Goal: Transaction & Acquisition: Purchase product/service

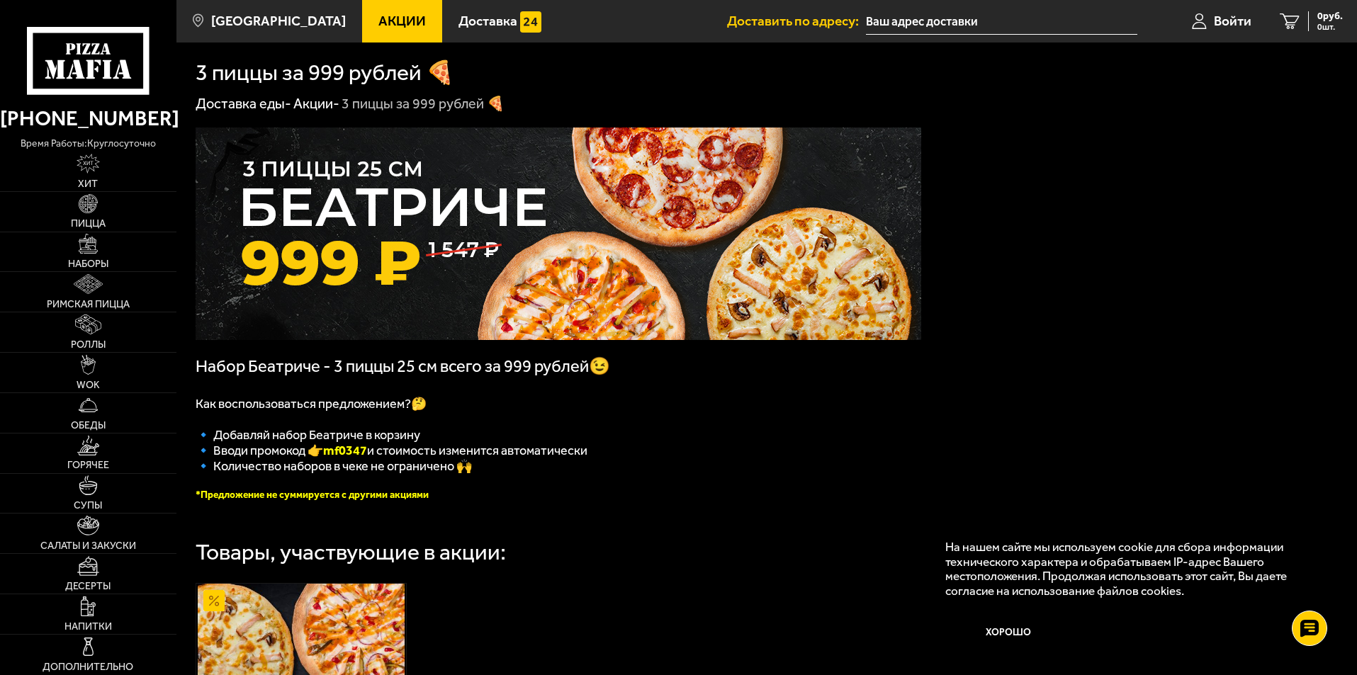
click at [918, 18] on input "text" at bounding box center [1001, 22] width 271 height 26
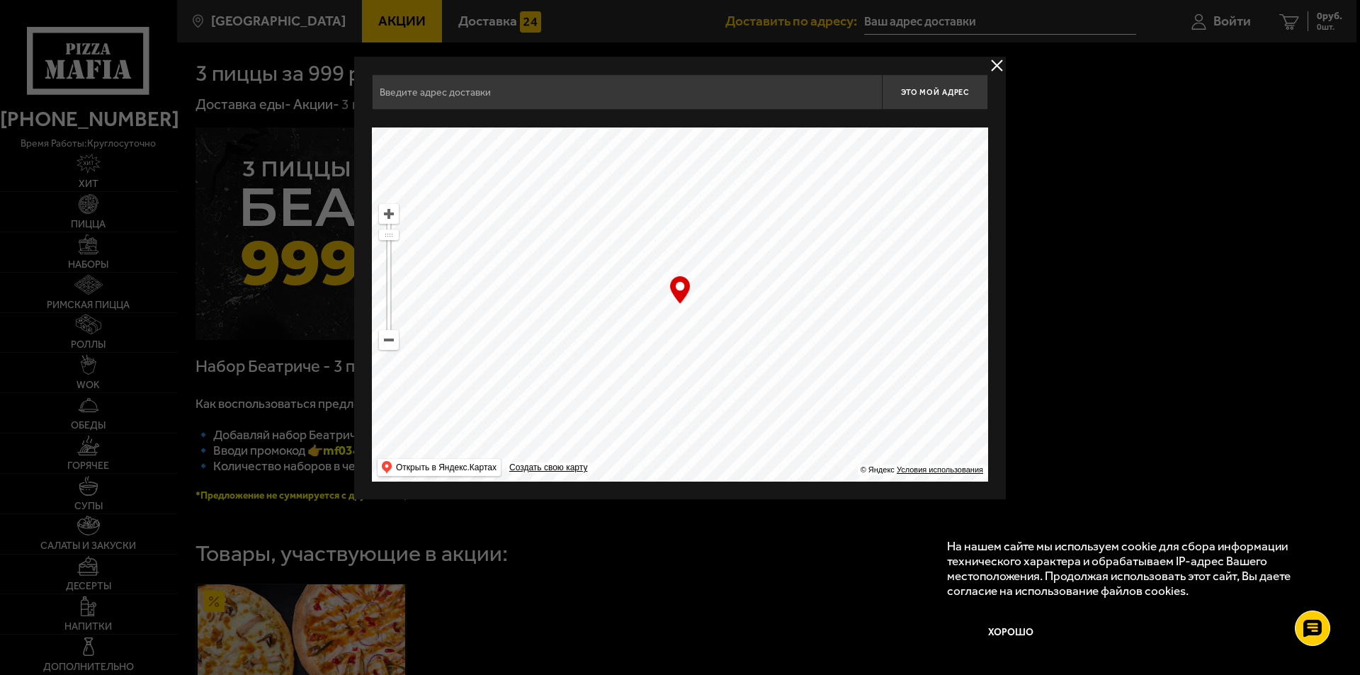
click at [478, 89] on input "text" at bounding box center [627, 91] width 510 height 35
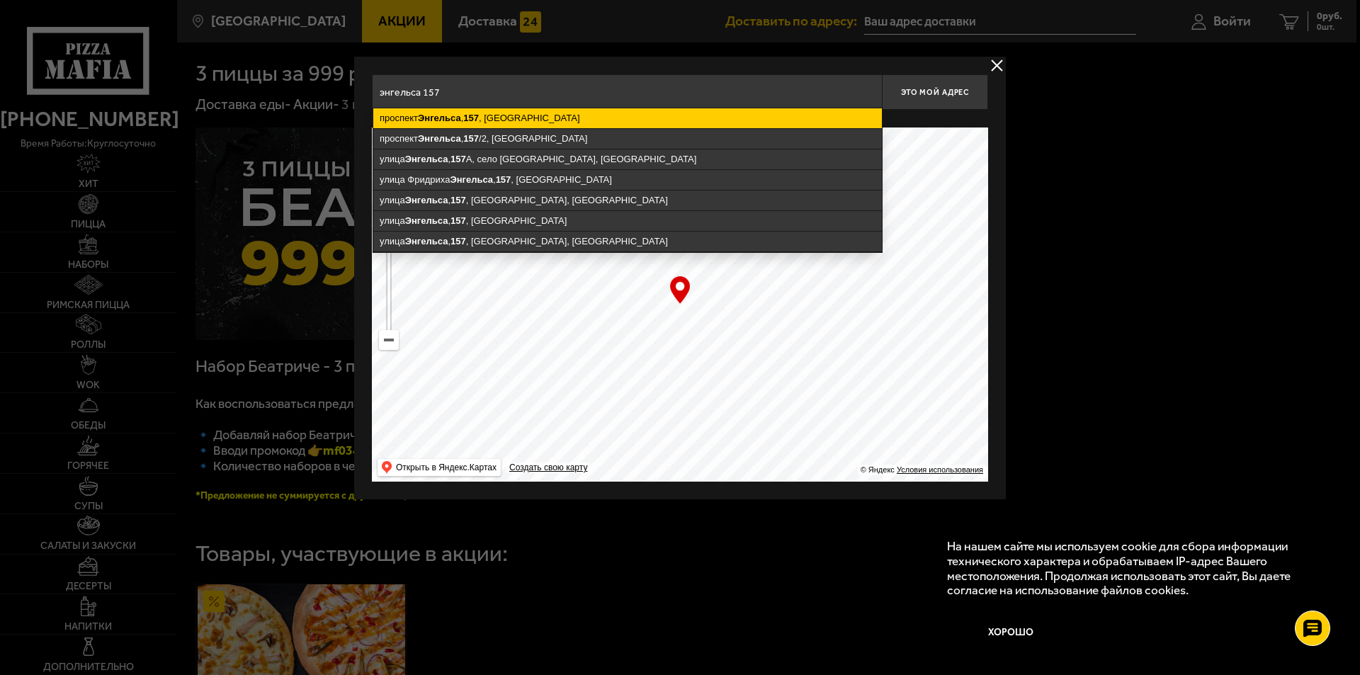
click at [493, 120] on ymaps "проспект Энгельса , 157 , Санкт-Петербург" at bounding box center [627, 118] width 509 height 20
type input "Санкт-Петербург, проспект Энгельса, 157"
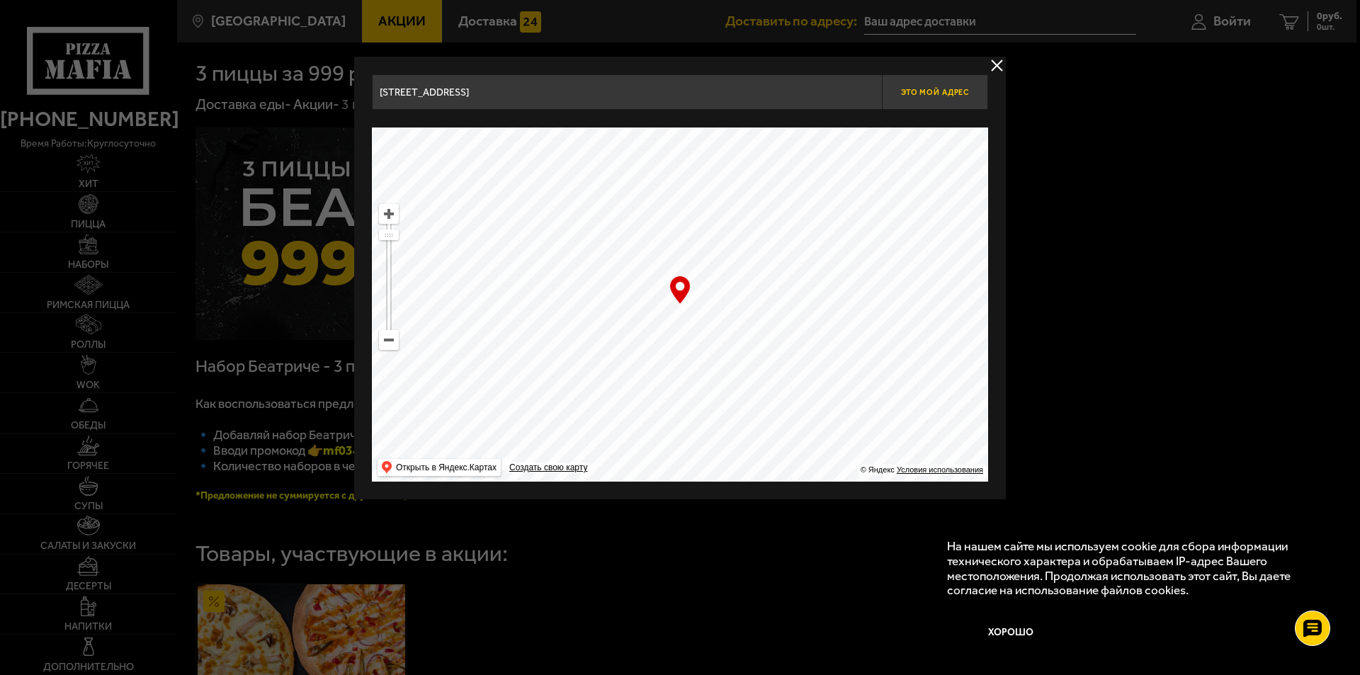
click at [949, 95] on span "Это мой адрес" at bounding box center [935, 92] width 68 height 9
type input "[STREET_ADDRESS]"
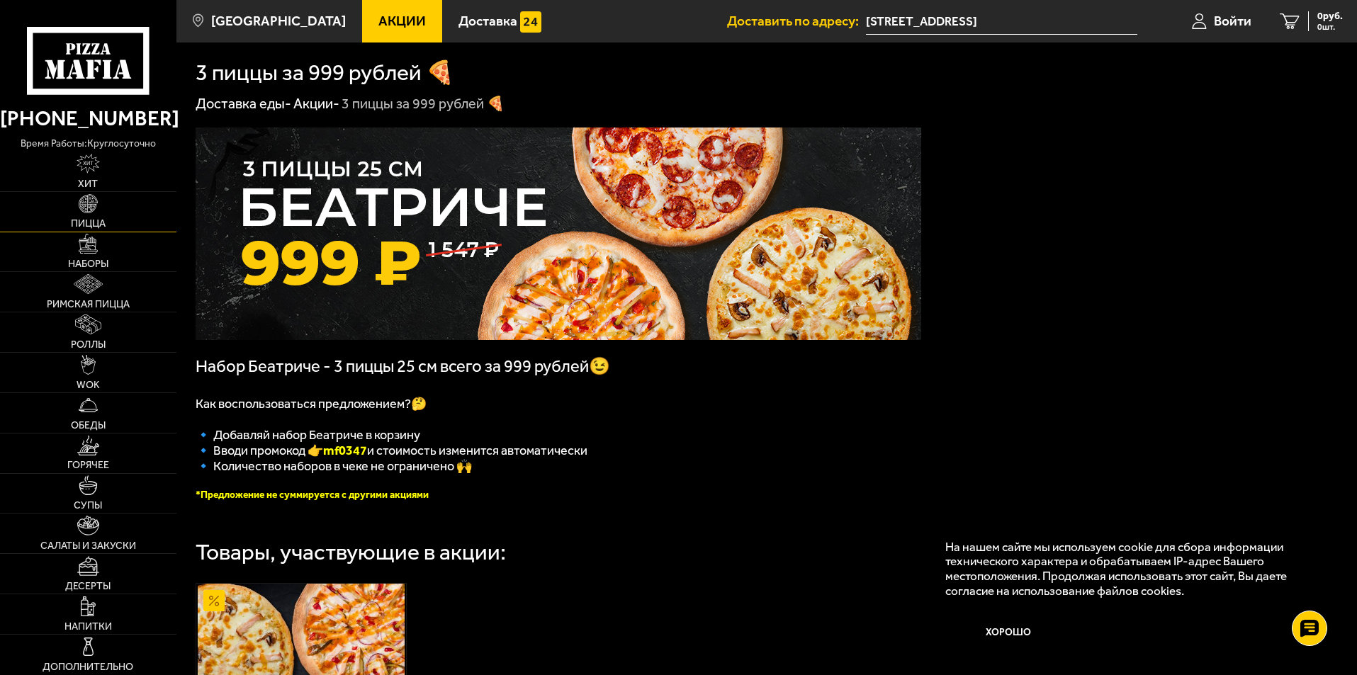
click at [80, 209] on img at bounding box center [89, 204] width 20 height 20
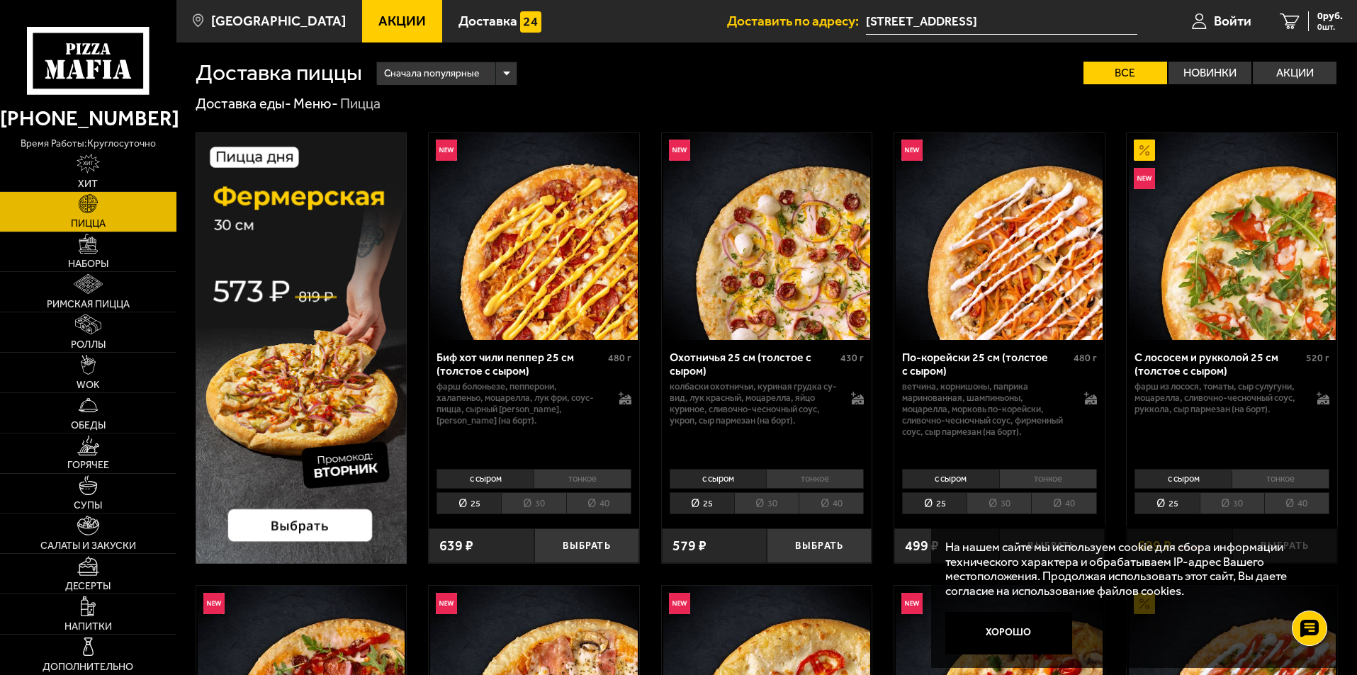
click at [1283, 483] on li "тонкое" at bounding box center [1280, 479] width 98 height 20
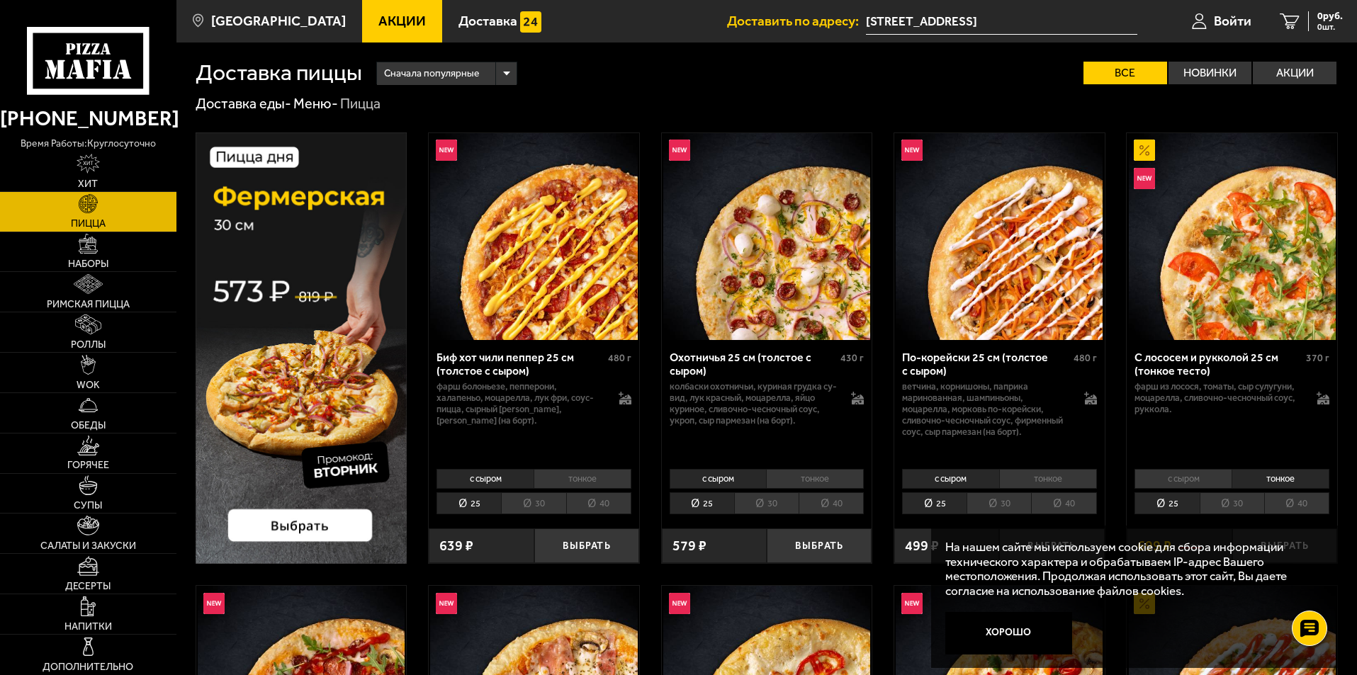
click at [1236, 502] on li "30" at bounding box center [1232, 503] width 64 height 22
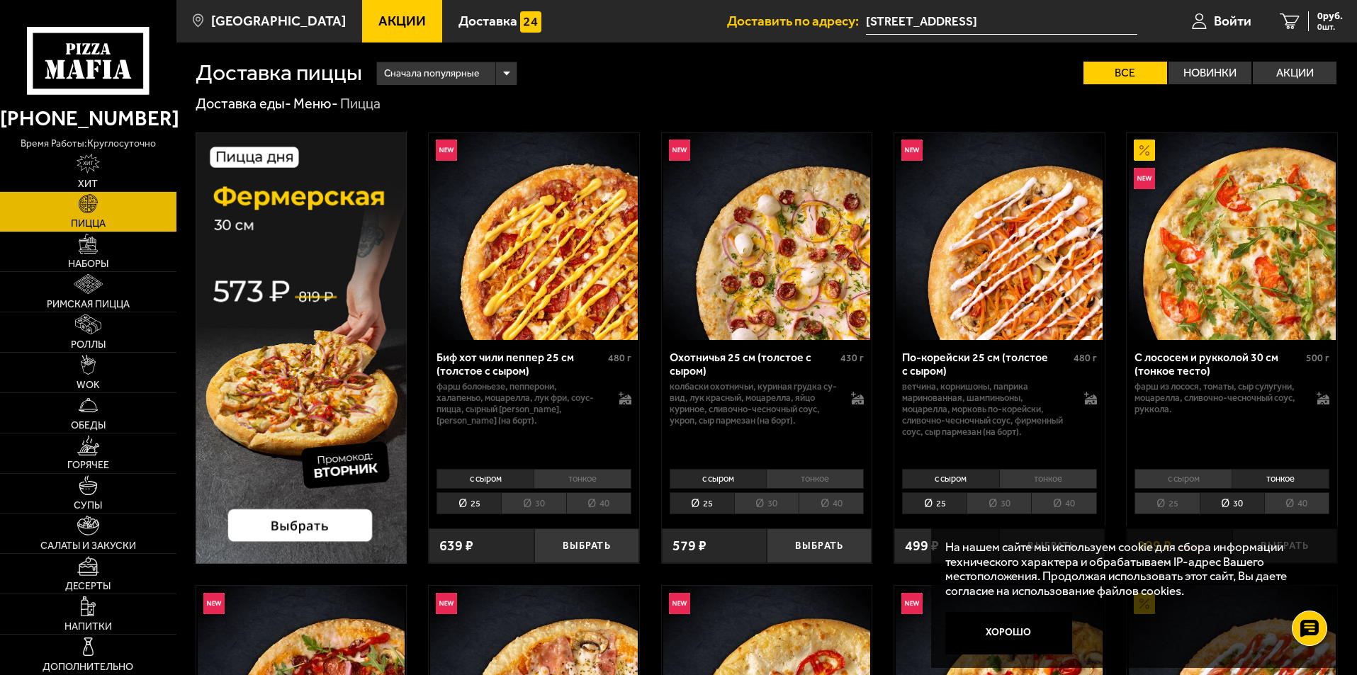
click at [572, 484] on li "тонкое" at bounding box center [583, 479] width 98 height 20
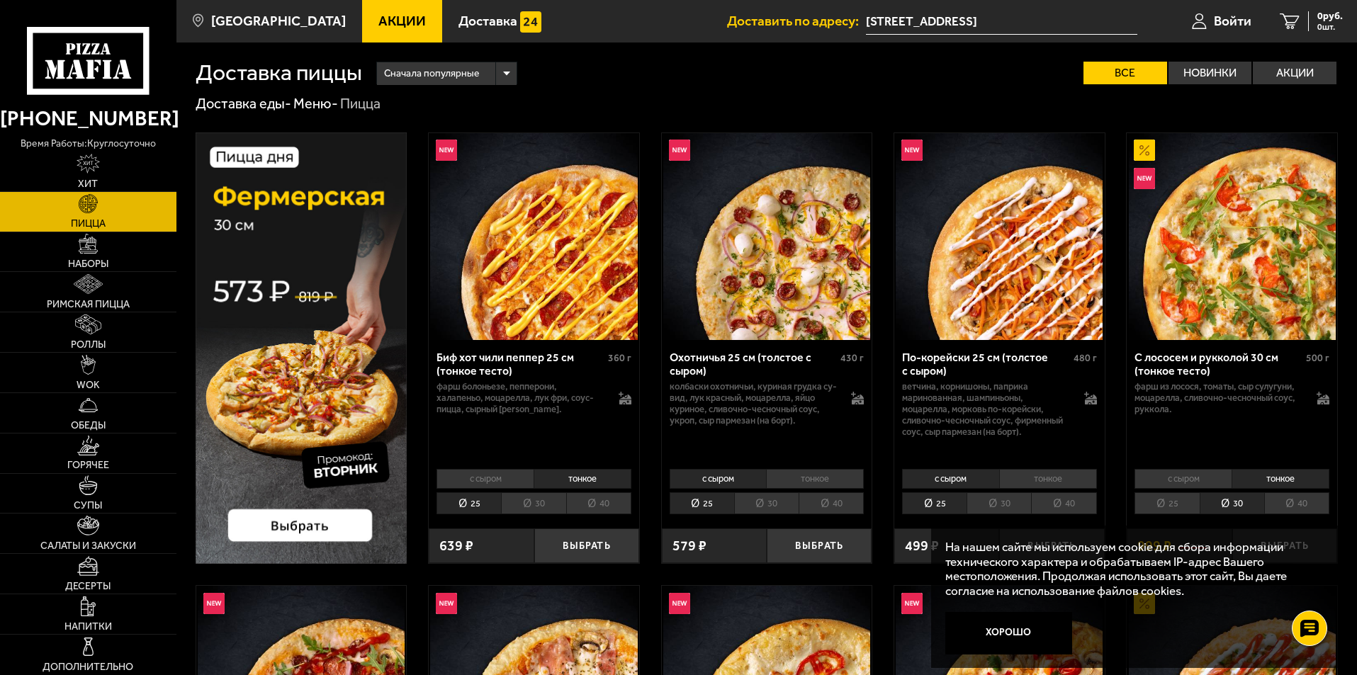
click at [536, 508] on li "30" at bounding box center [533, 503] width 64 height 22
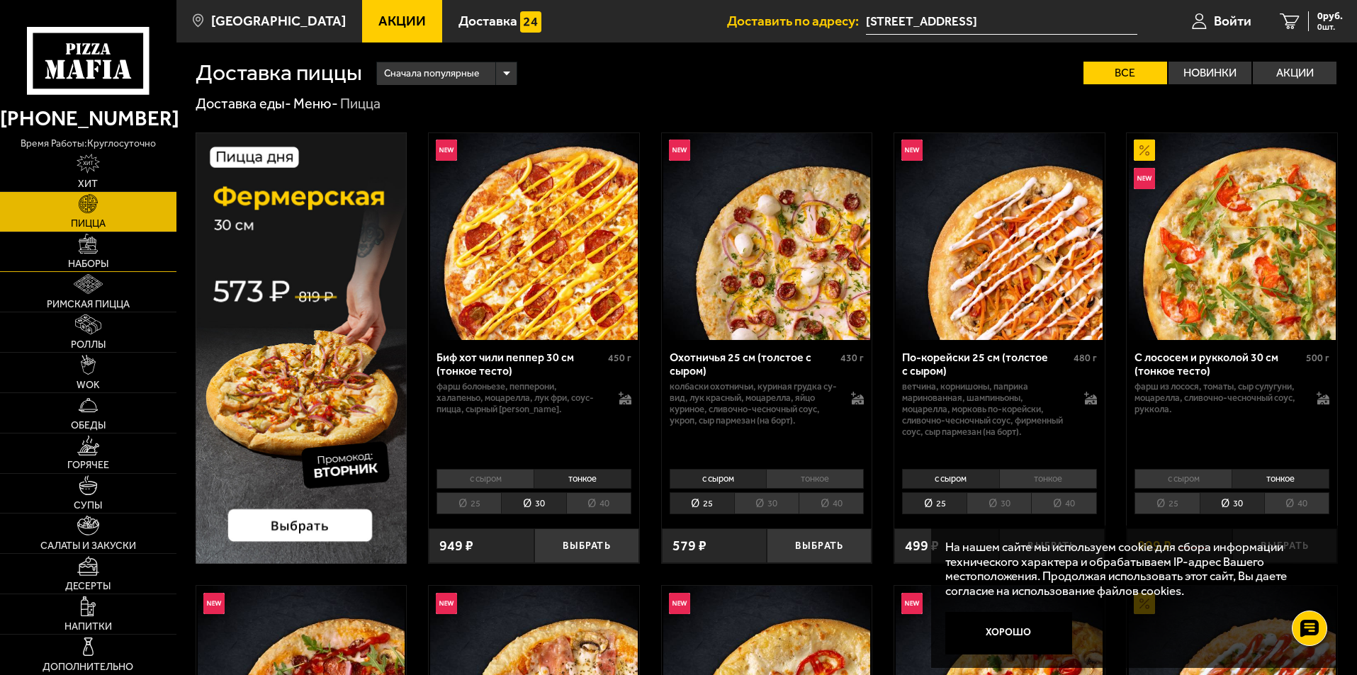
click at [90, 257] on link "Наборы" at bounding box center [88, 252] width 176 height 40
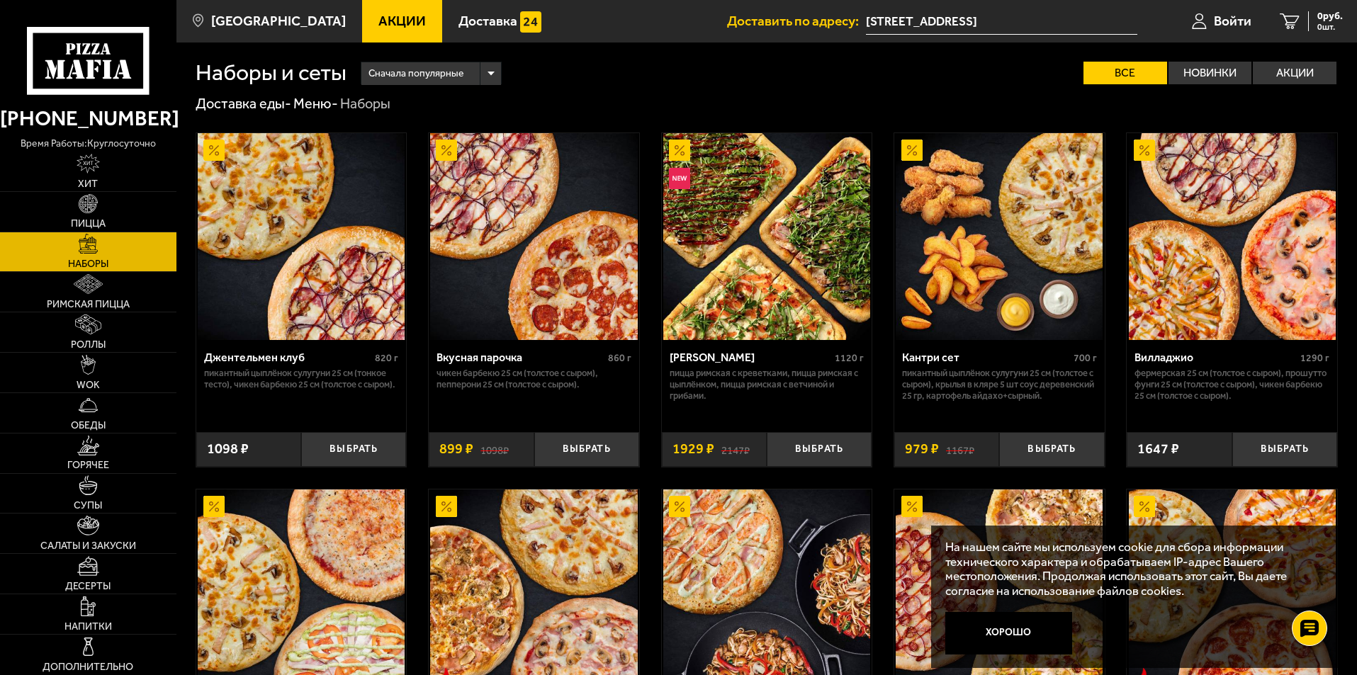
click at [495, 73] on div "Сначала популярные" at bounding box center [431, 73] width 140 height 23
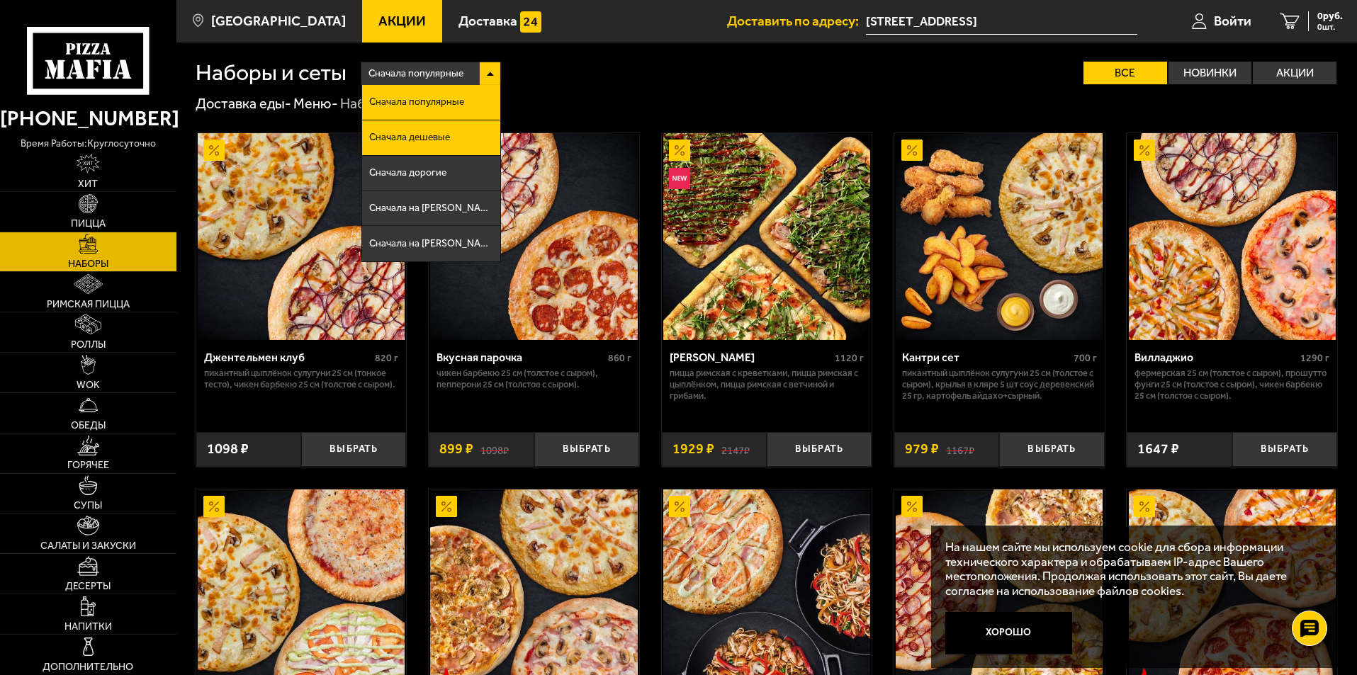
click at [468, 135] on li "Сначала дешевые" at bounding box center [431, 137] width 138 height 35
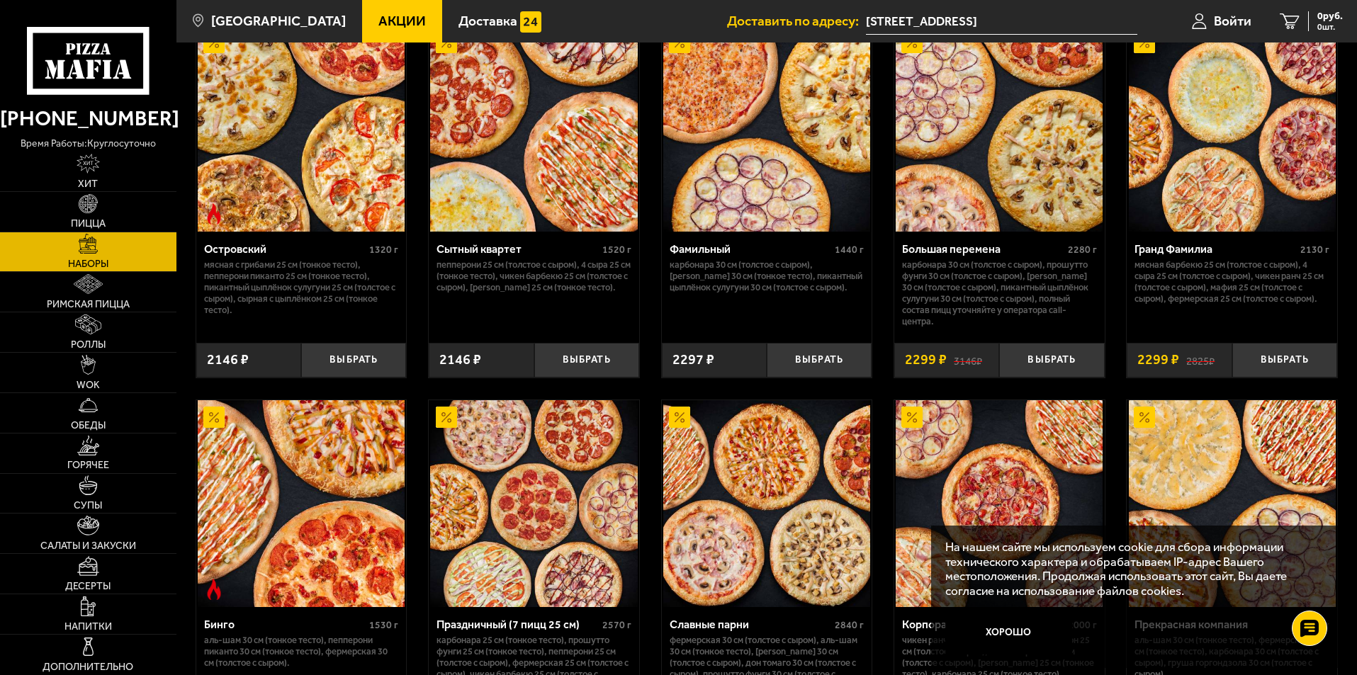
scroll to position [1559, 0]
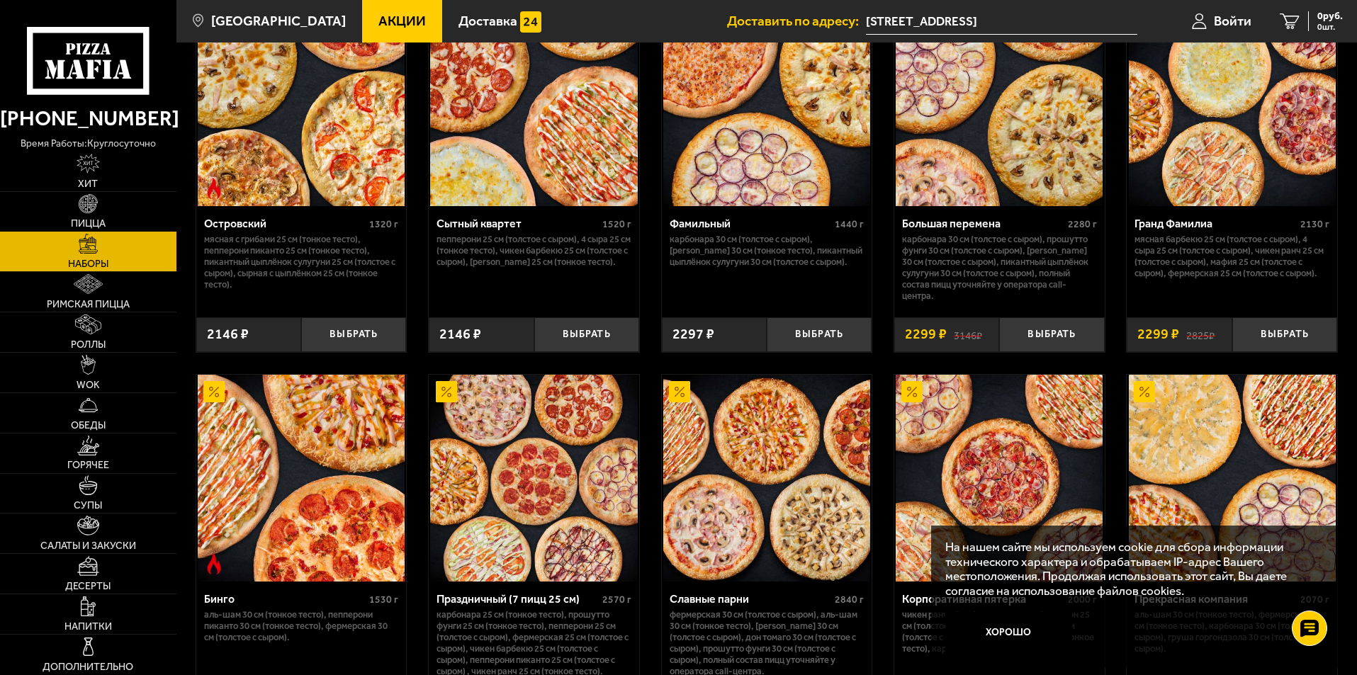
click at [76, 210] on link "Пицца" at bounding box center [88, 212] width 176 height 40
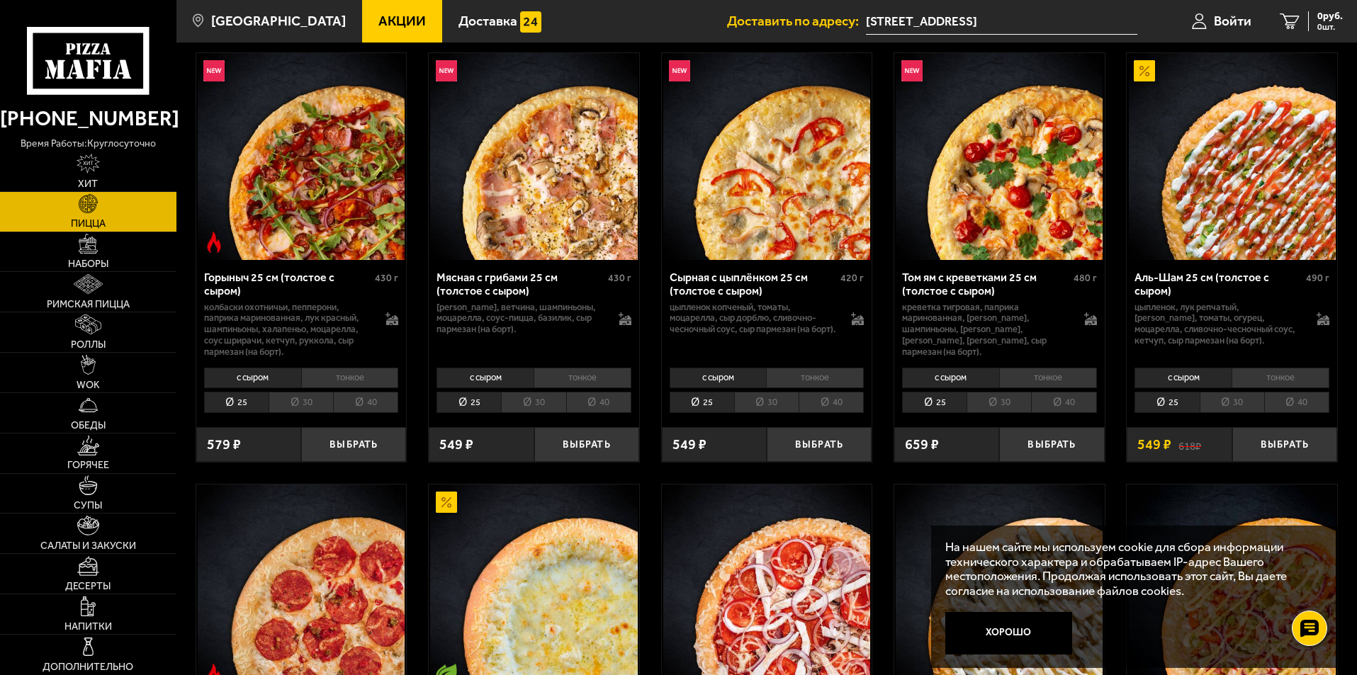
scroll to position [638, 0]
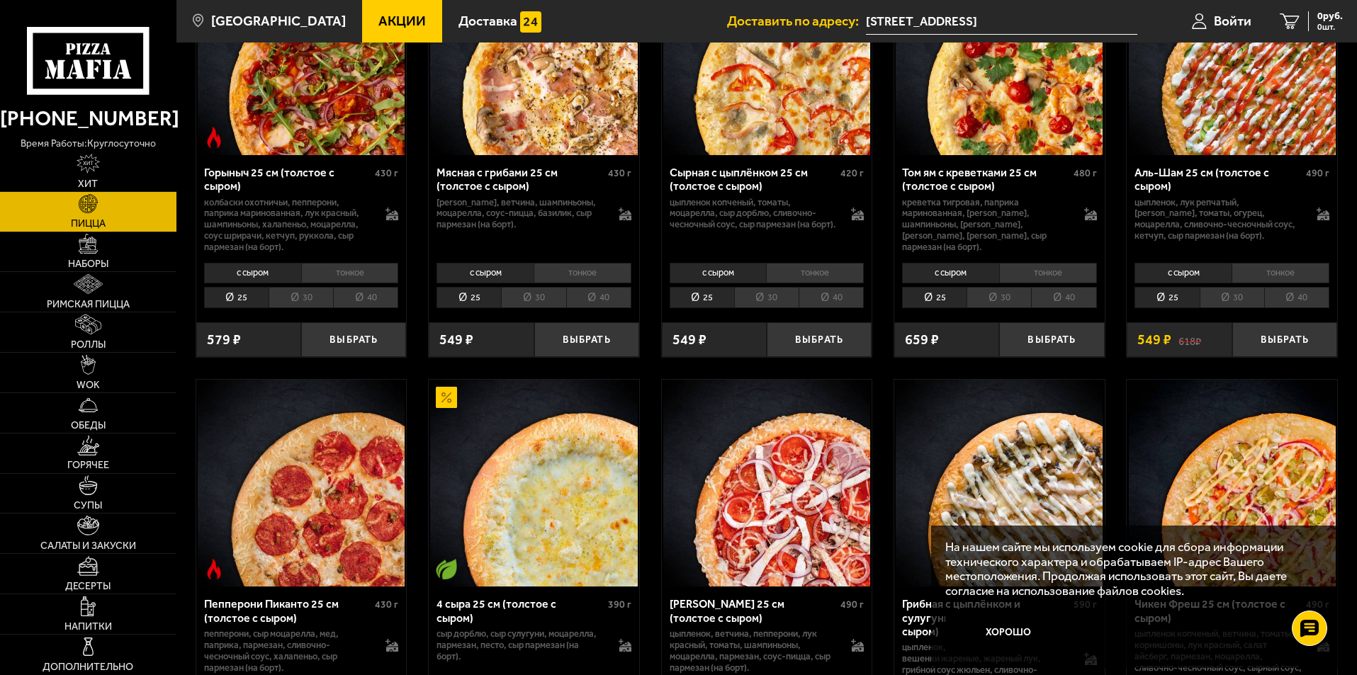
click at [1248, 123] on img at bounding box center [1232, 51] width 207 height 207
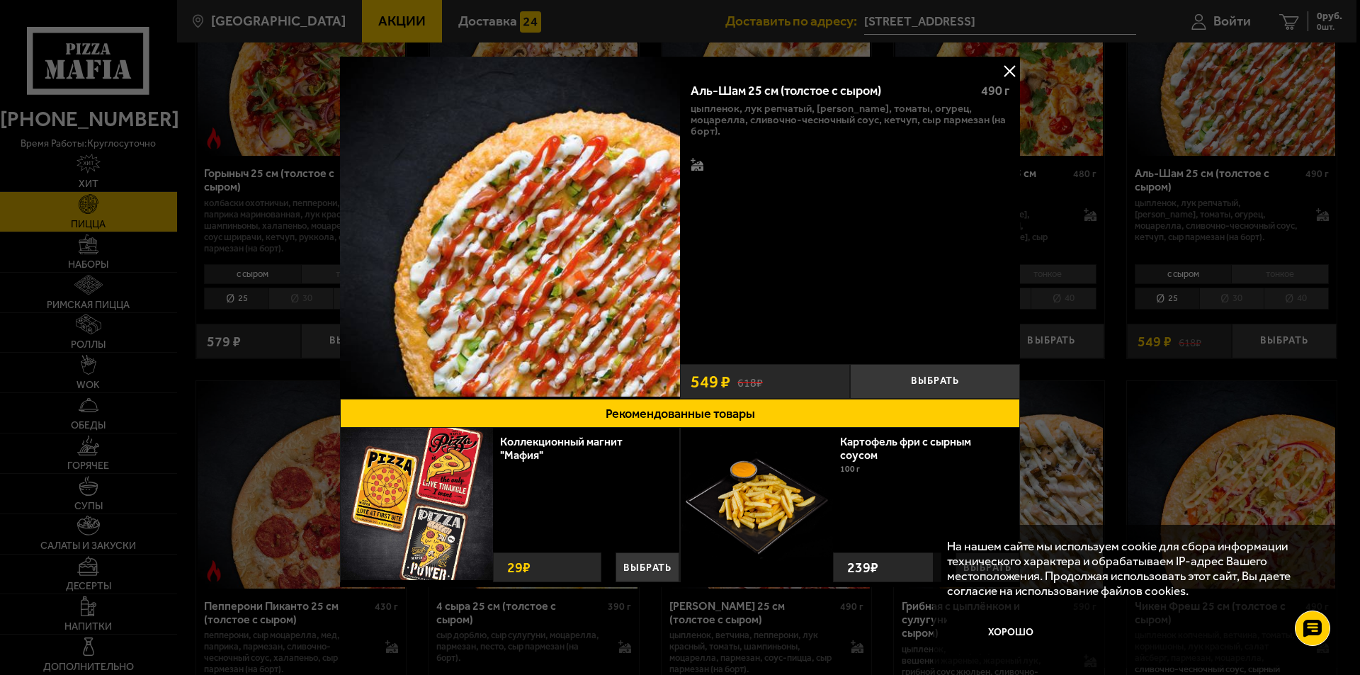
click at [1006, 69] on button at bounding box center [1009, 70] width 21 height 21
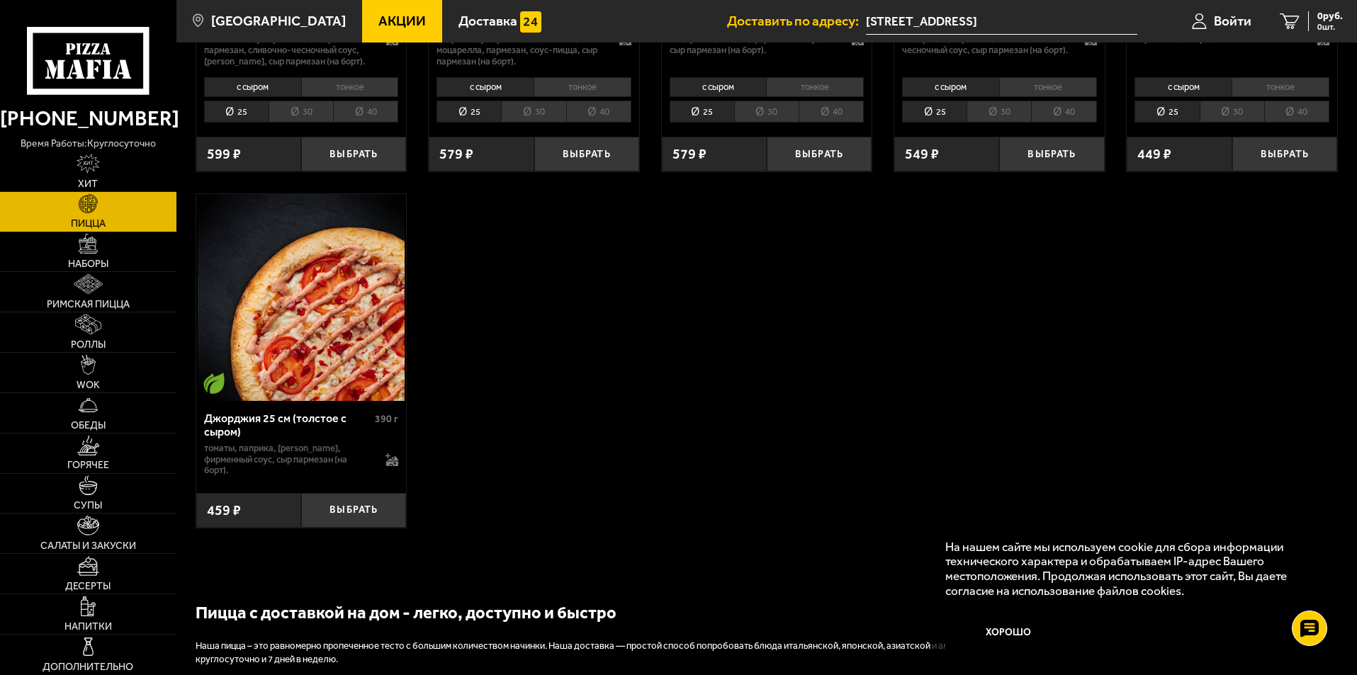
scroll to position [2976, 0]
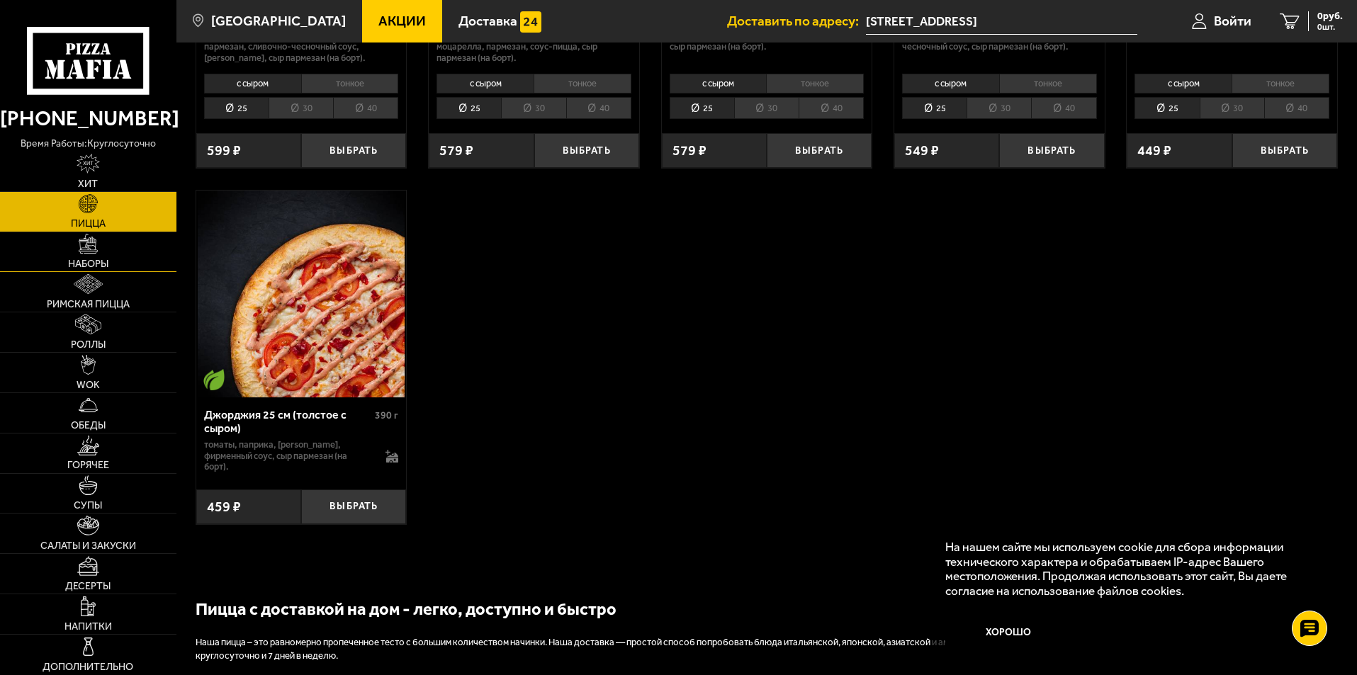
click at [121, 262] on link "Наборы" at bounding box center [88, 252] width 176 height 40
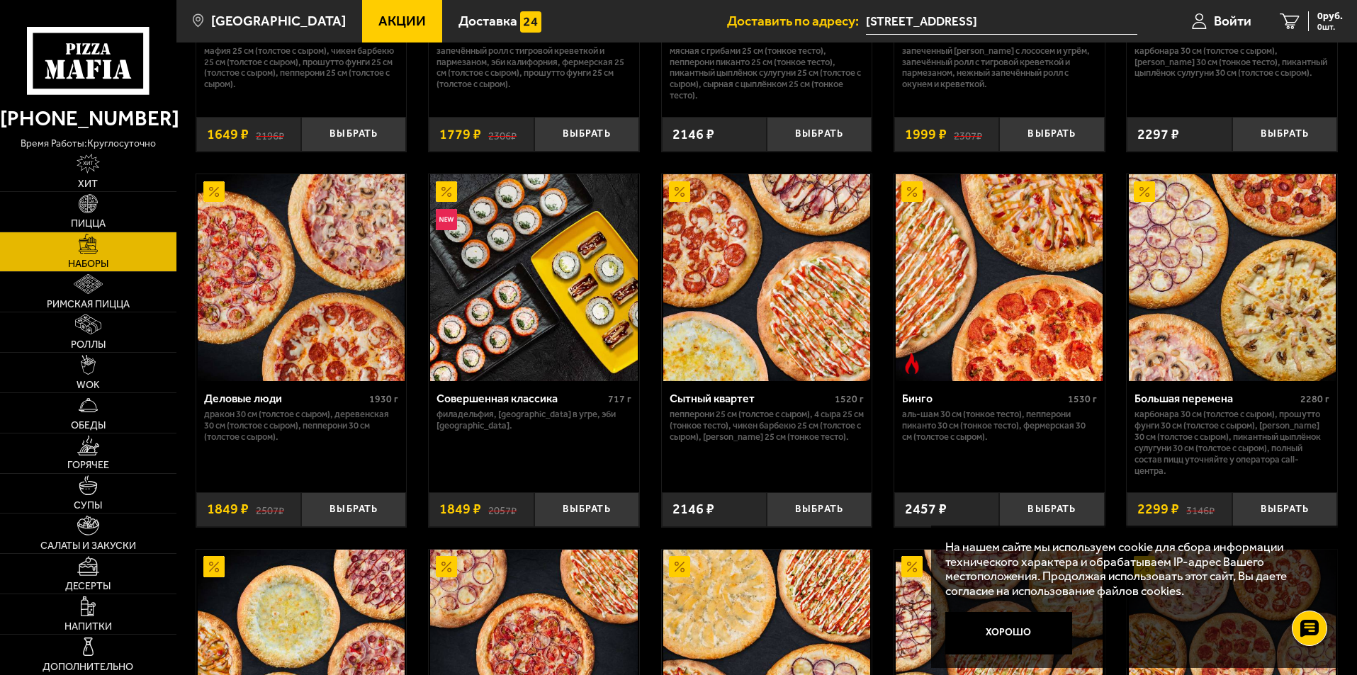
scroll to position [1417, 0]
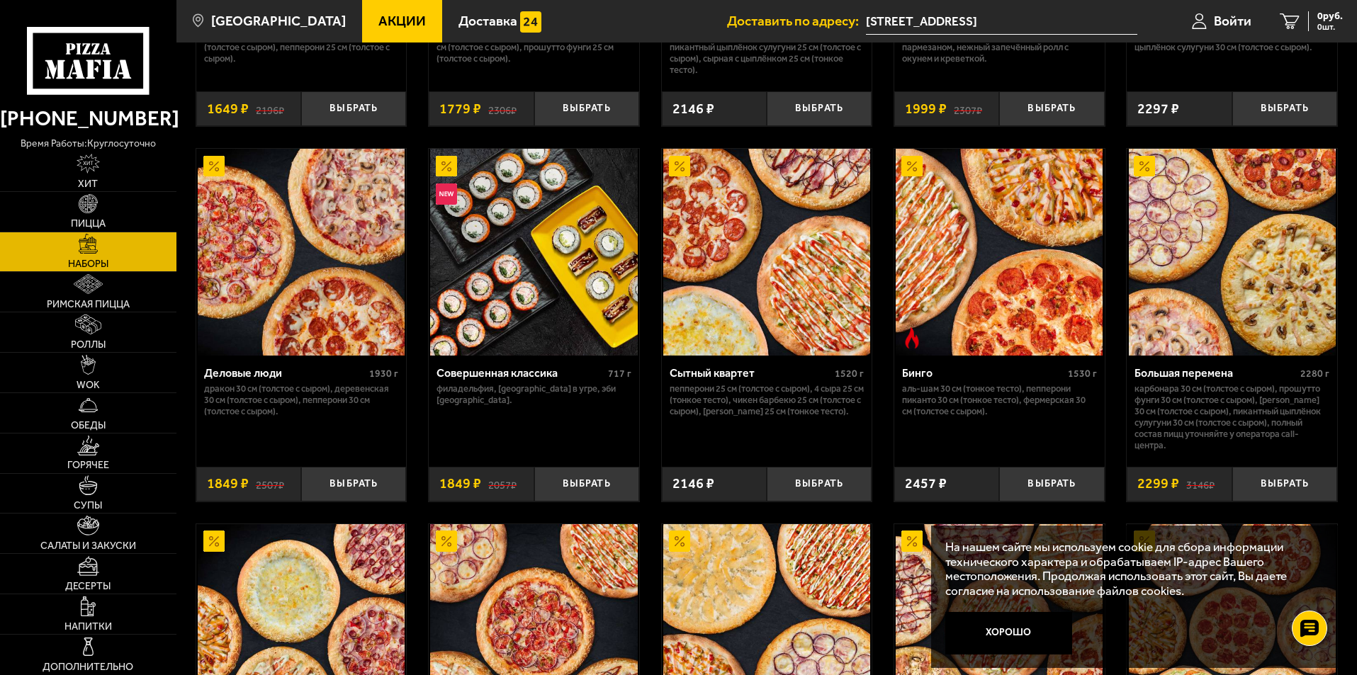
click at [1028, 234] on img at bounding box center [999, 252] width 207 height 207
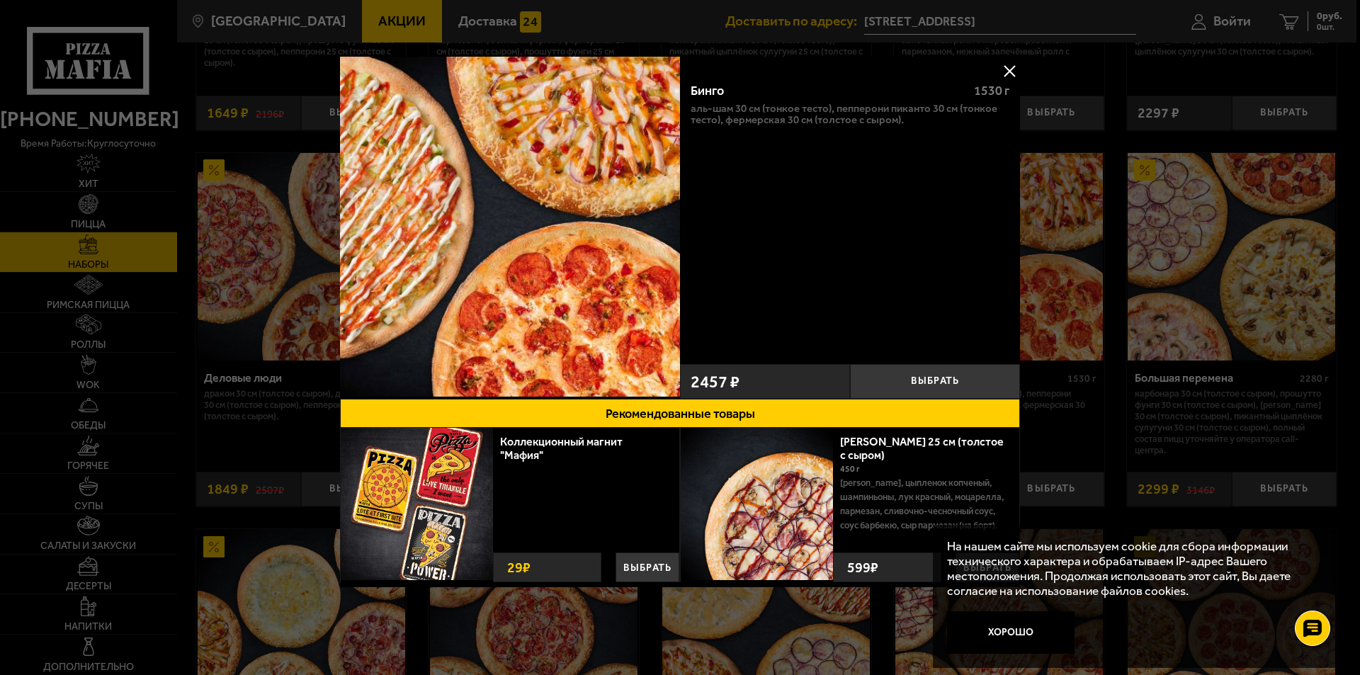
click at [1010, 74] on button at bounding box center [1009, 70] width 21 height 21
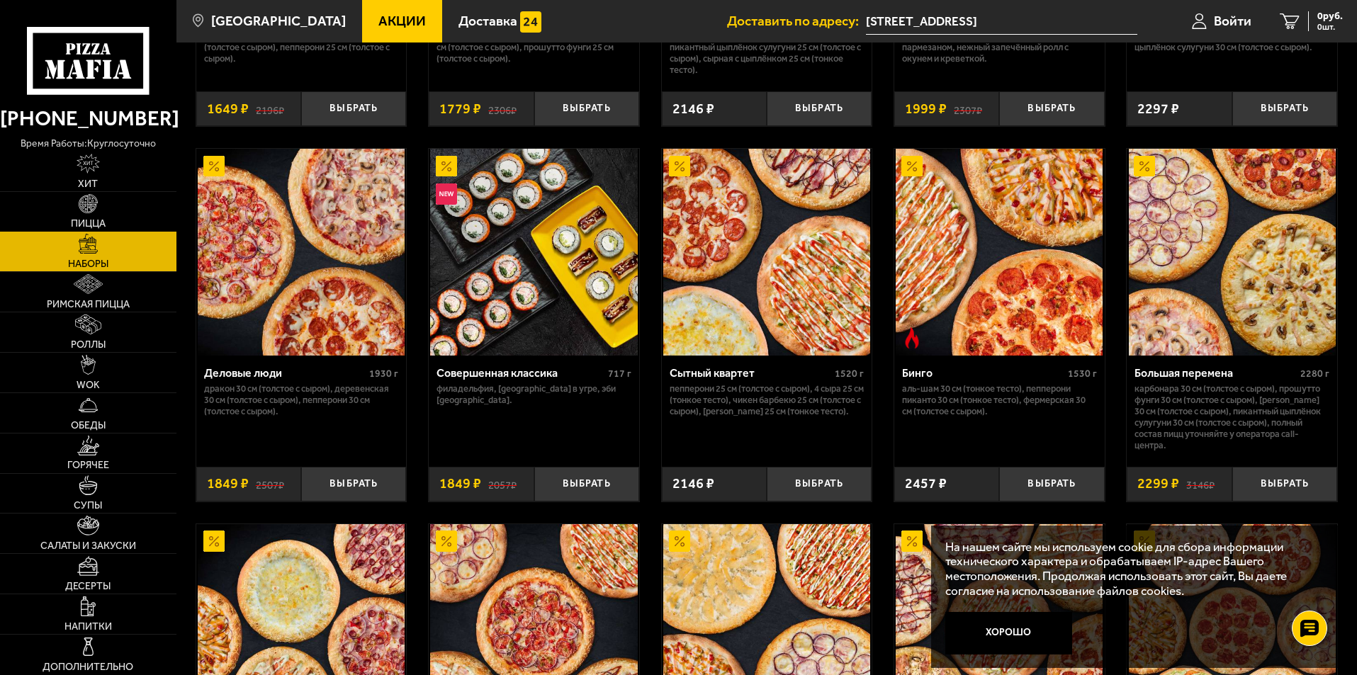
click at [92, 212] on img at bounding box center [89, 204] width 20 height 20
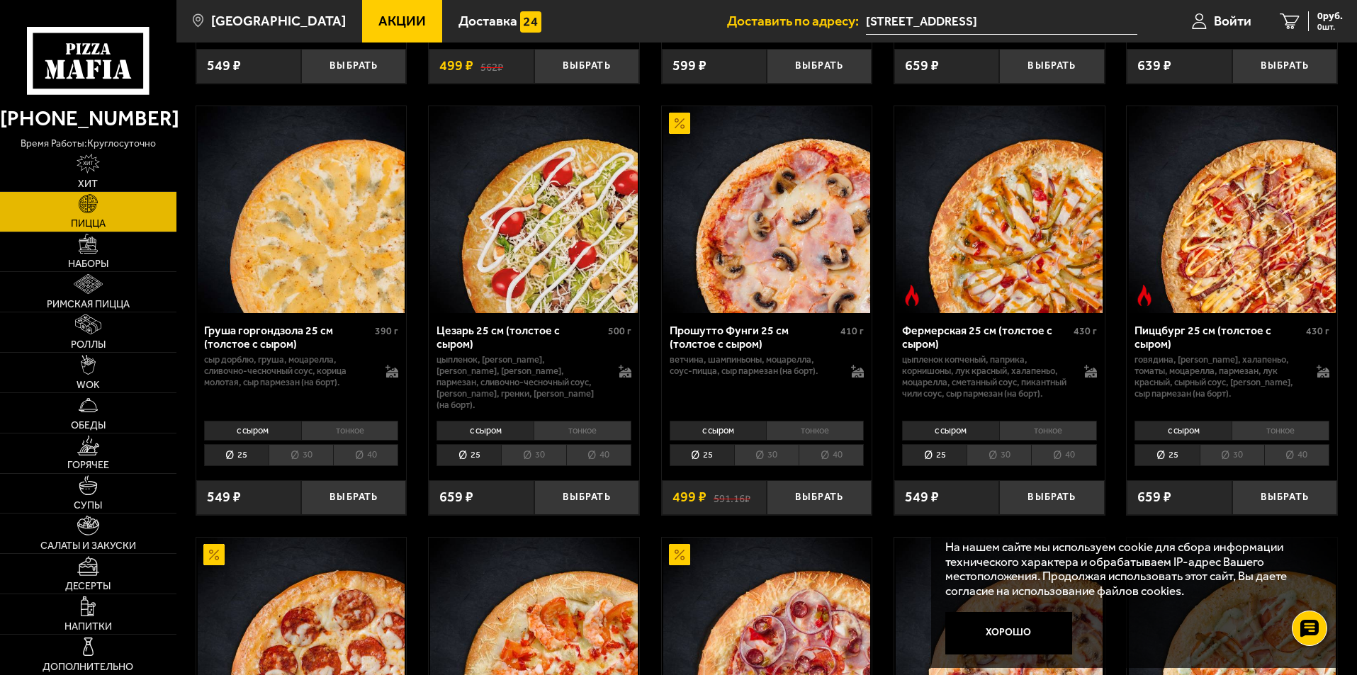
scroll to position [1346, 0]
click at [994, 288] on img at bounding box center [999, 209] width 207 height 207
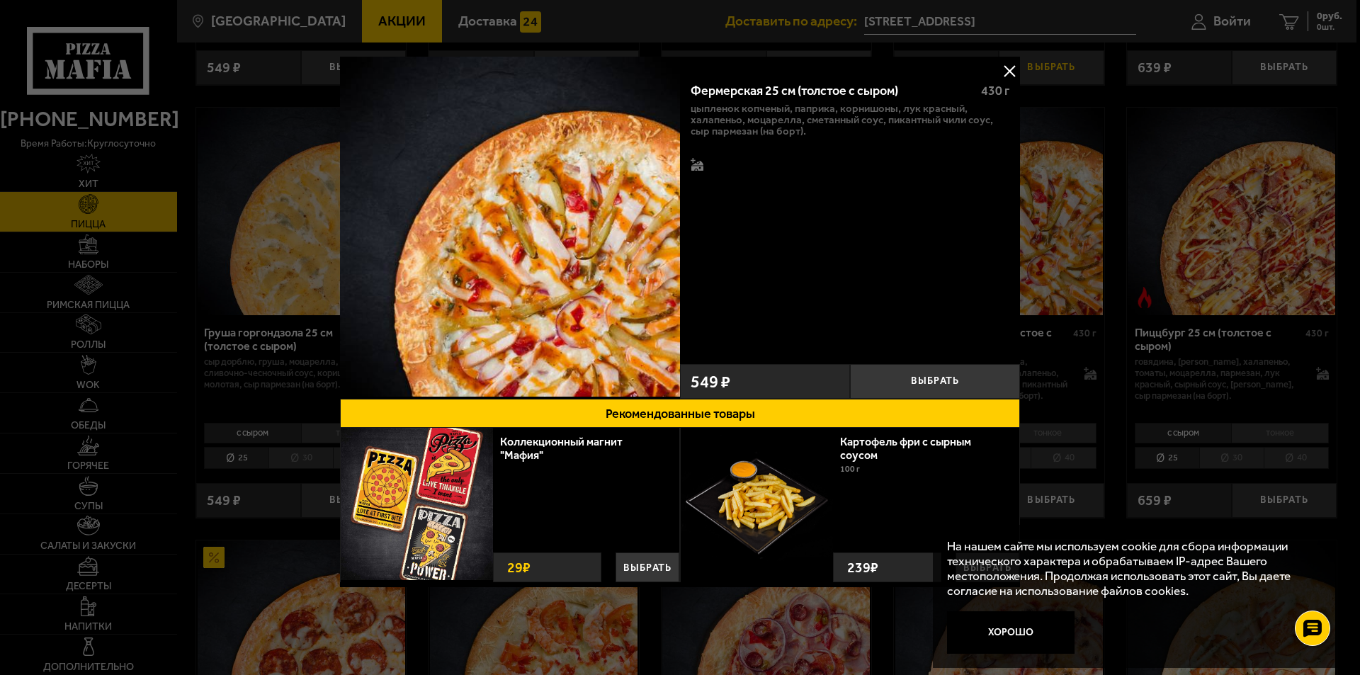
click at [1008, 64] on button at bounding box center [1009, 70] width 21 height 21
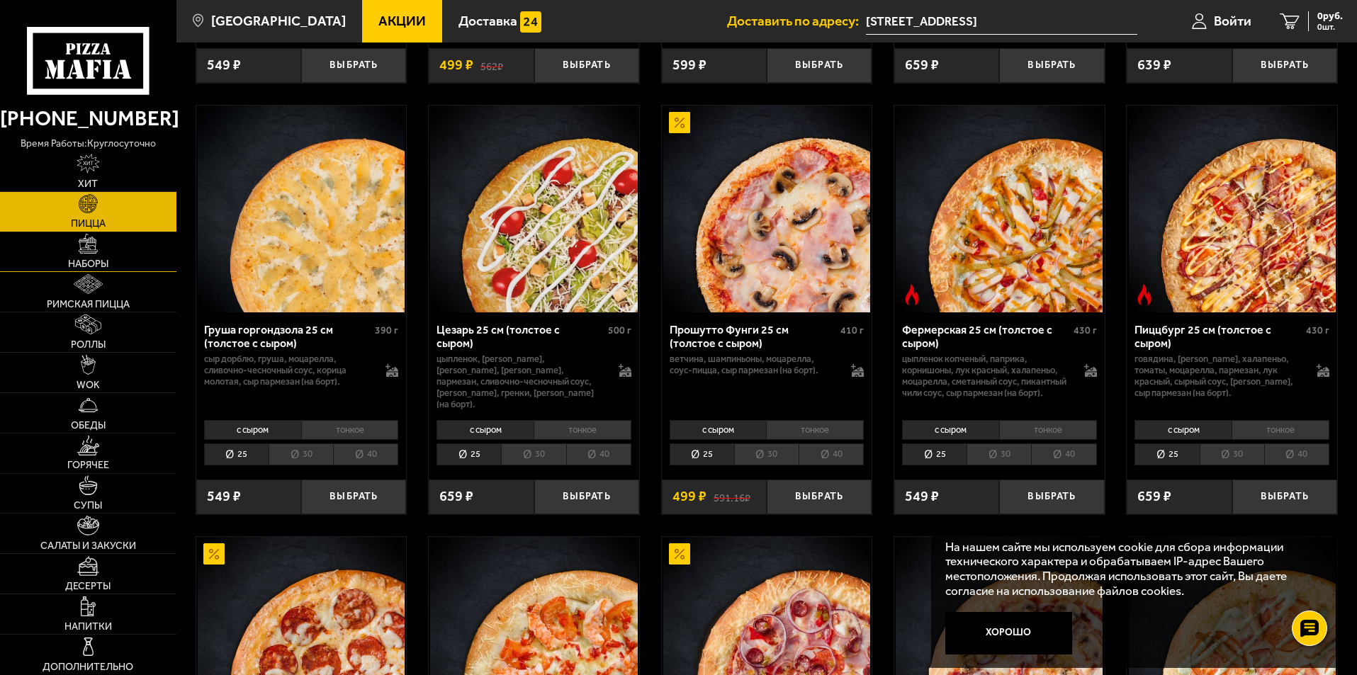
click at [97, 259] on span "Наборы" at bounding box center [88, 264] width 40 height 10
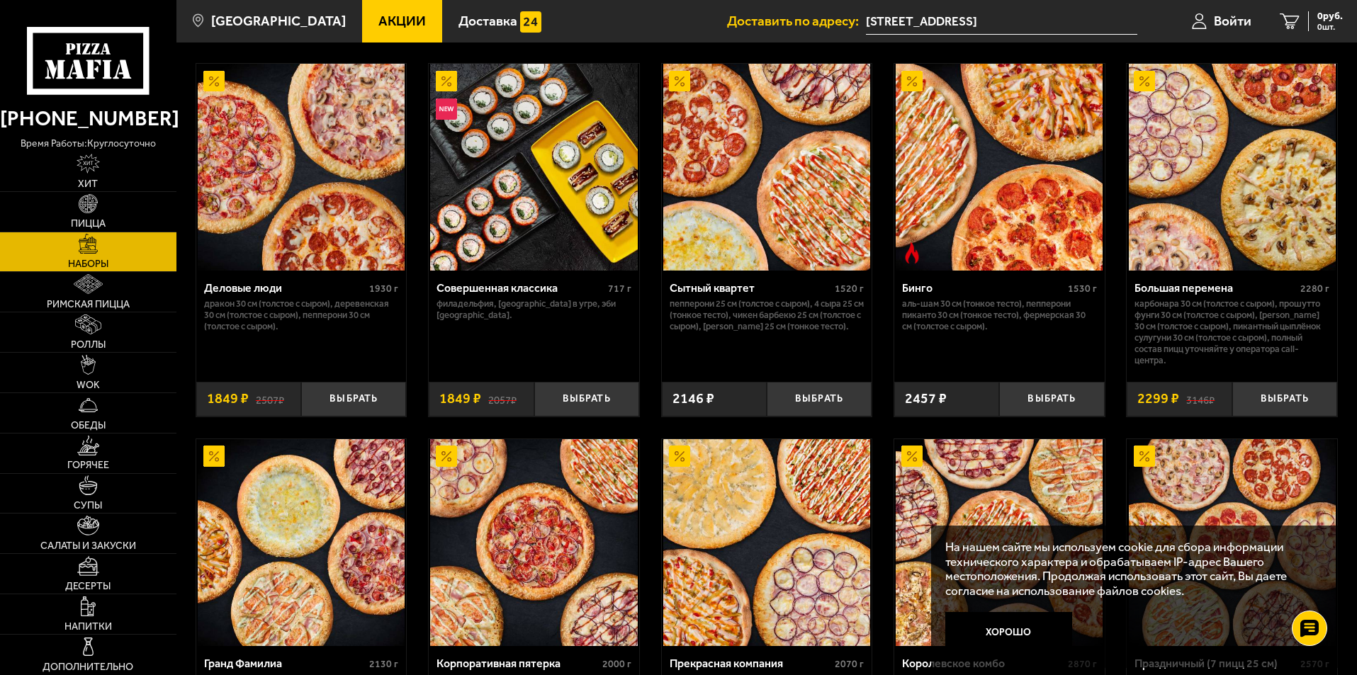
scroll to position [1488, 0]
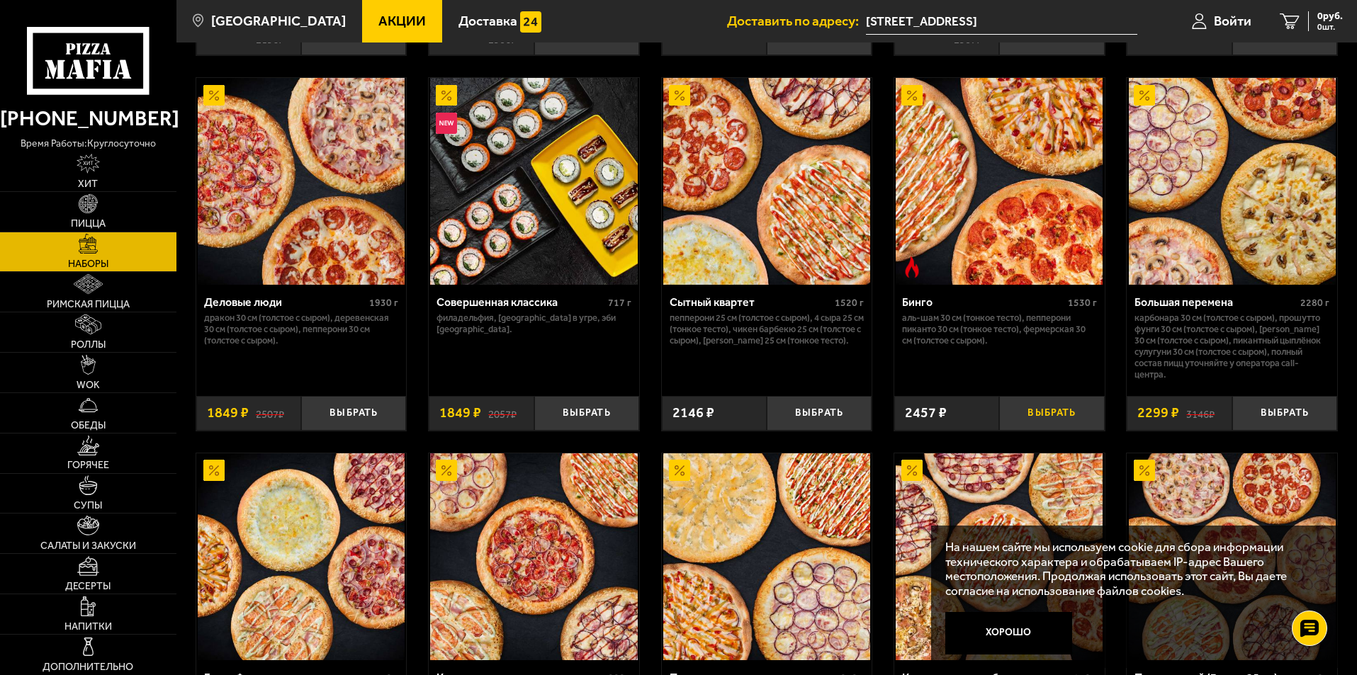
click at [1056, 420] on button "Выбрать" at bounding box center [1051, 413] width 105 height 35
click at [106, 297] on link "Римская пицца" at bounding box center [88, 292] width 176 height 40
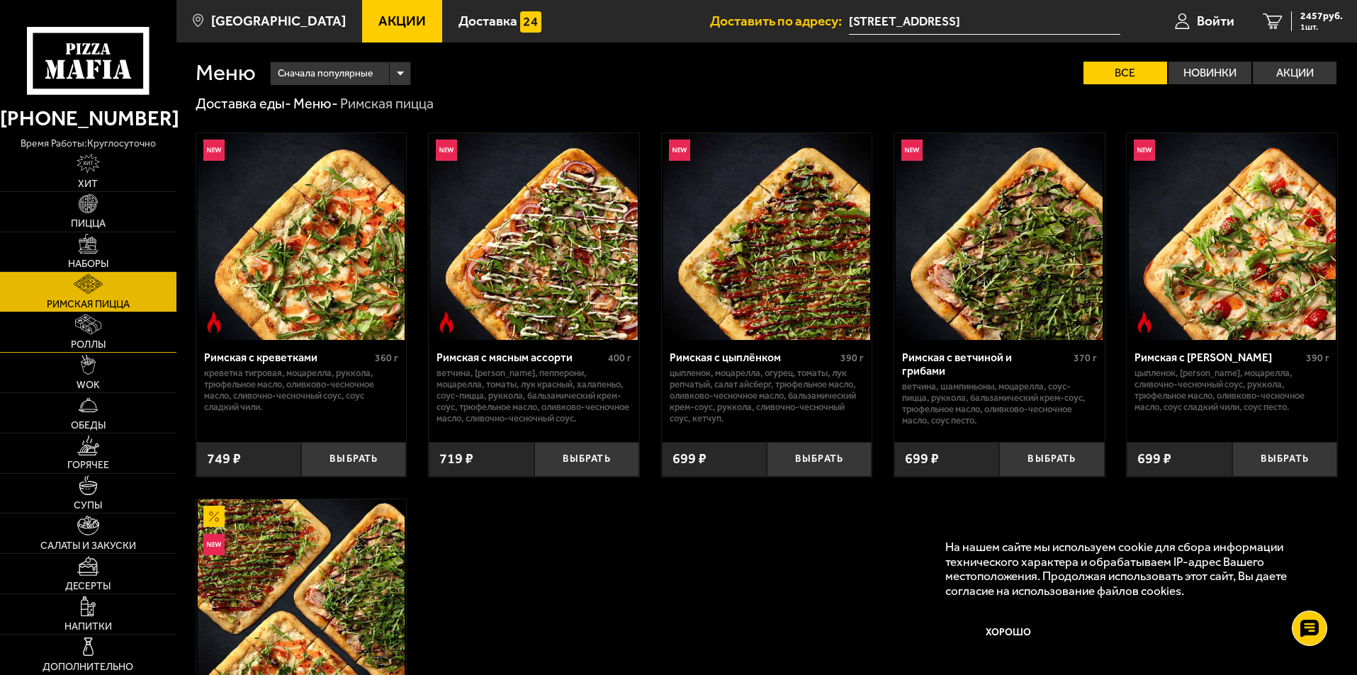
click at [105, 329] on link "Роллы" at bounding box center [88, 332] width 176 height 40
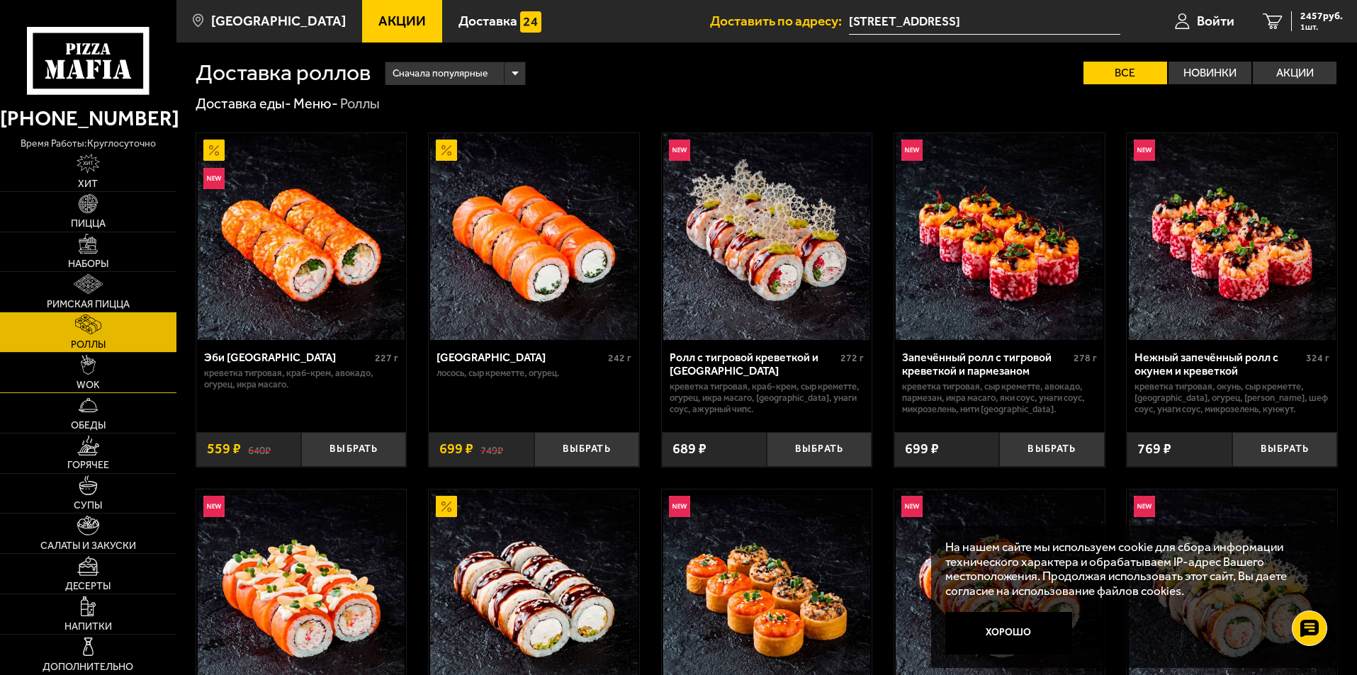
click at [94, 371] on img at bounding box center [89, 365] width 16 height 20
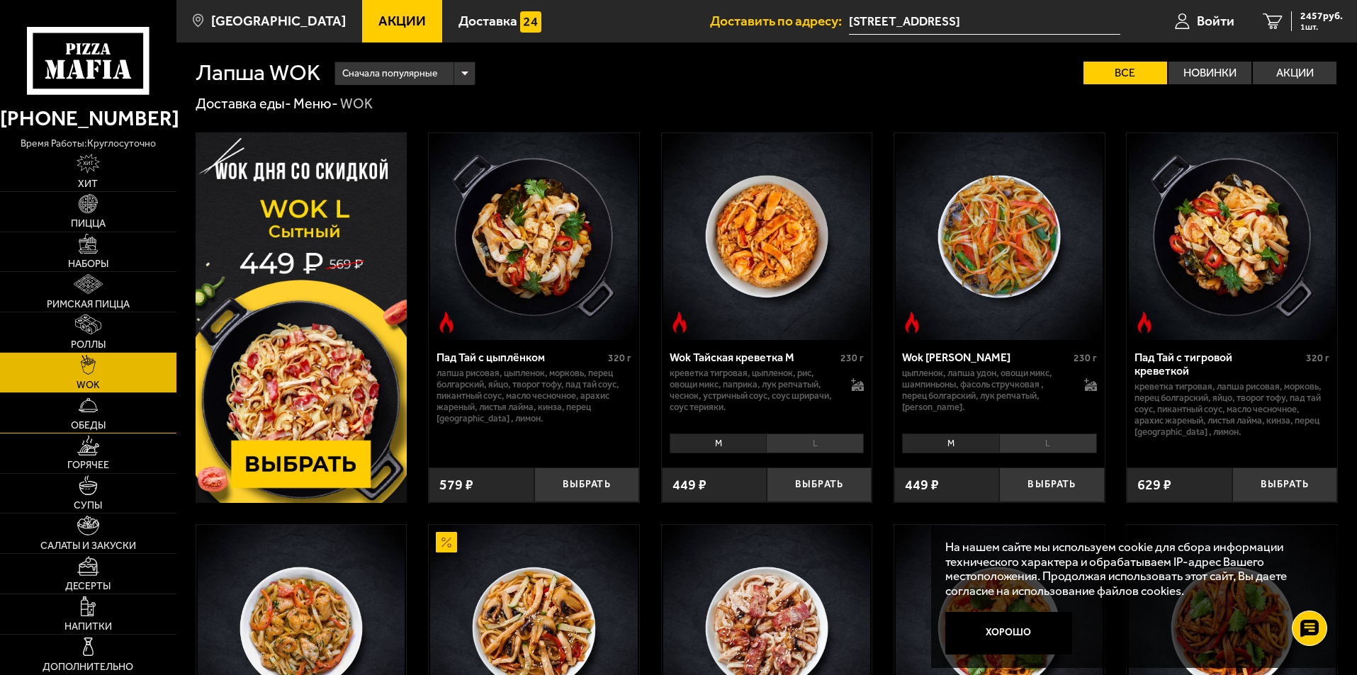
click at [89, 412] on img at bounding box center [89, 405] width 20 height 20
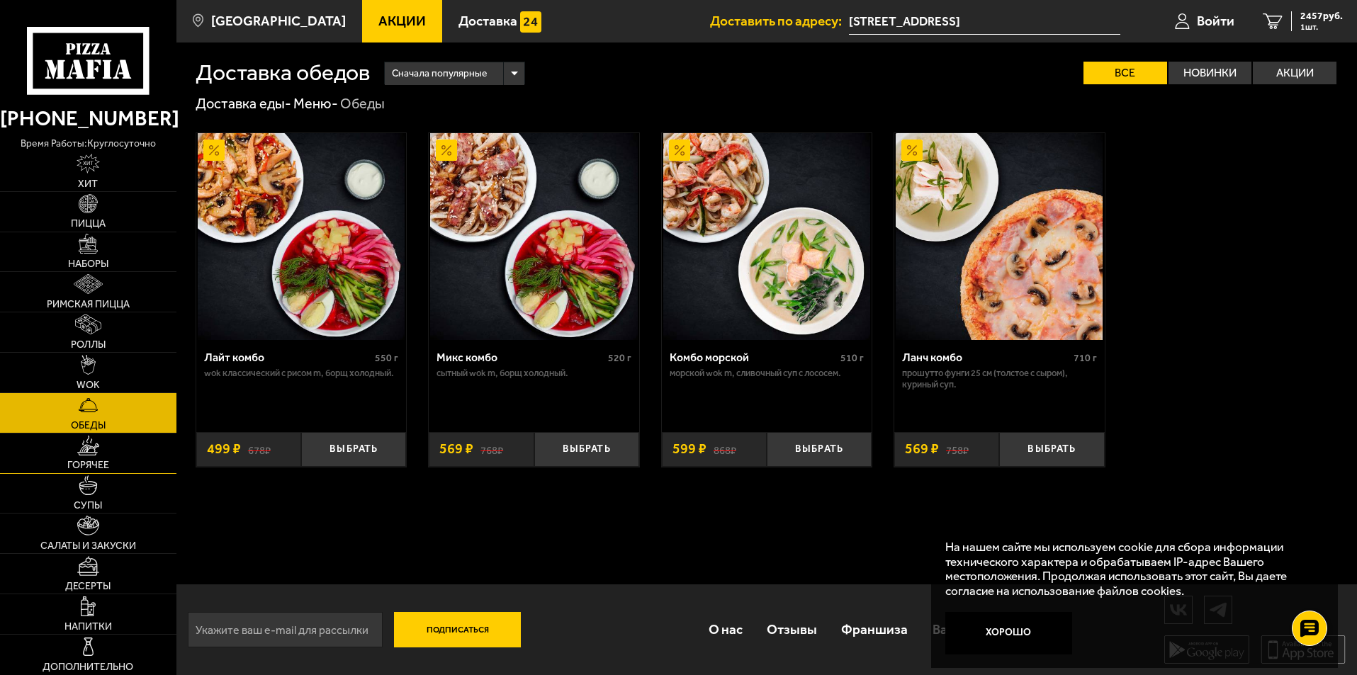
click at [87, 463] on span "Горячее" at bounding box center [88, 466] width 42 height 10
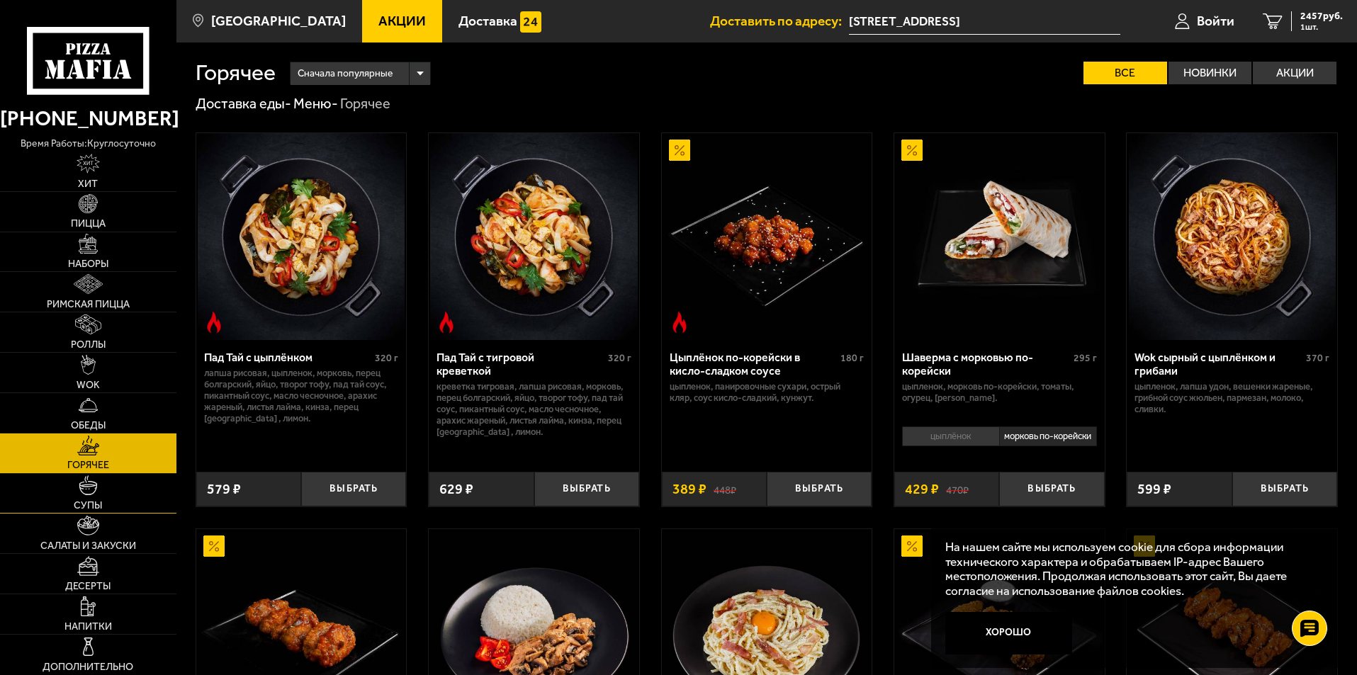
click at [92, 480] on img at bounding box center [89, 485] width 20 height 20
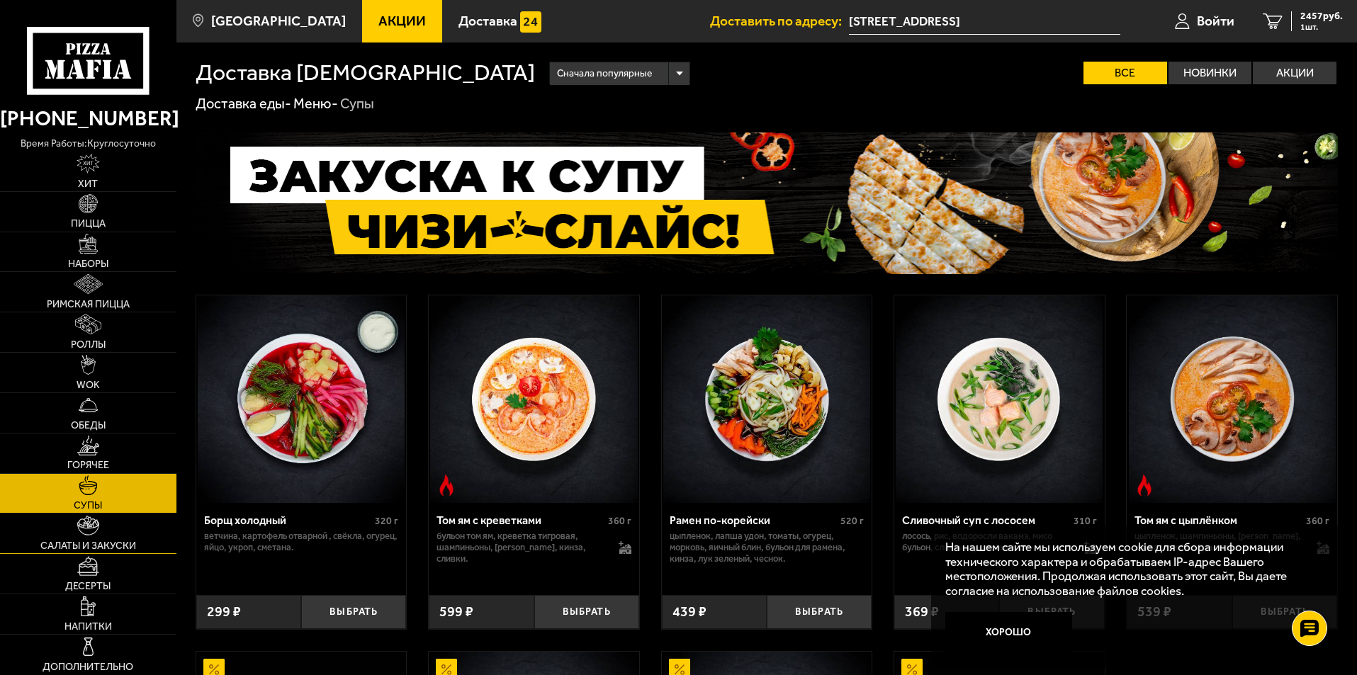
click at [101, 541] on span "Салаты и закуски" at bounding box center [88, 546] width 96 height 10
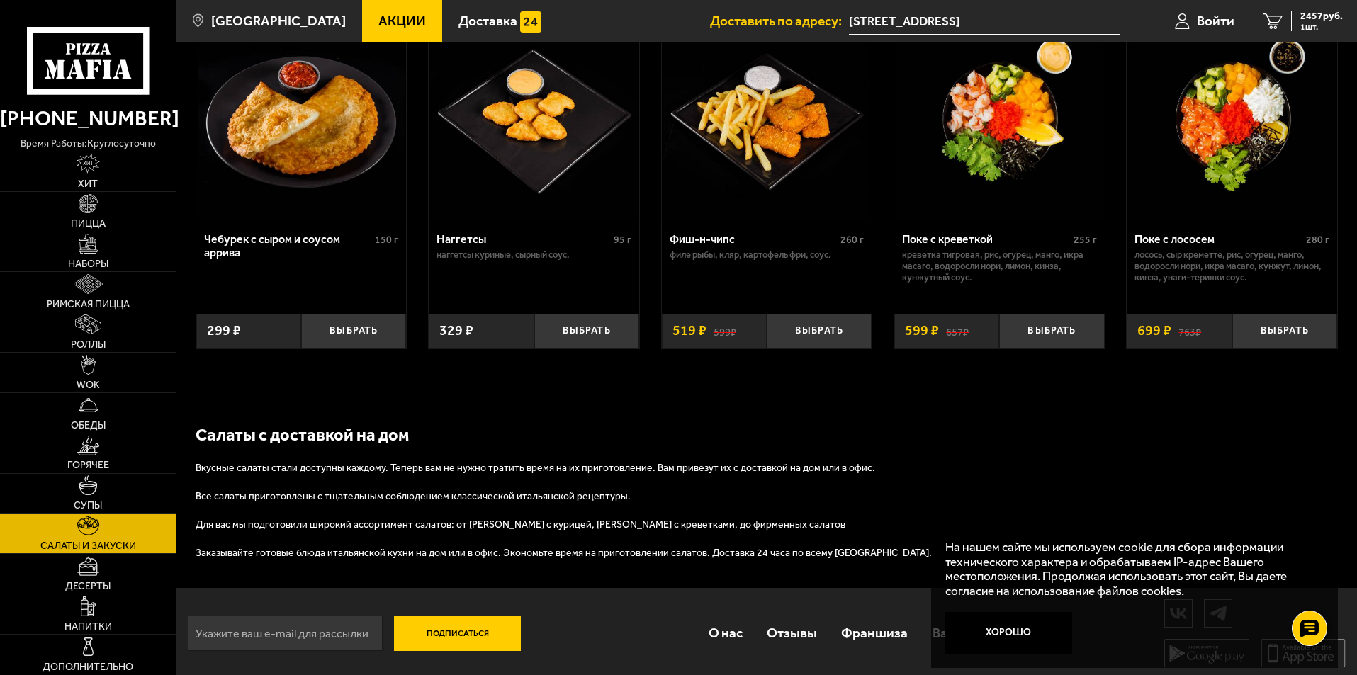
scroll to position [936, 0]
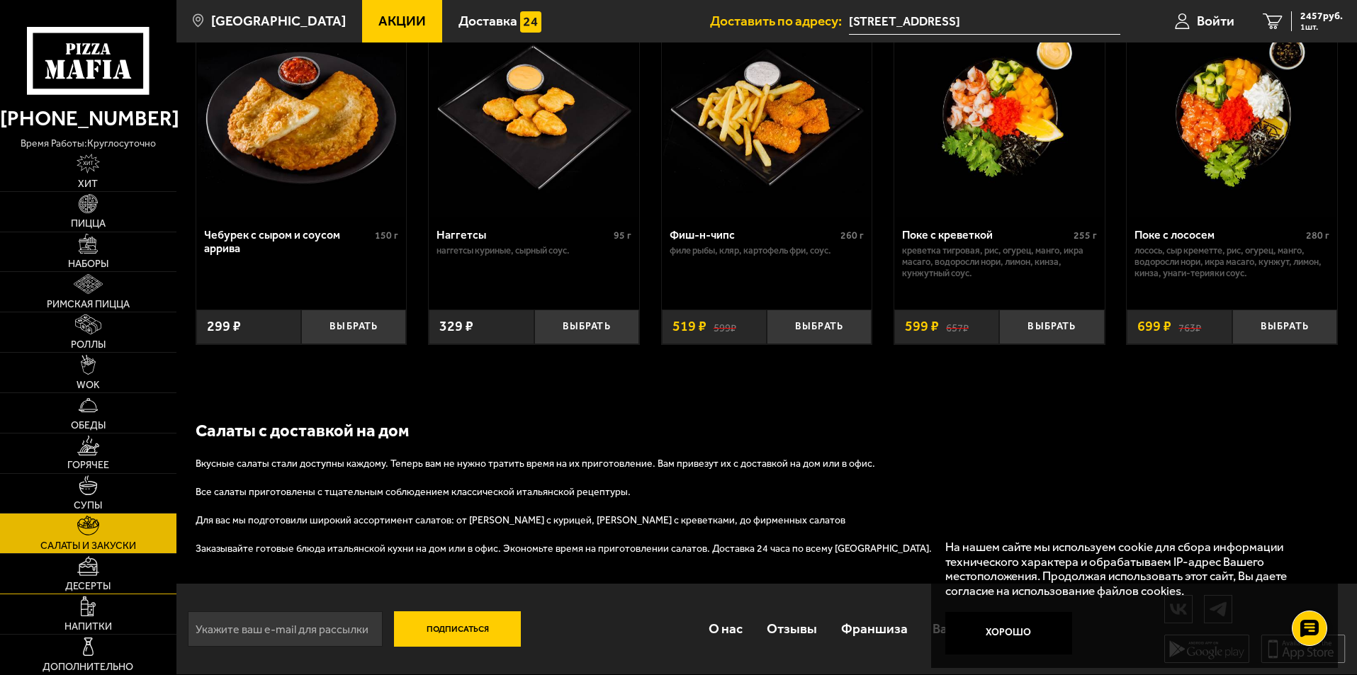
click at [101, 560] on link "Десерты" at bounding box center [88, 574] width 176 height 40
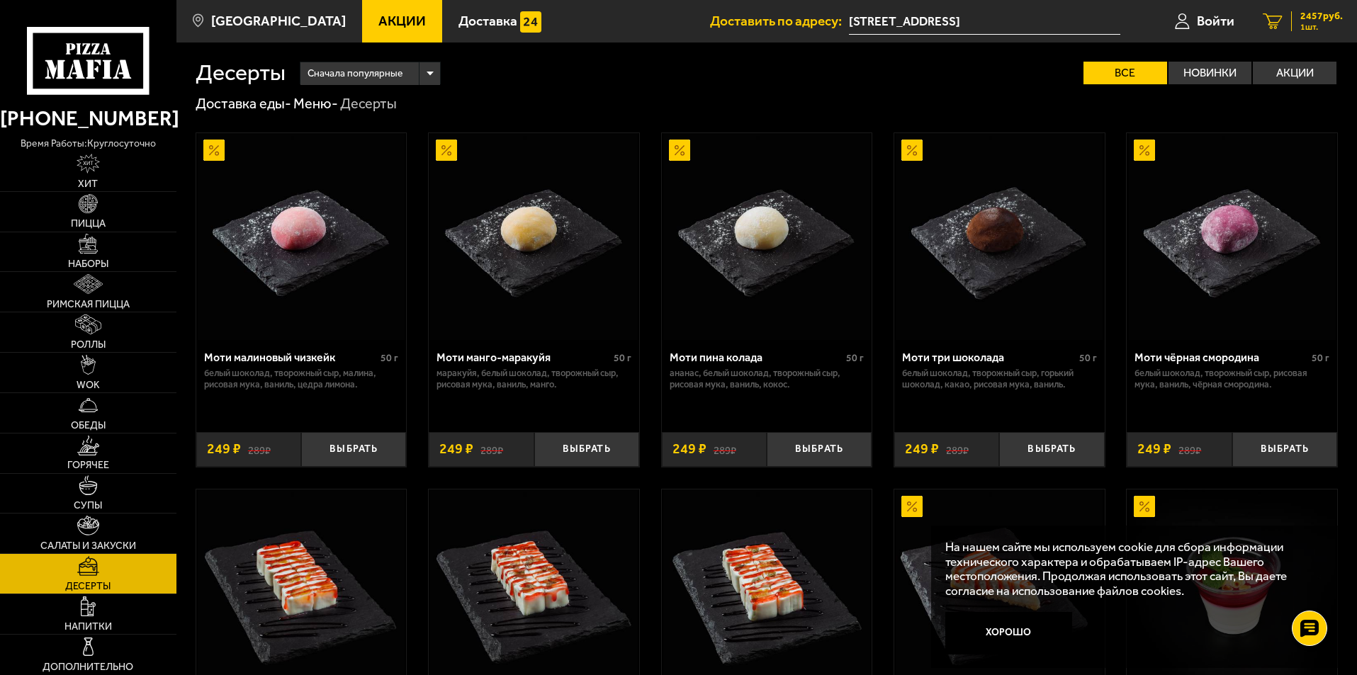
click at [1306, 25] on span "1 шт." at bounding box center [1321, 27] width 43 height 9
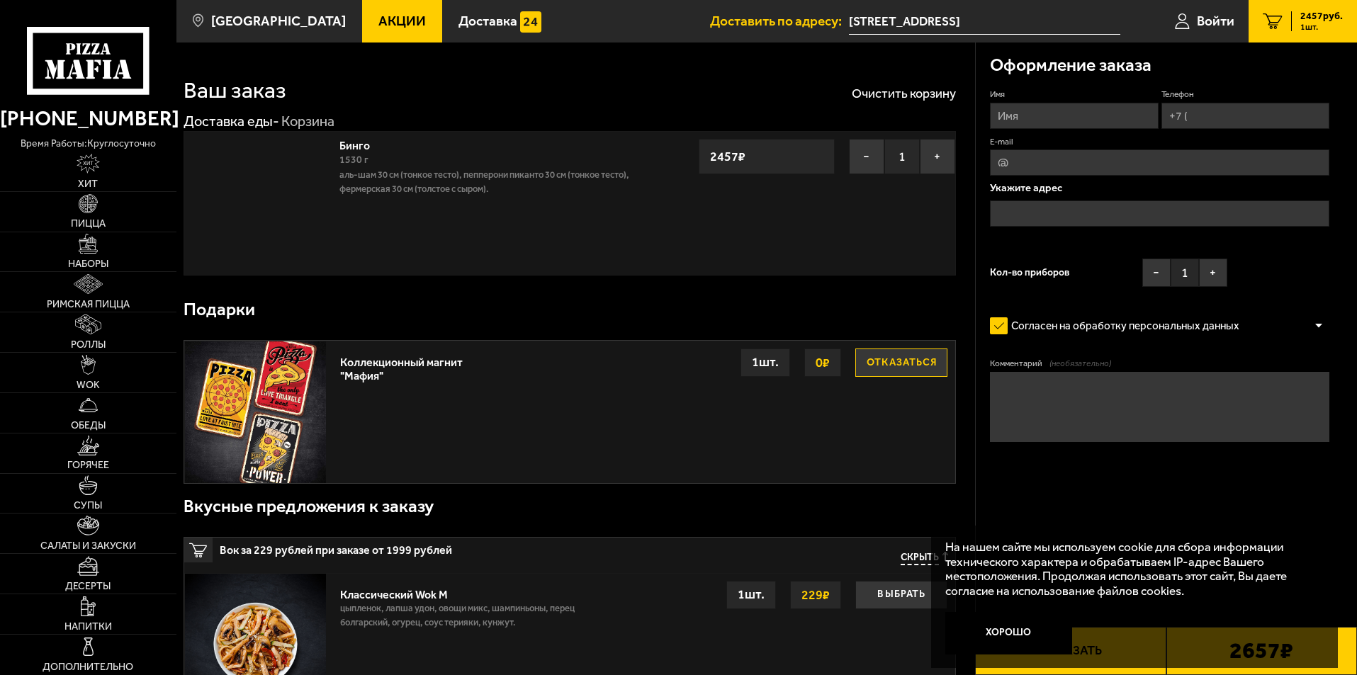
type input "[STREET_ADDRESS]"
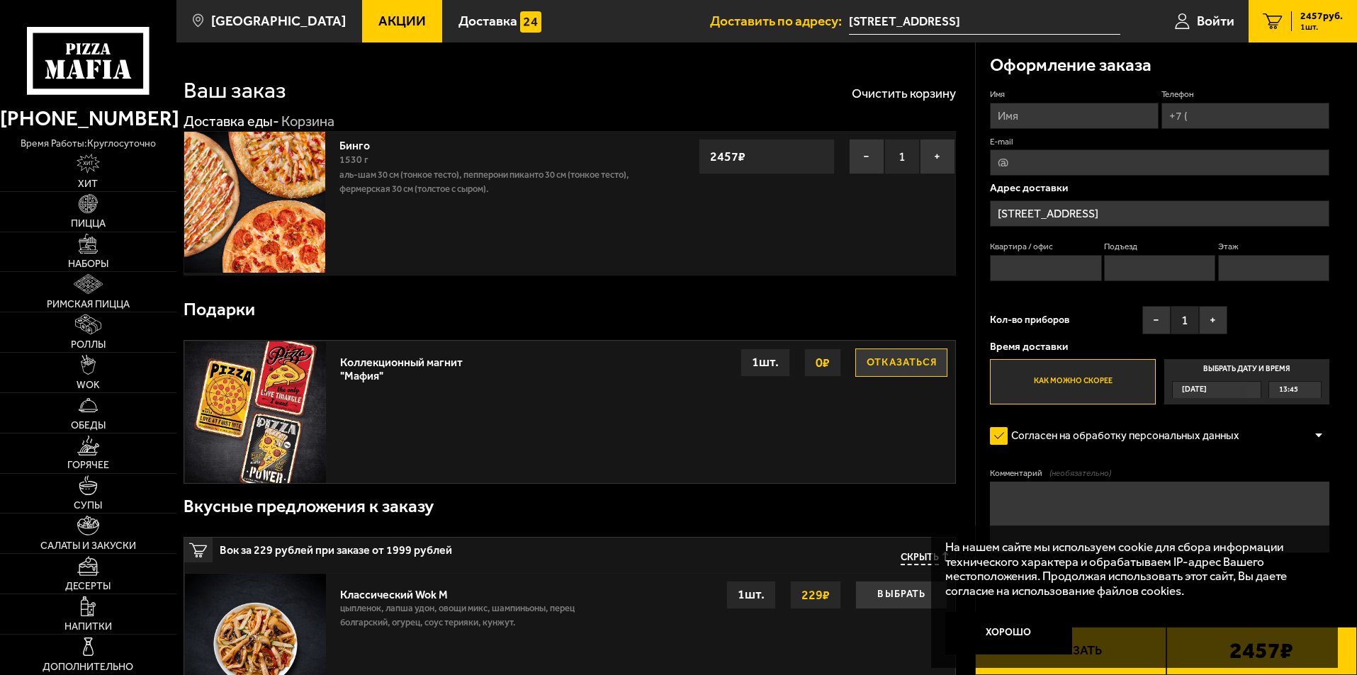
click at [283, 208] on img at bounding box center [254, 202] width 141 height 141
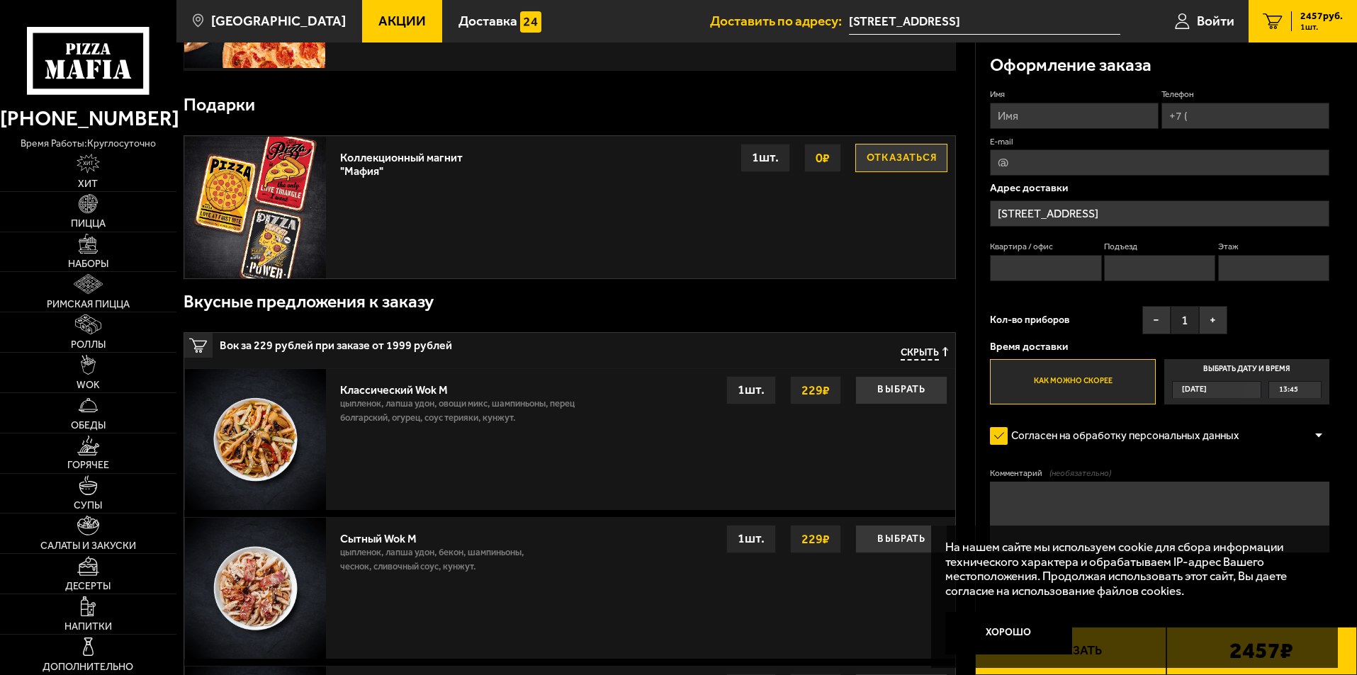
scroll to position [213, 0]
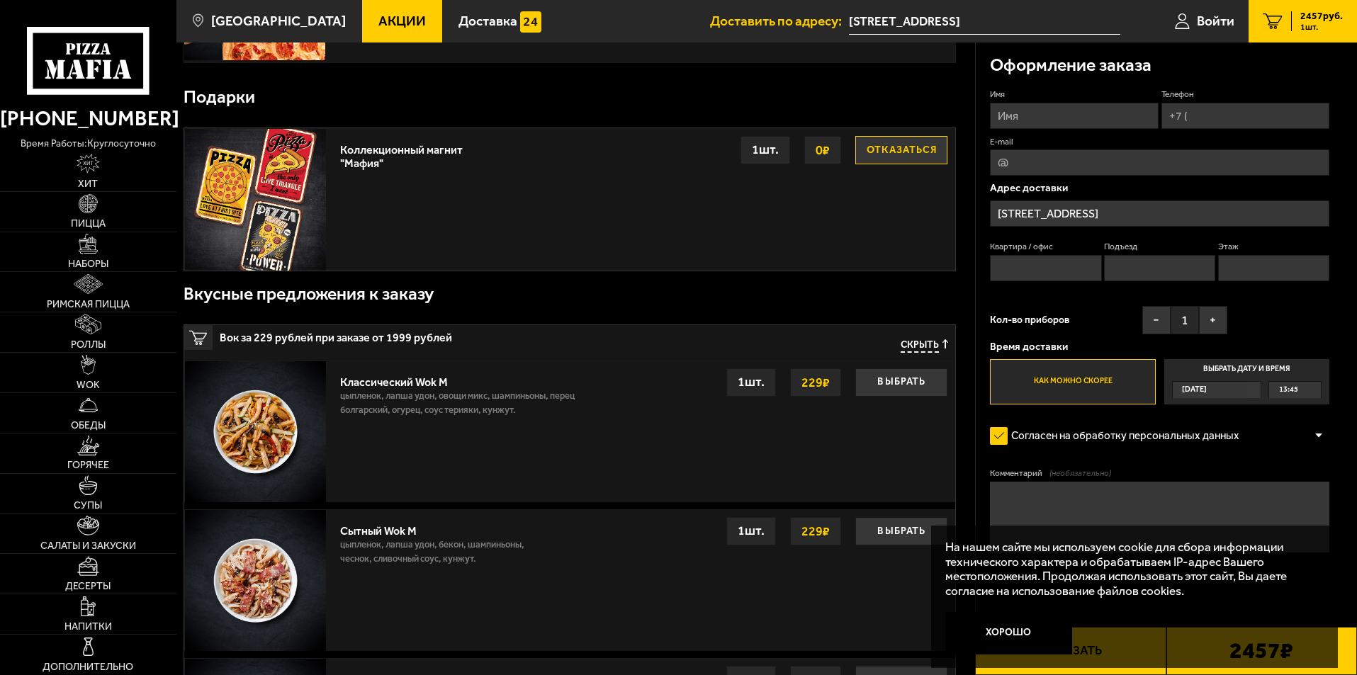
click at [1034, 115] on input "Имя" at bounding box center [1074, 116] width 168 height 26
type input "Виктория"
click at [1214, 121] on input "Телефон" at bounding box center [1245, 116] width 168 height 26
click at [1214, 120] on input "Телефон" at bounding box center [1245, 116] width 168 height 26
click at [1200, 111] on input "Телефон" at bounding box center [1245, 116] width 168 height 26
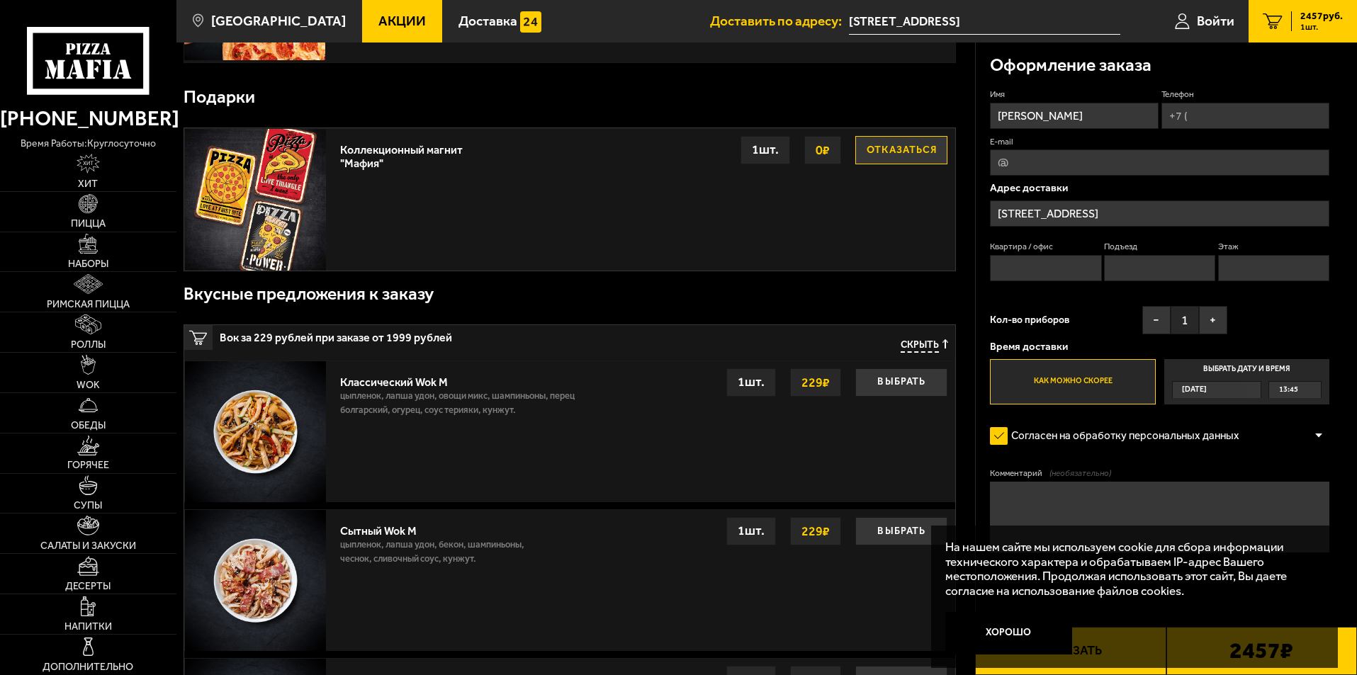
click at [1176, 113] on input "Телефон" at bounding box center [1245, 116] width 168 height 26
click at [1190, 118] on input "Телефон" at bounding box center [1245, 116] width 168 height 26
click at [1190, 115] on input "Телефон" at bounding box center [1245, 116] width 168 height 26
type input "+7 (921) 888-02-01"
click at [1068, 171] on input "E-mail" at bounding box center [1159, 162] width 339 height 26
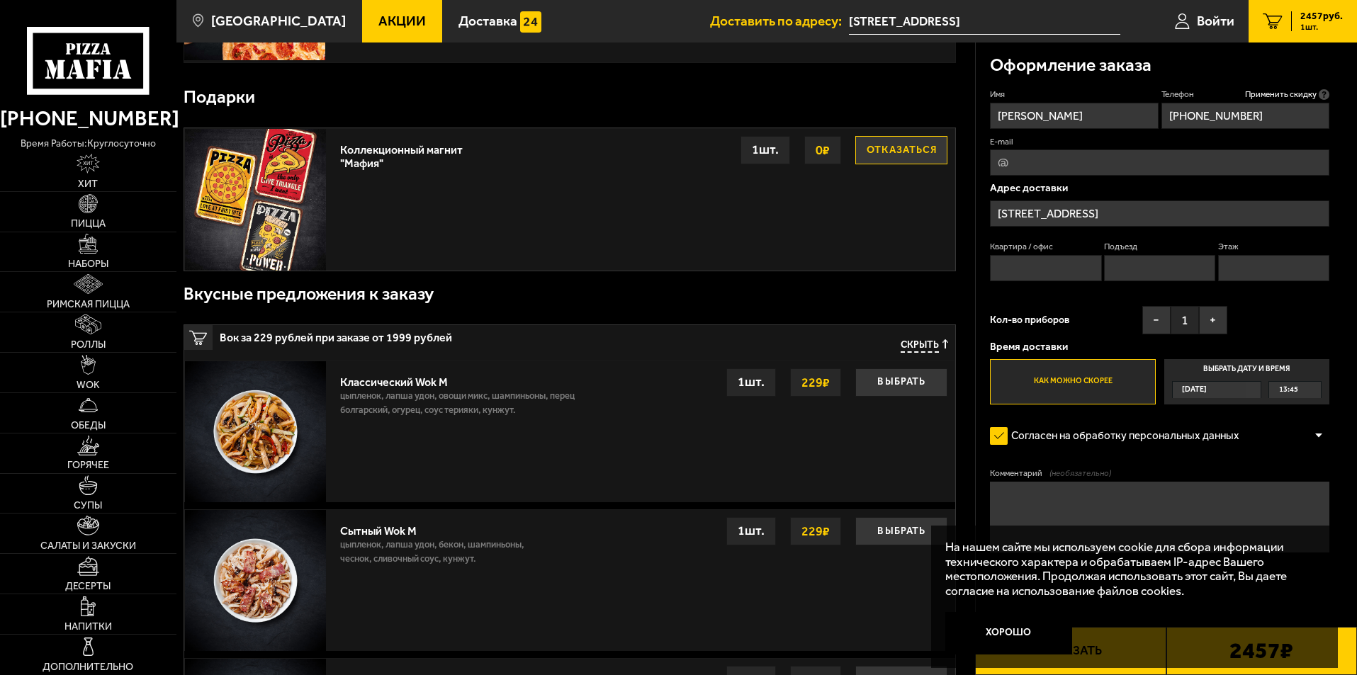
type input "v.barkhanskaia@petrovich.ru"
click at [1032, 269] on input "Квартира / офис" at bounding box center [1045, 268] width 111 height 26
type input "офис"
click at [1124, 268] on input "Подъезд" at bounding box center [1159, 268] width 111 height 26
type input "-"
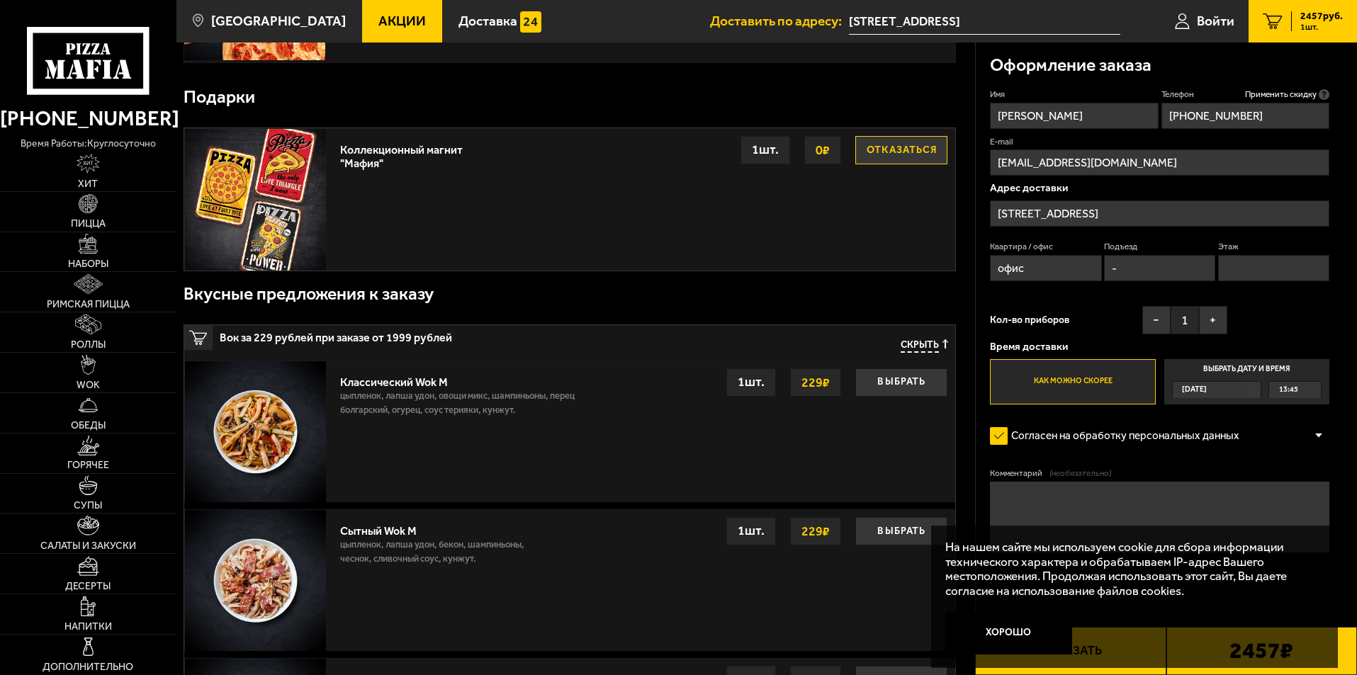
click at [1237, 273] on input "Этаж" at bounding box center [1273, 268] width 111 height 26
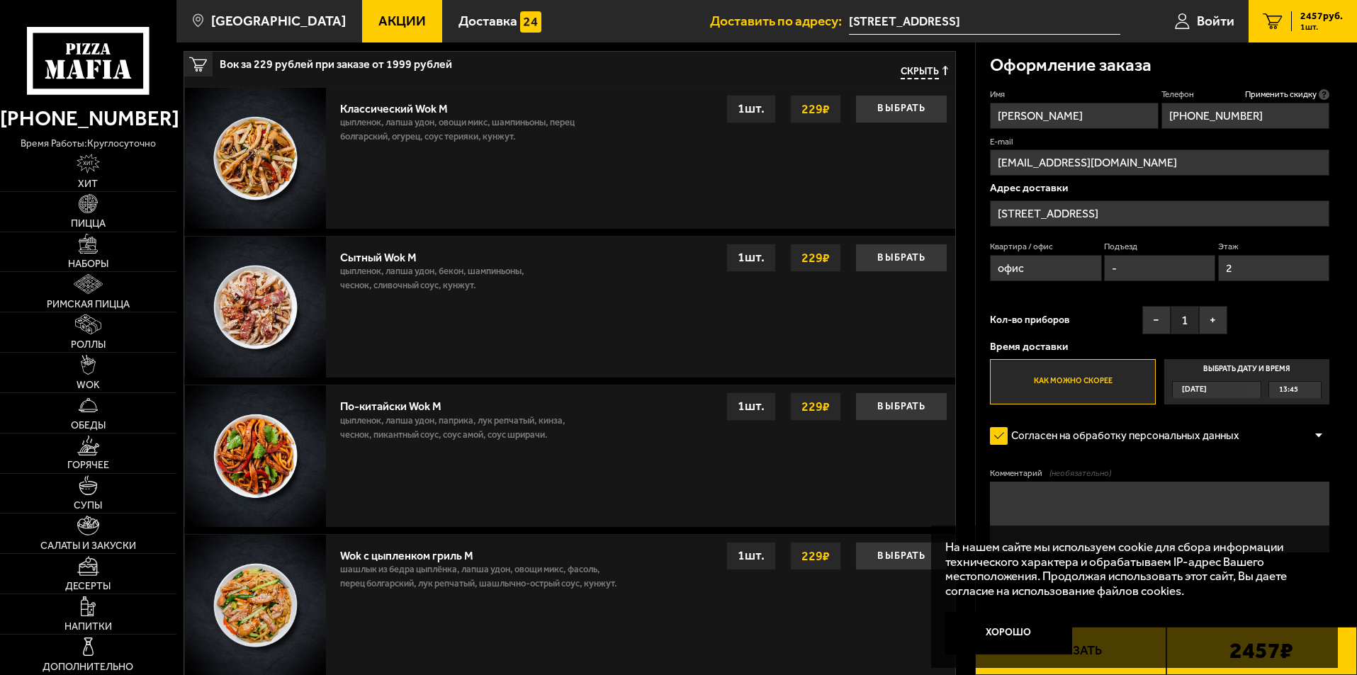
scroll to position [496, 0]
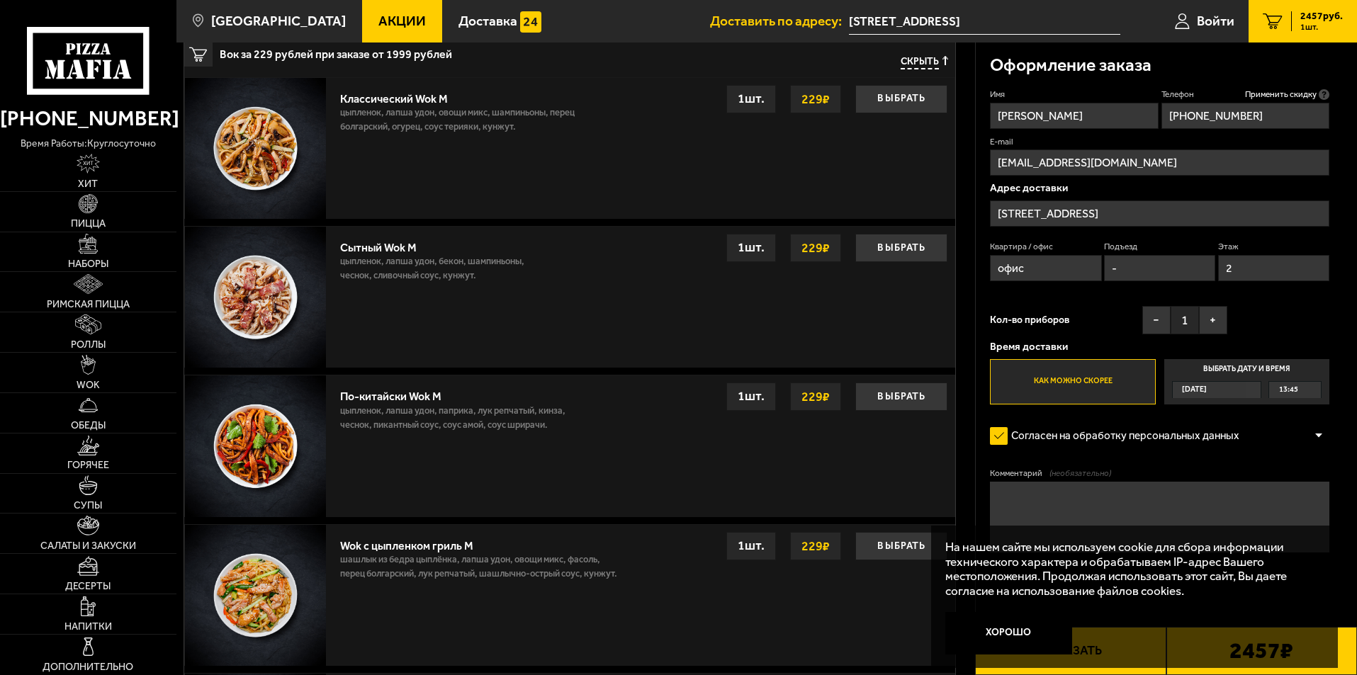
type input "2"
click at [1097, 502] on textarea "Комментарий (необязательно)" at bounding box center [1159, 517] width 339 height 71
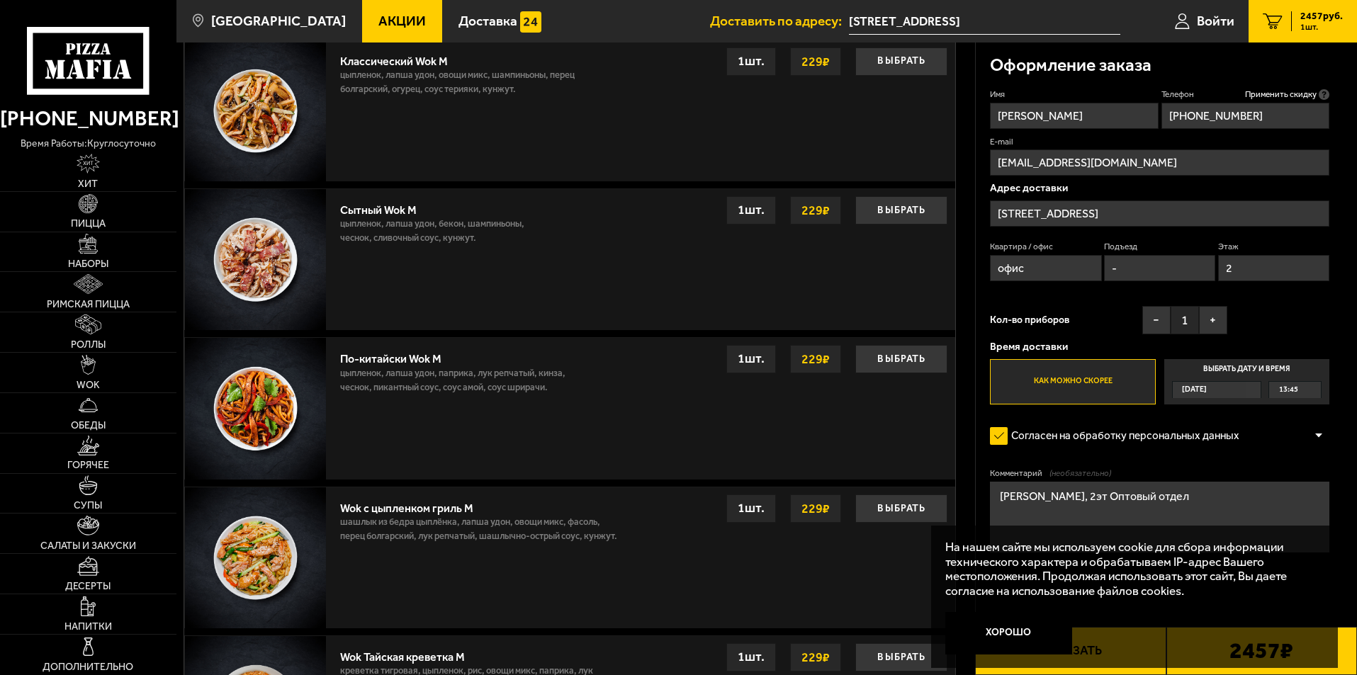
scroll to position [567, 0]
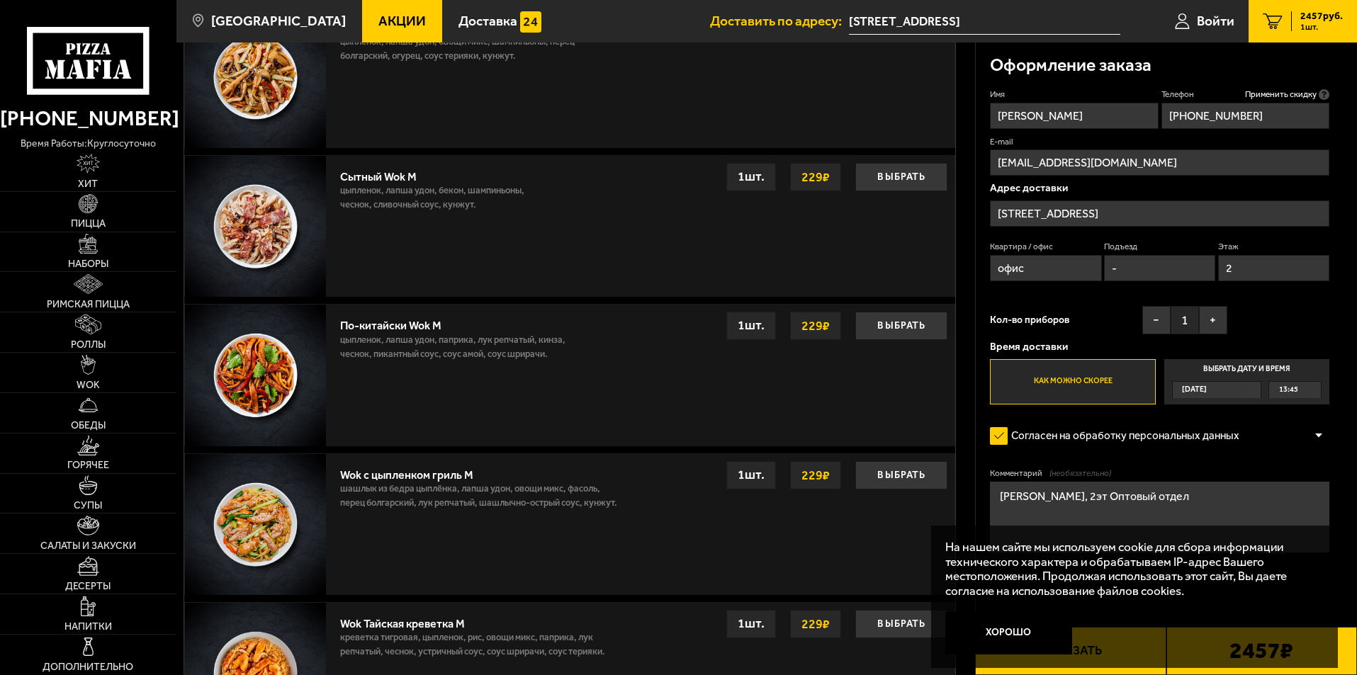
type textarea "Петрович, 2эт Оптовый отдел"
click at [1068, 670] on button "Заказать" at bounding box center [1070, 651] width 191 height 48
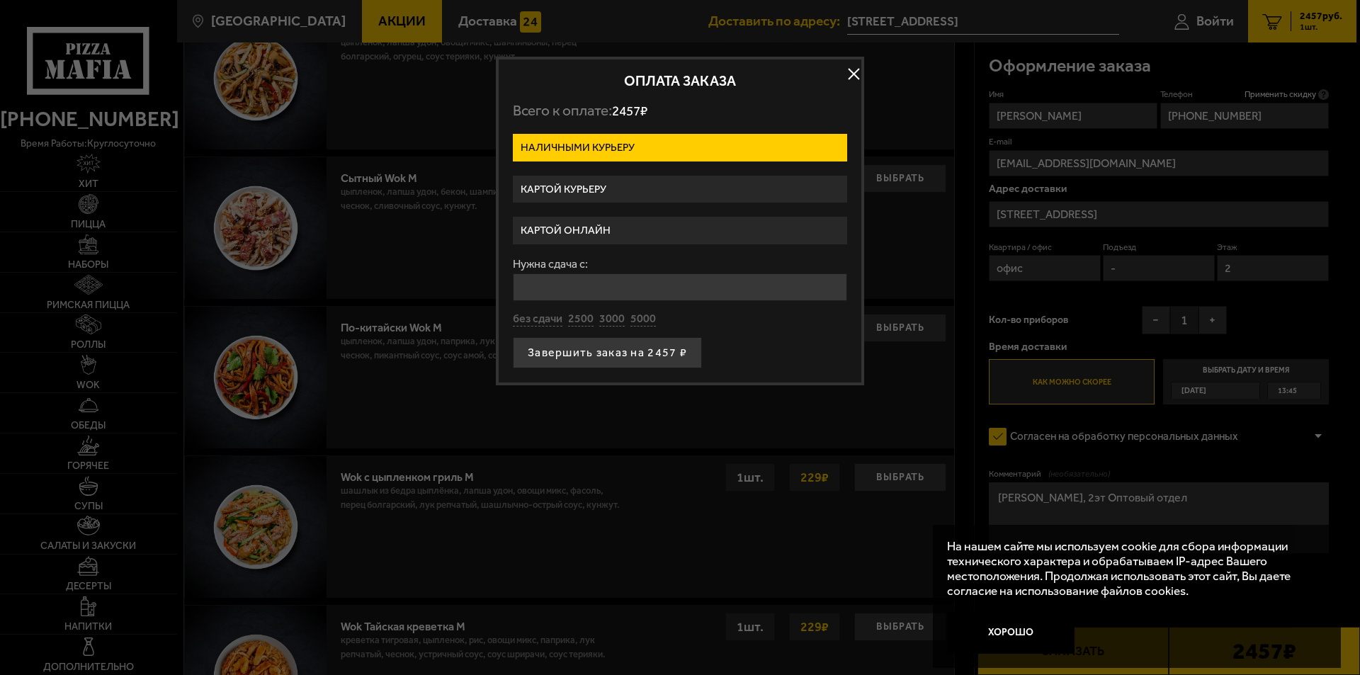
click at [641, 192] on label "Картой курьеру" at bounding box center [680, 190] width 334 height 28
click at [0, 0] on input "Картой курьеру" at bounding box center [0, 0] width 0 height 0
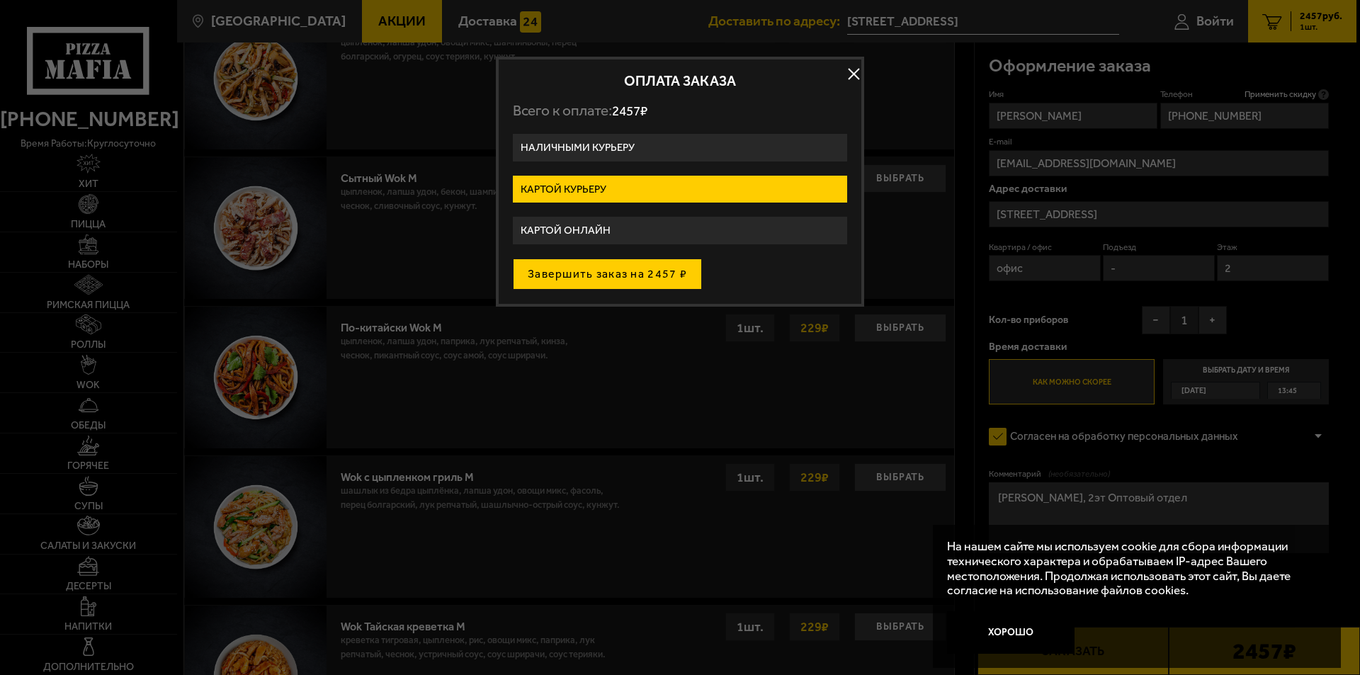
click at [614, 279] on button "Завершить заказ на 2457 ₽" at bounding box center [607, 274] width 189 height 31
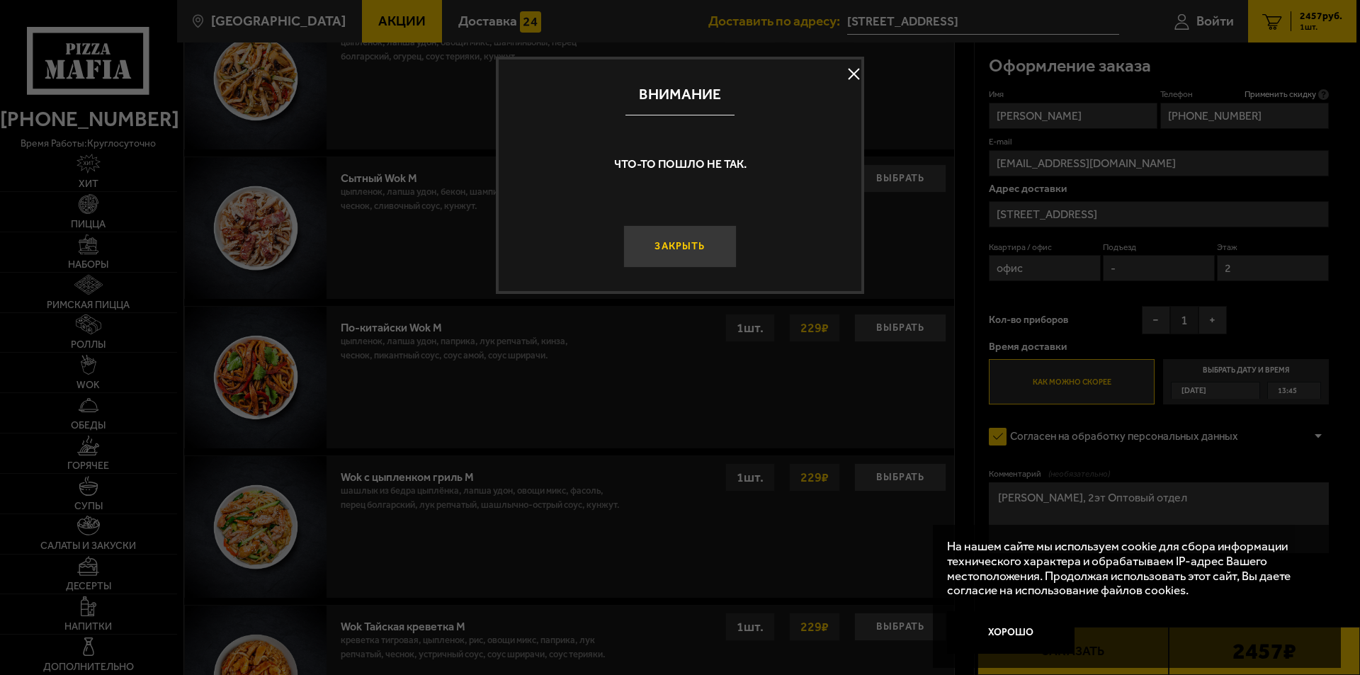
click at [656, 250] on button "Закрыть" at bounding box center [679, 246] width 113 height 43
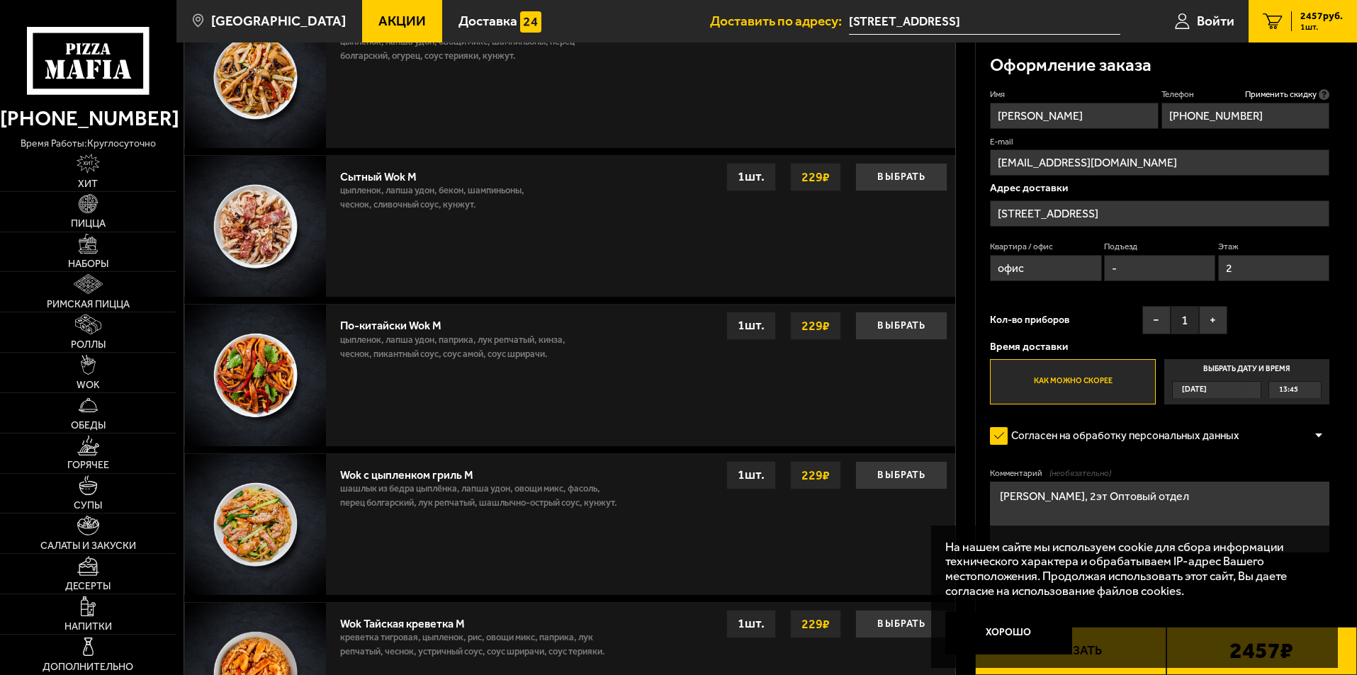
click at [1122, 672] on button "Заказать" at bounding box center [1070, 651] width 191 height 48
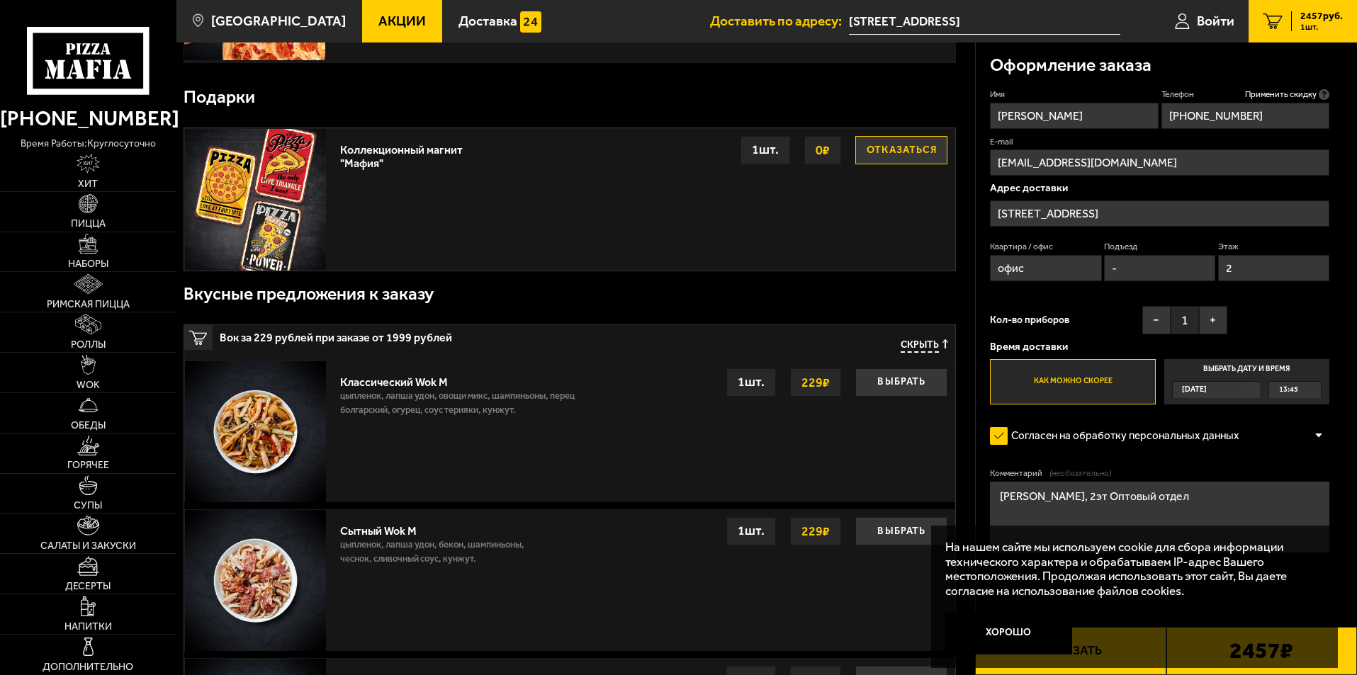
scroll to position [496, 0]
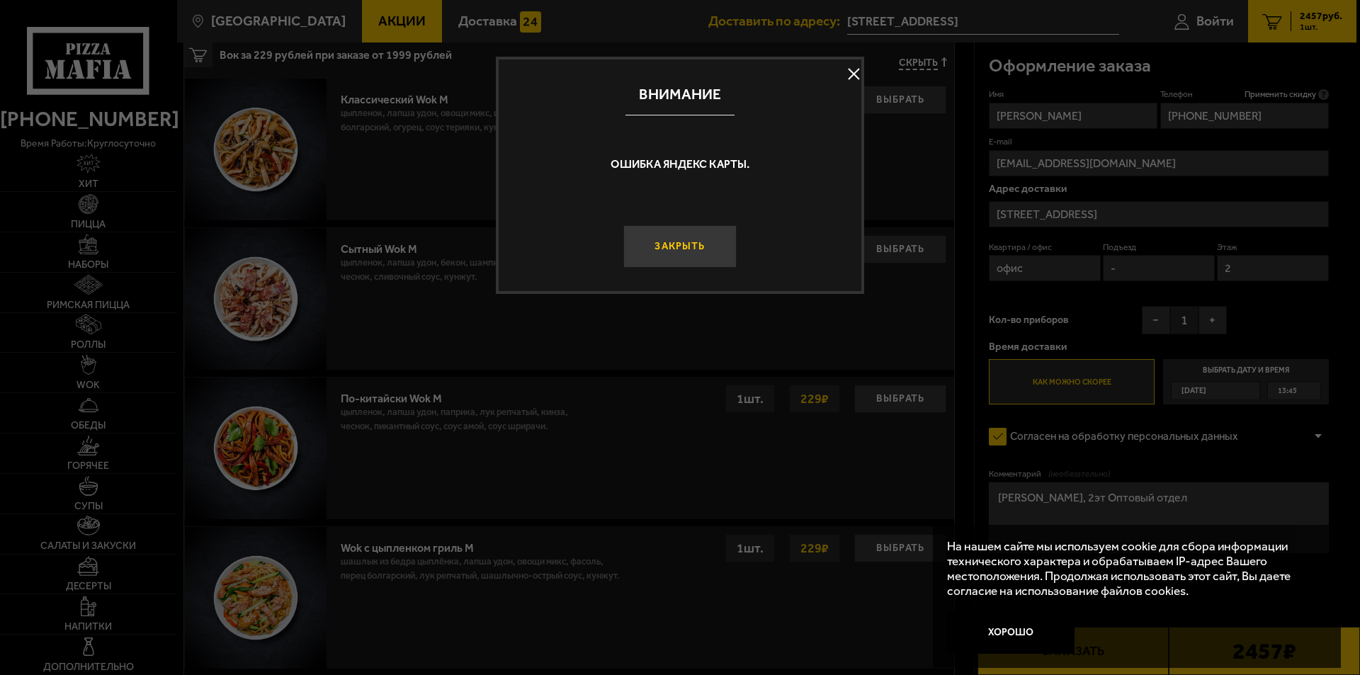
click at [703, 247] on button "Закрыть" at bounding box center [679, 246] width 113 height 43
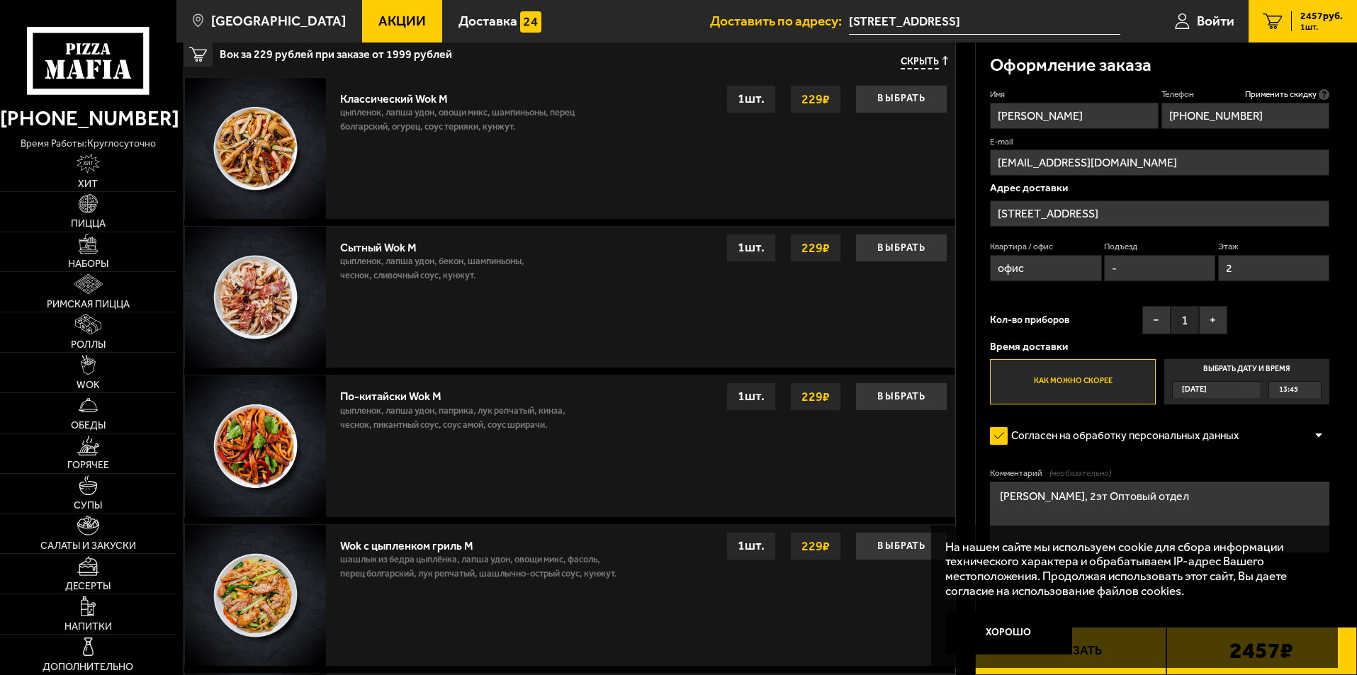
click at [1046, 674] on button "Заказать" at bounding box center [1070, 651] width 191 height 48
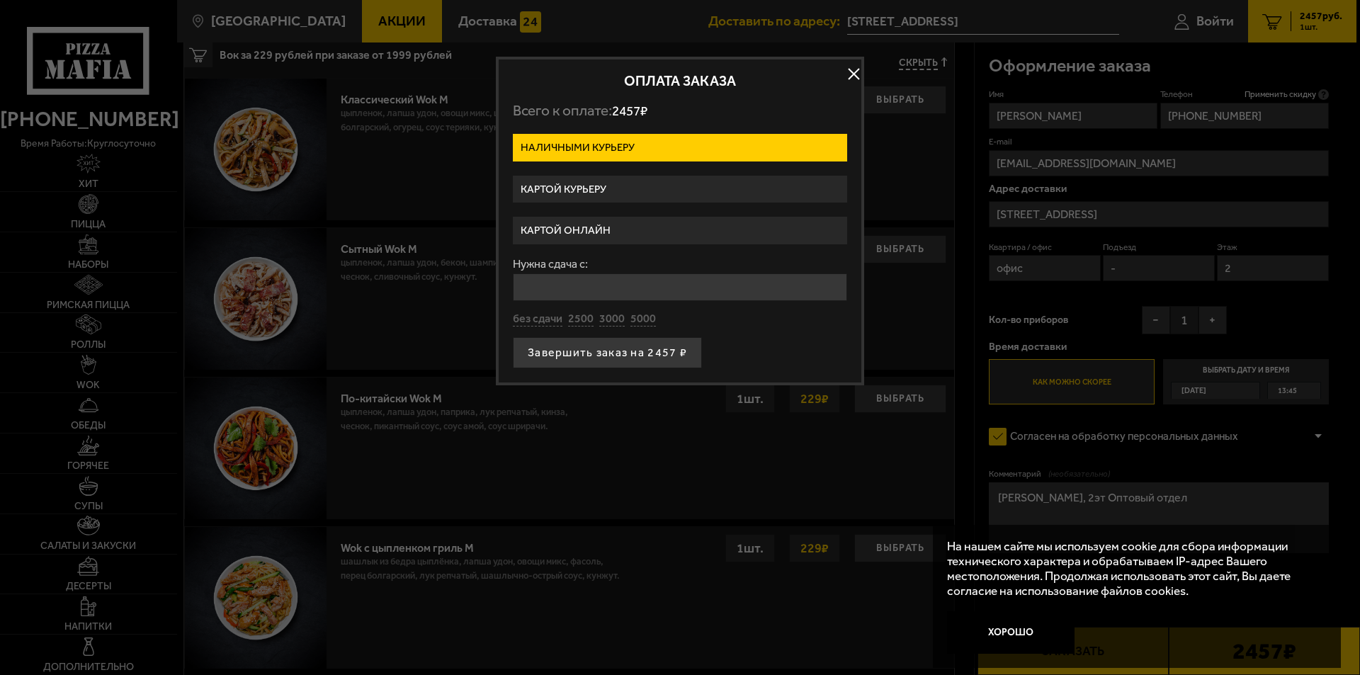
click at [628, 193] on label "Картой курьеру" at bounding box center [680, 190] width 334 height 28
click at [0, 0] on input "Картой курьеру" at bounding box center [0, 0] width 0 height 0
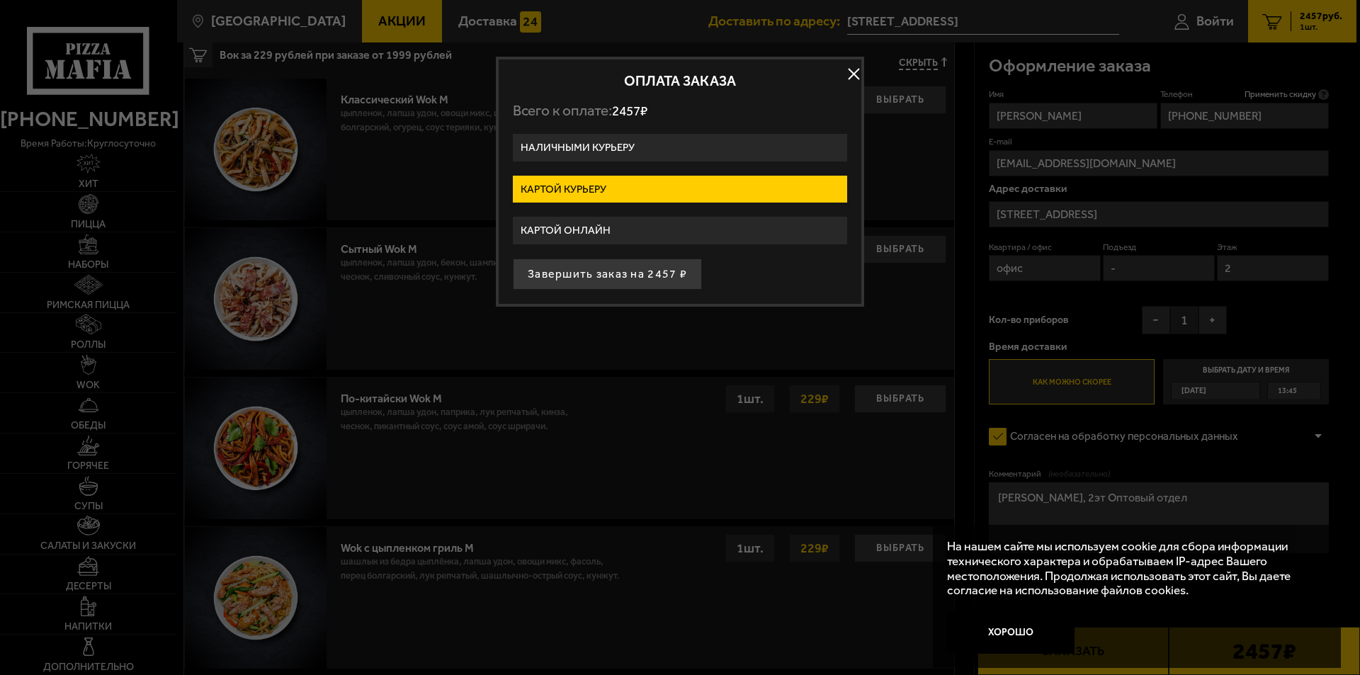
click at [650, 227] on label "Картой онлайн" at bounding box center [680, 231] width 334 height 28
click at [0, 0] on input "Картой онлайн" at bounding box center [0, 0] width 0 height 0
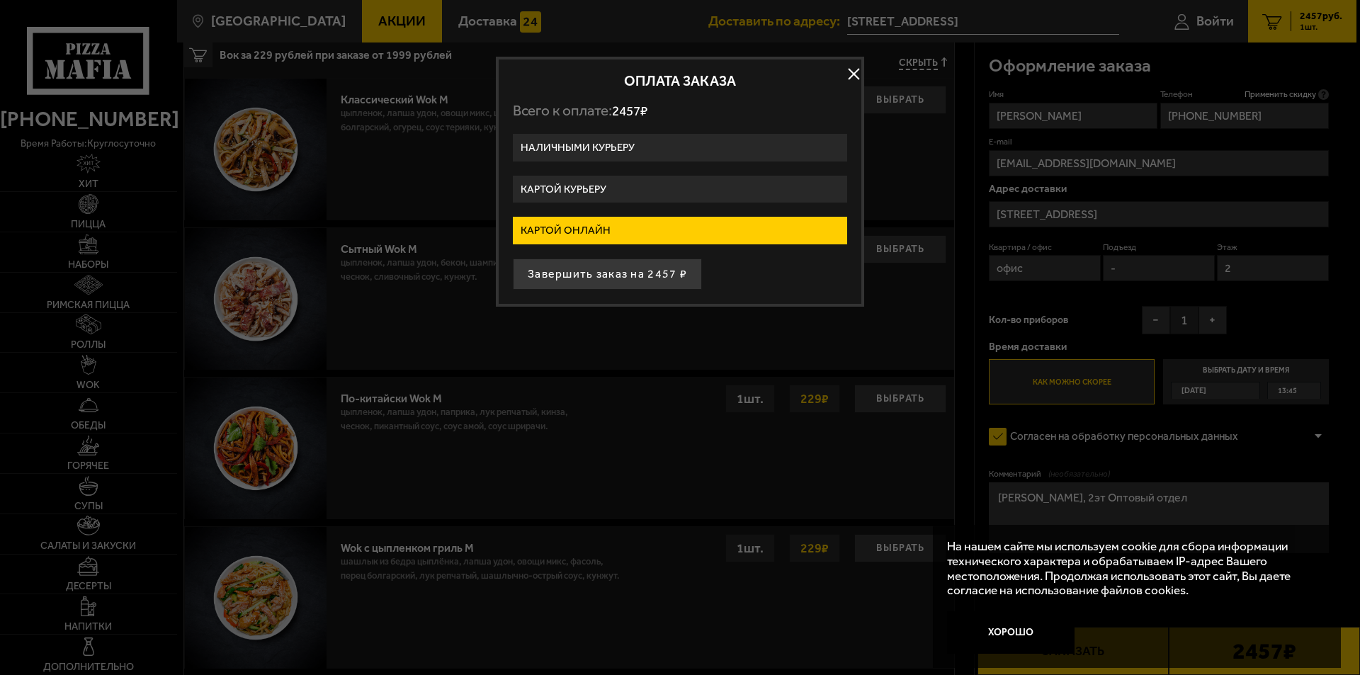
click at [626, 147] on label "Наличными курьеру" at bounding box center [680, 148] width 334 height 28
click at [0, 0] on input "Наличными курьеру" at bounding box center [0, 0] width 0 height 0
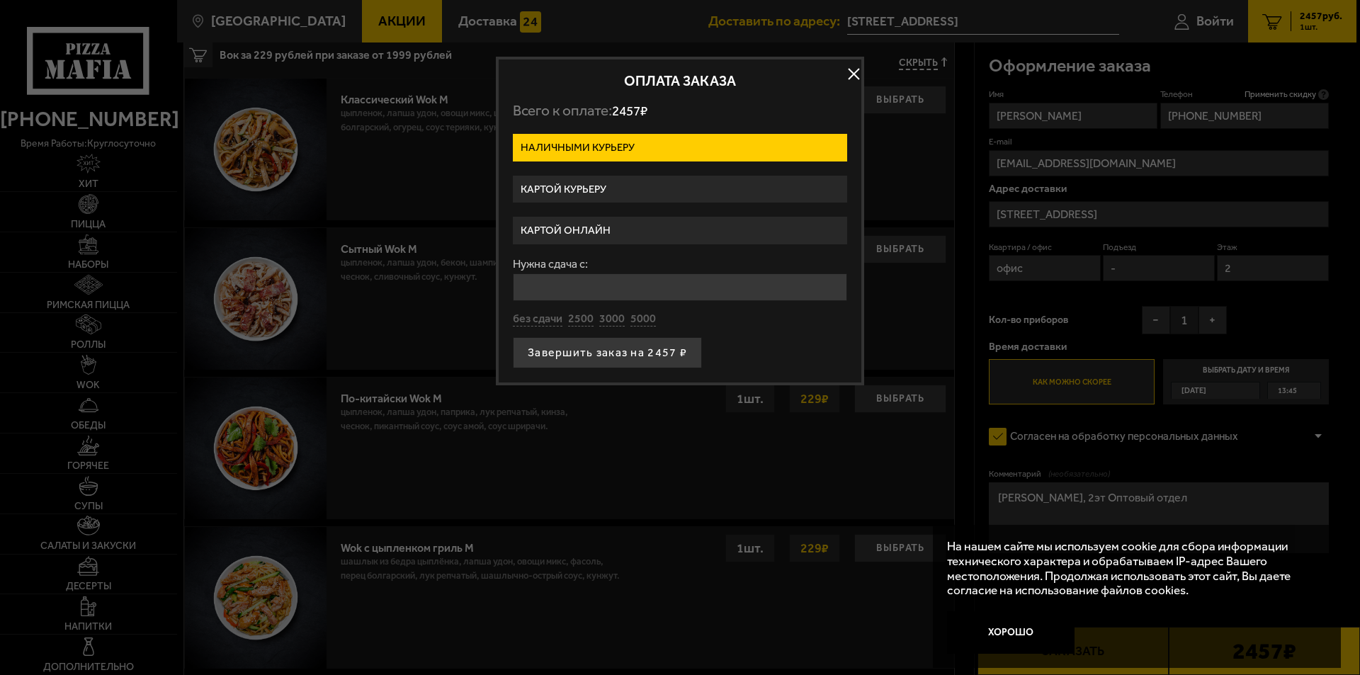
click at [610, 188] on label "Картой курьеру" at bounding box center [680, 190] width 334 height 28
click at [0, 0] on input "Картой курьеру" at bounding box center [0, 0] width 0 height 0
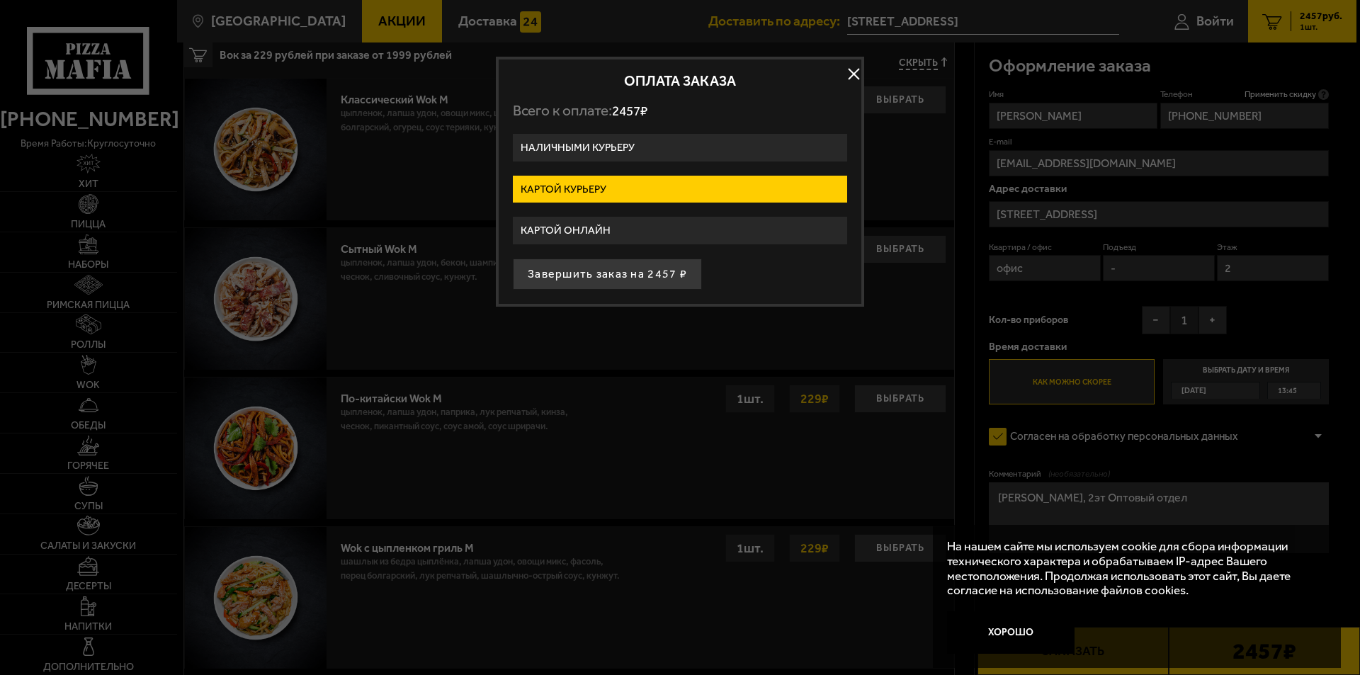
click at [610, 188] on label "Картой курьеру" at bounding box center [680, 190] width 334 height 28
click at [0, 0] on input "Картой курьеру" at bounding box center [0, 0] width 0 height 0
click at [610, 188] on label "Картой курьеру" at bounding box center [680, 190] width 334 height 28
click at [0, 0] on input "Картой курьеру" at bounding box center [0, 0] width 0 height 0
click at [625, 186] on label "Картой курьеру" at bounding box center [680, 190] width 334 height 28
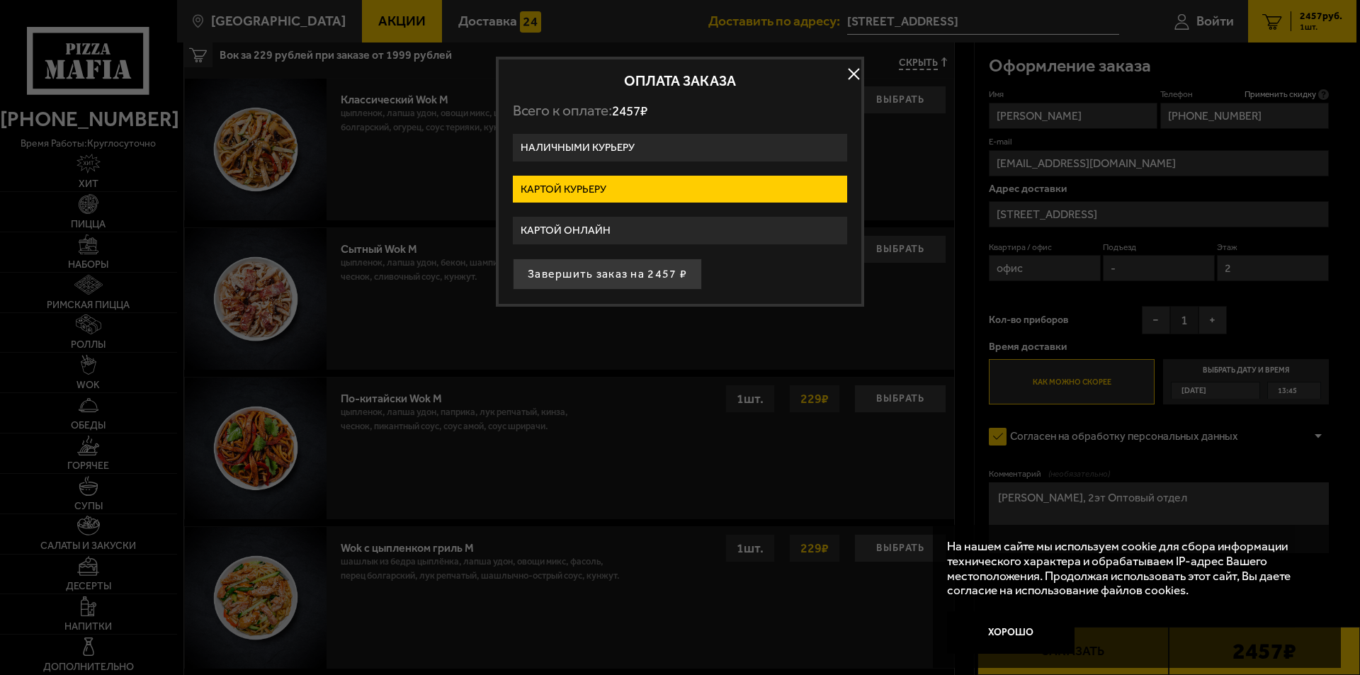
click at [0, 0] on input "Картой курьеру" at bounding box center [0, 0] width 0 height 0
click at [658, 278] on button "Завершить заказ на 2457 ₽" at bounding box center [607, 274] width 189 height 31
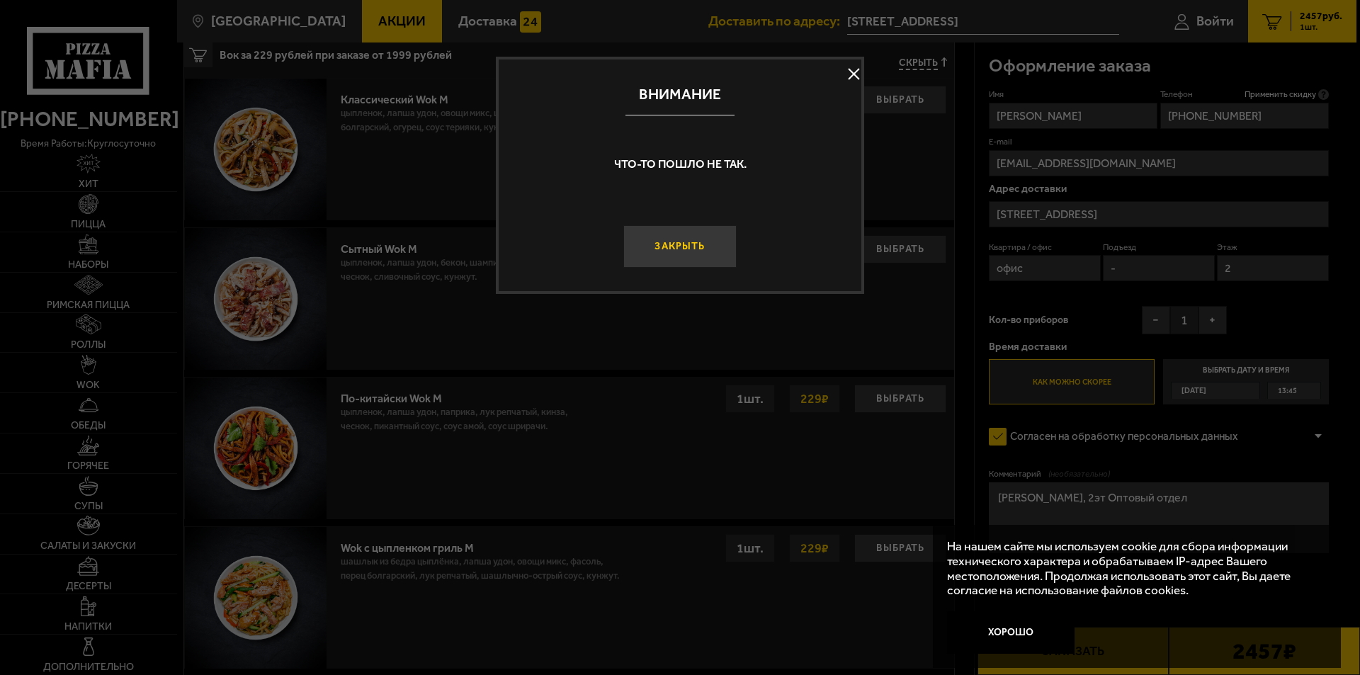
click at [709, 244] on button "Закрыть" at bounding box center [679, 246] width 113 height 43
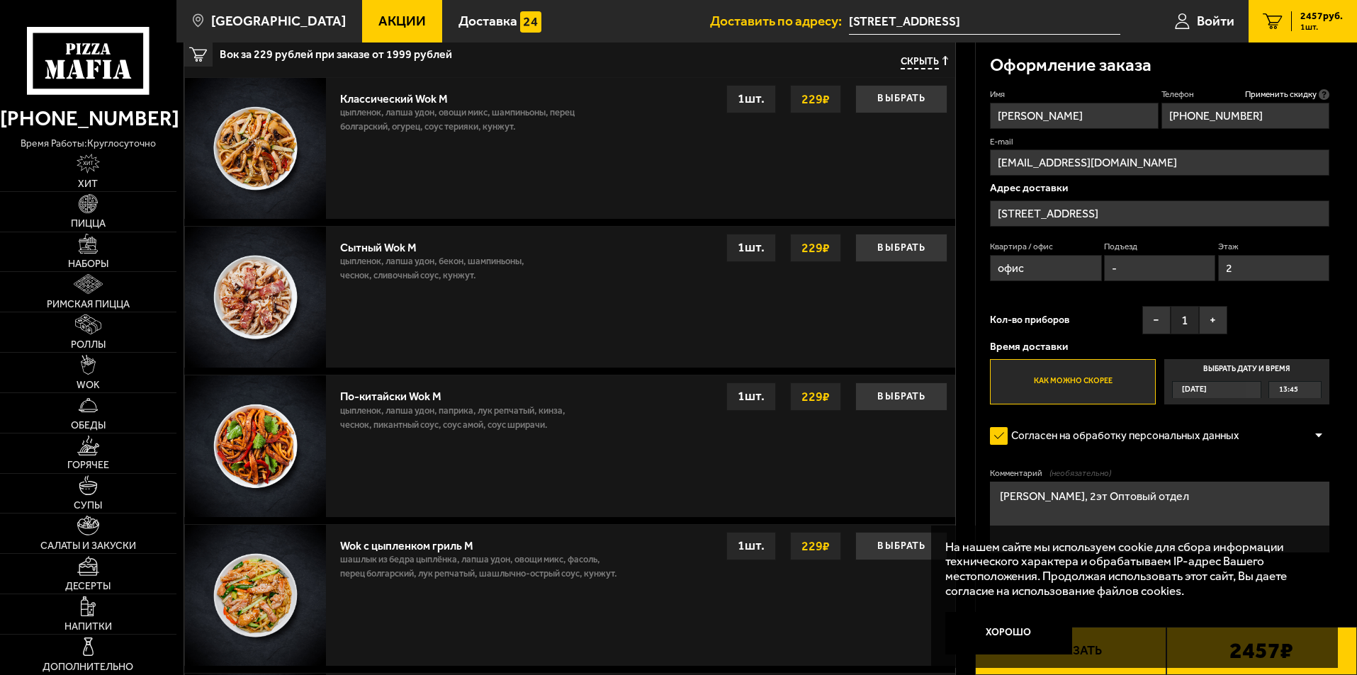
click at [1103, 670] on button "Заказать" at bounding box center [1070, 651] width 191 height 48
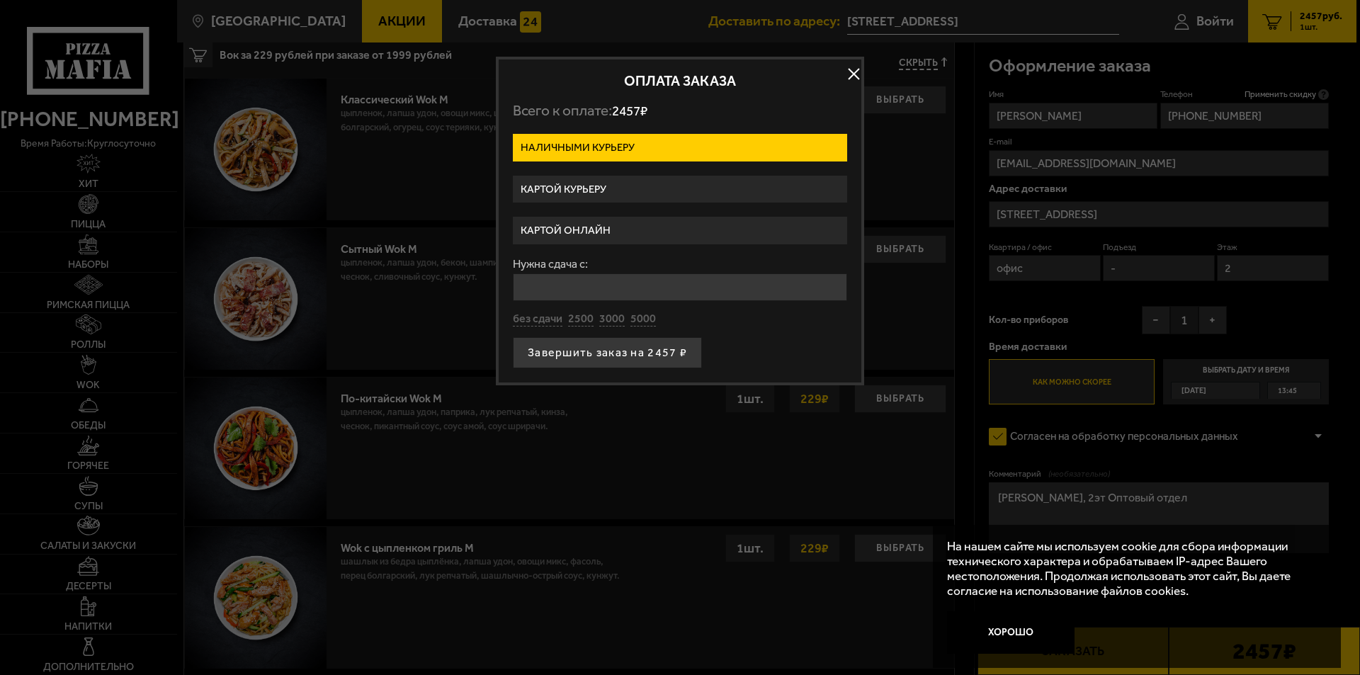
click at [649, 191] on label "Картой курьеру" at bounding box center [680, 190] width 334 height 28
click at [0, 0] on input "Картой курьеру" at bounding box center [0, 0] width 0 height 0
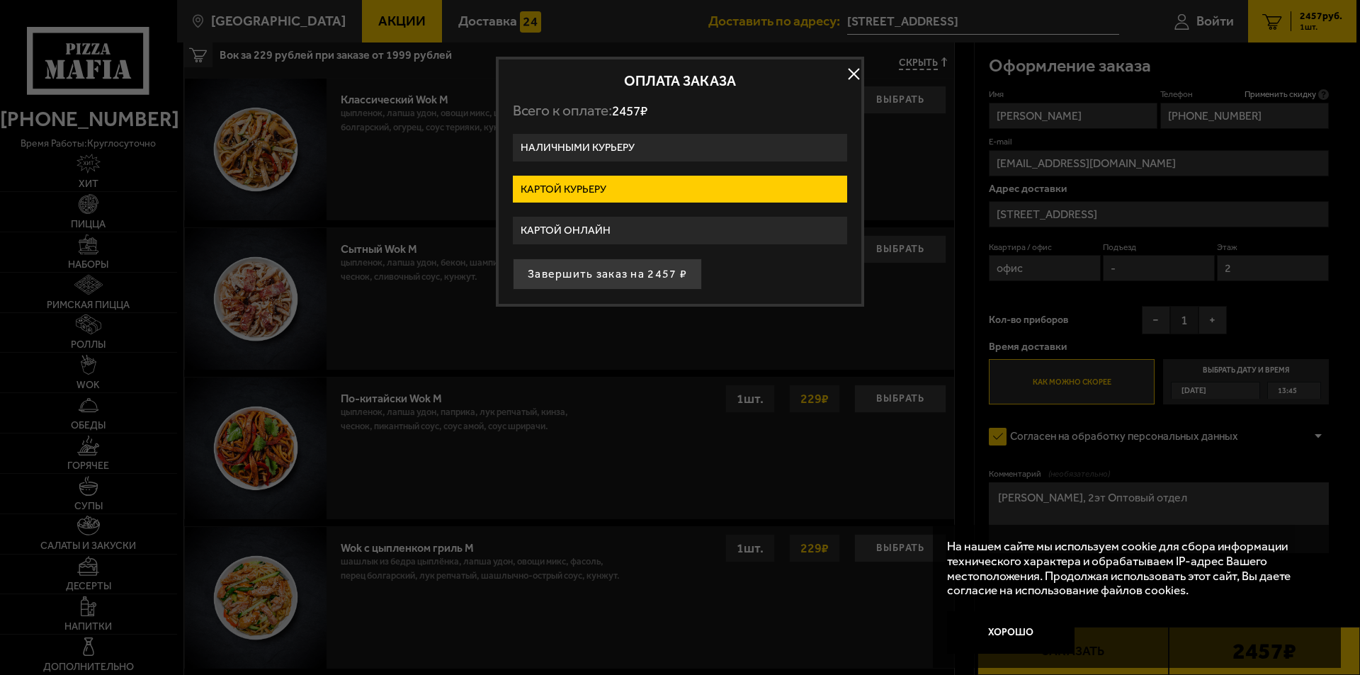
click at [762, 188] on label "Картой курьеру" at bounding box center [680, 190] width 334 height 28
click at [0, 0] on input "Картой курьеру" at bounding box center [0, 0] width 0 height 0
click at [645, 184] on label "Картой курьеру" at bounding box center [680, 190] width 334 height 28
click at [0, 0] on input "Картой курьеру" at bounding box center [0, 0] width 0 height 0
click at [645, 184] on label "Картой курьеру" at bounding box center [680, 190] width 334 height 28
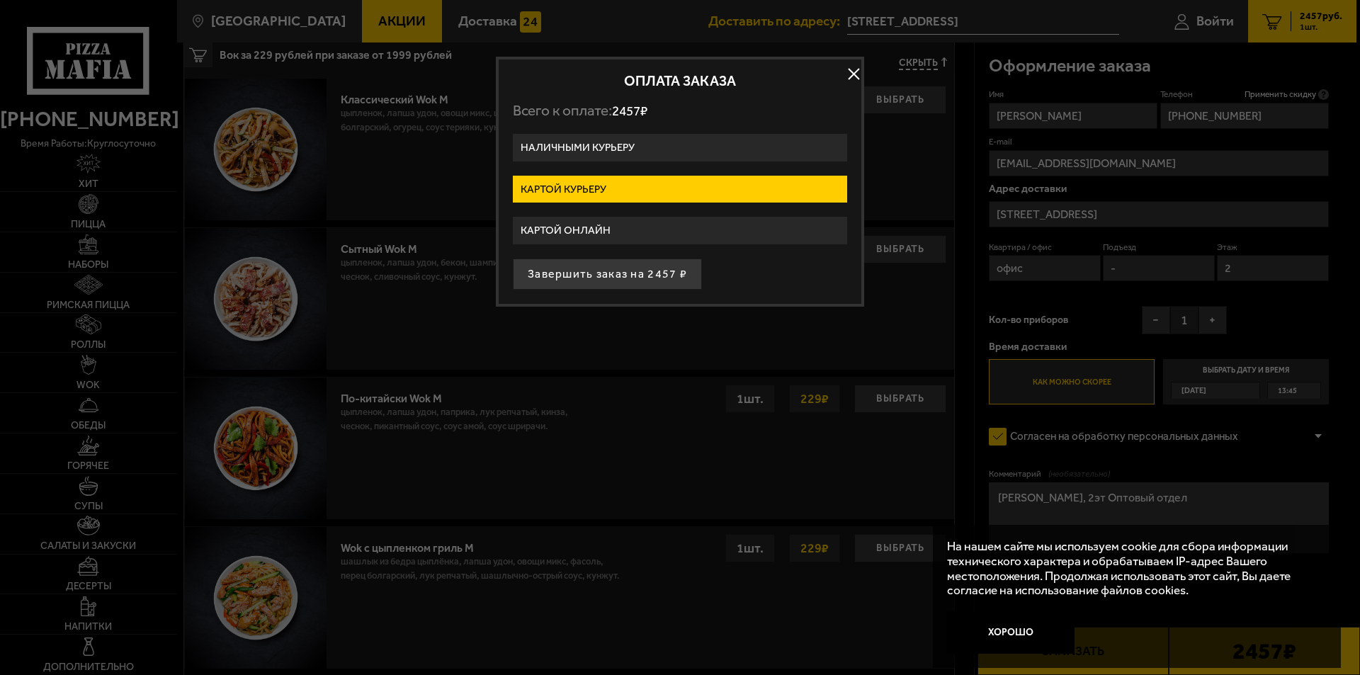
click at [0, 0] on input "Картой курьеру" at bounding box center [0, 0] width 0 height 0
click at [645, 184] on label "Картой курьеру" at bounding box center [680, 190] width 334 height 28
click at [0, 0] on input "Картой курьеру" at bounding box center [0, 0] width 0 height 0
click at [859, 72] on button "button" at bounding box center [853, 74] width 21 height 21
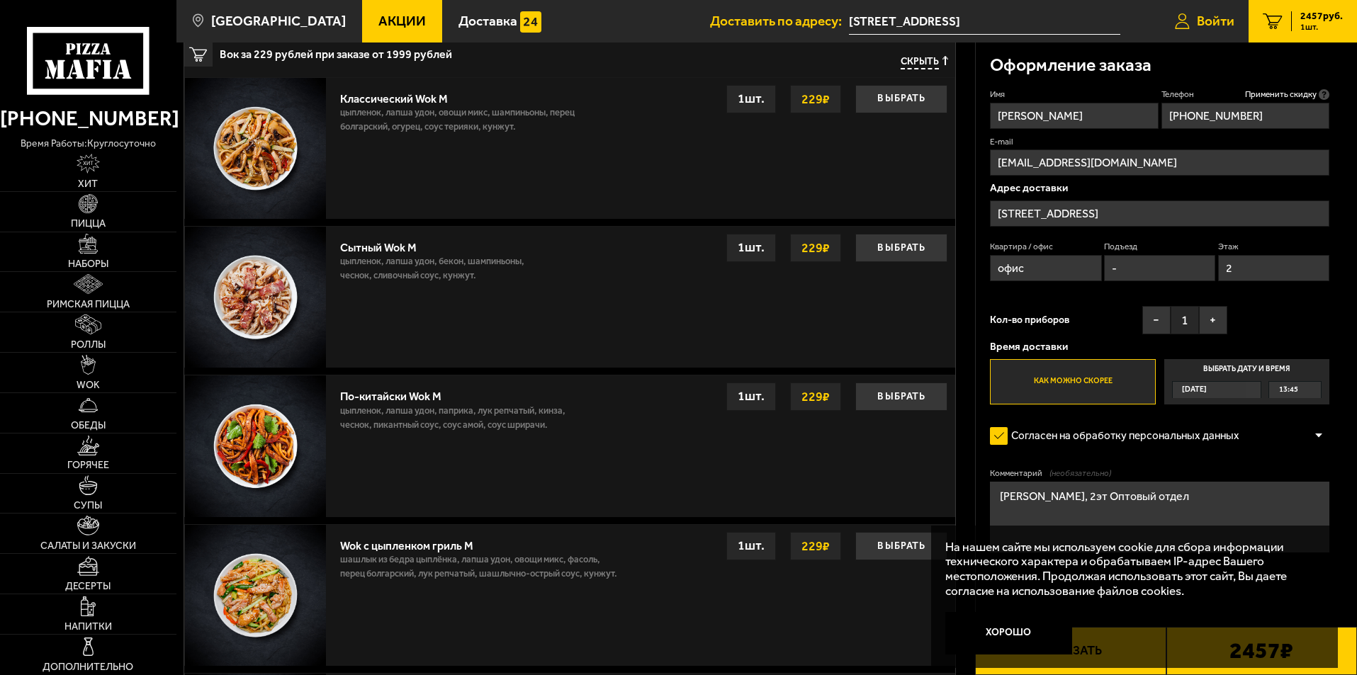
click at [1214, 25] on span "Войти" at bounding box center [1216, 20] width 38 height 13
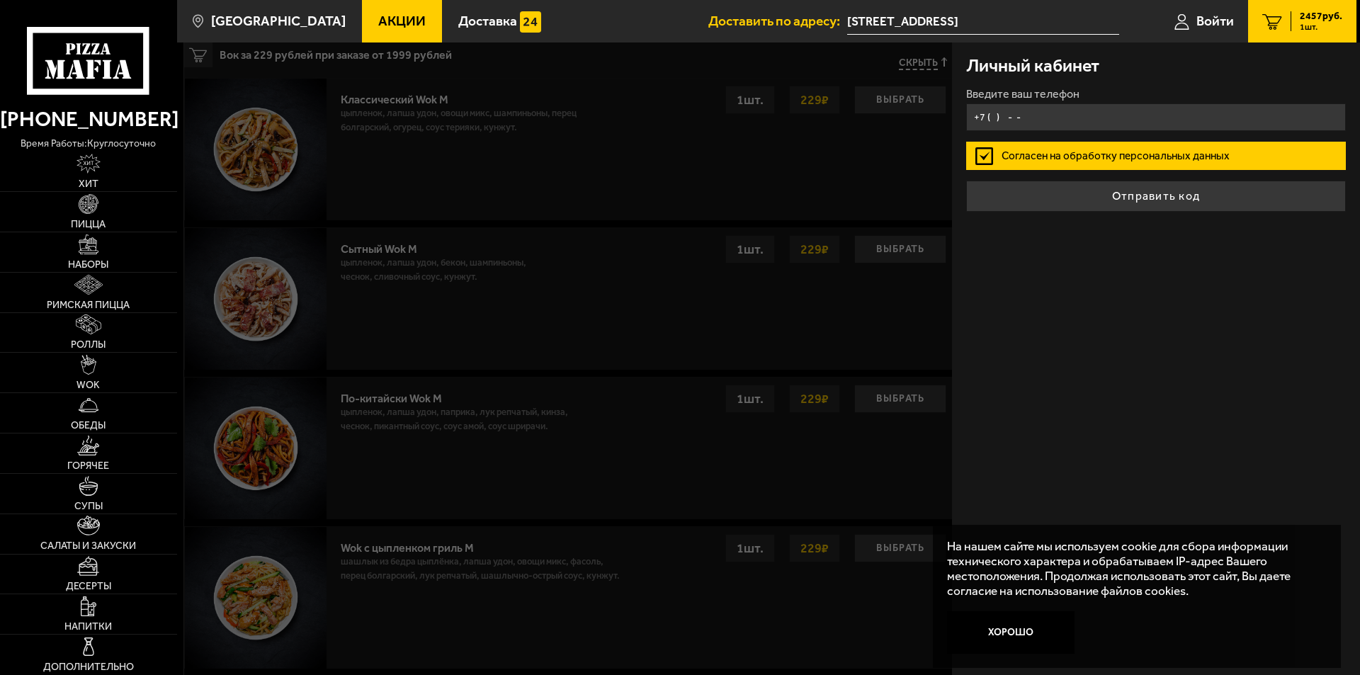
click at [993, 116] on input "+7 ( ) - -" at bounding box center [1156, 117] width 380 height 28
drag, startPoint x: 1047, startPoint y: 120, endPoint x: 949, endPoint y: 120, distance: 98.5
click at [949, 120] on main "Санкт-Петербург Все Акции Доставка Личный кабинет Акции Доставка Доставить по а…" at bounding box center [766, 370] width 1180 height 1732
click at [1006, 126] on input "+7 (911) - -" at bounding box center [1156, 117] width 380 height 28
click at [1001, 117] on input "+7 (911) - -" at bounding box center [1156, 117] width 380 height 28
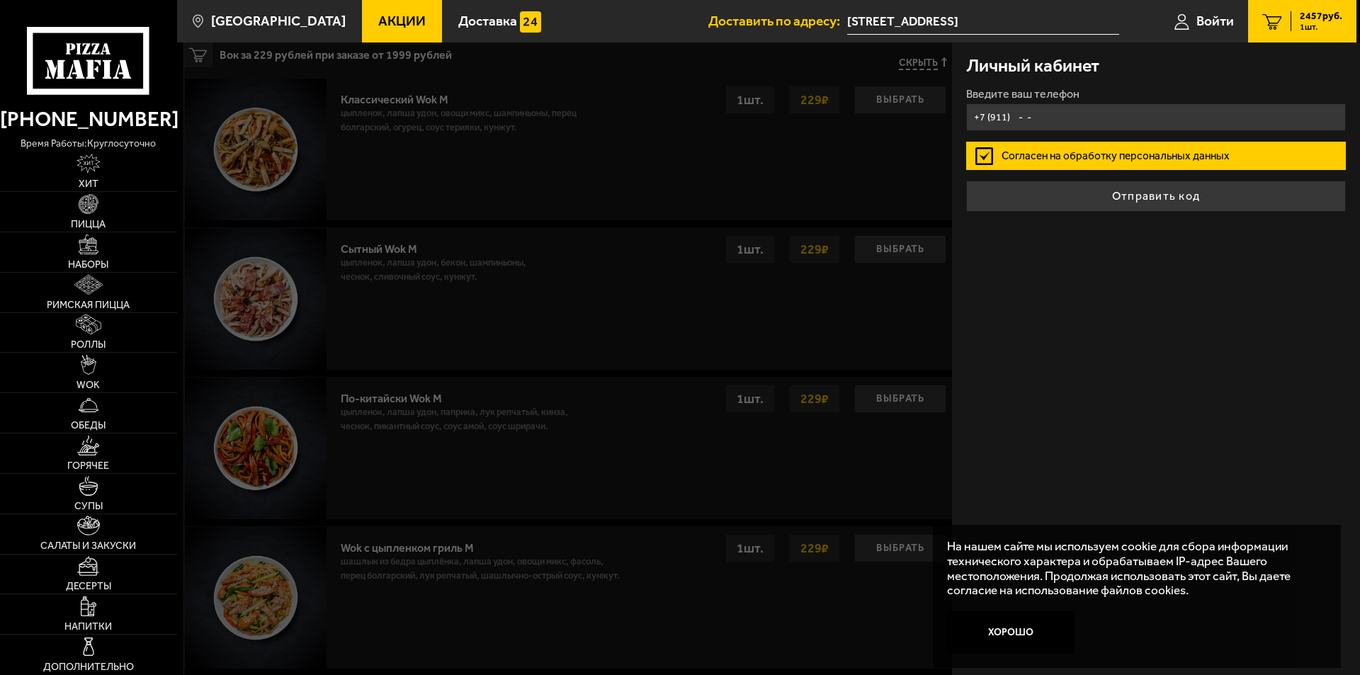
click at [998, 115] on input "+7 (911) - -" at bounding box center [1156, 117] width 380 height 28
click at [1015, 117] on input "+7 (921) - -" at bounding box center [1156, 117] width 380 height 28
click at [1029, 121] on input "+7 (921) - -" at bounding box center [1156, 117] width 380 height 28
click at [1054, 118] on input "+7 (921) - -" at bounding box center [1156, 117] width 380 height 28
type input "+7 (921) 888-02-01"
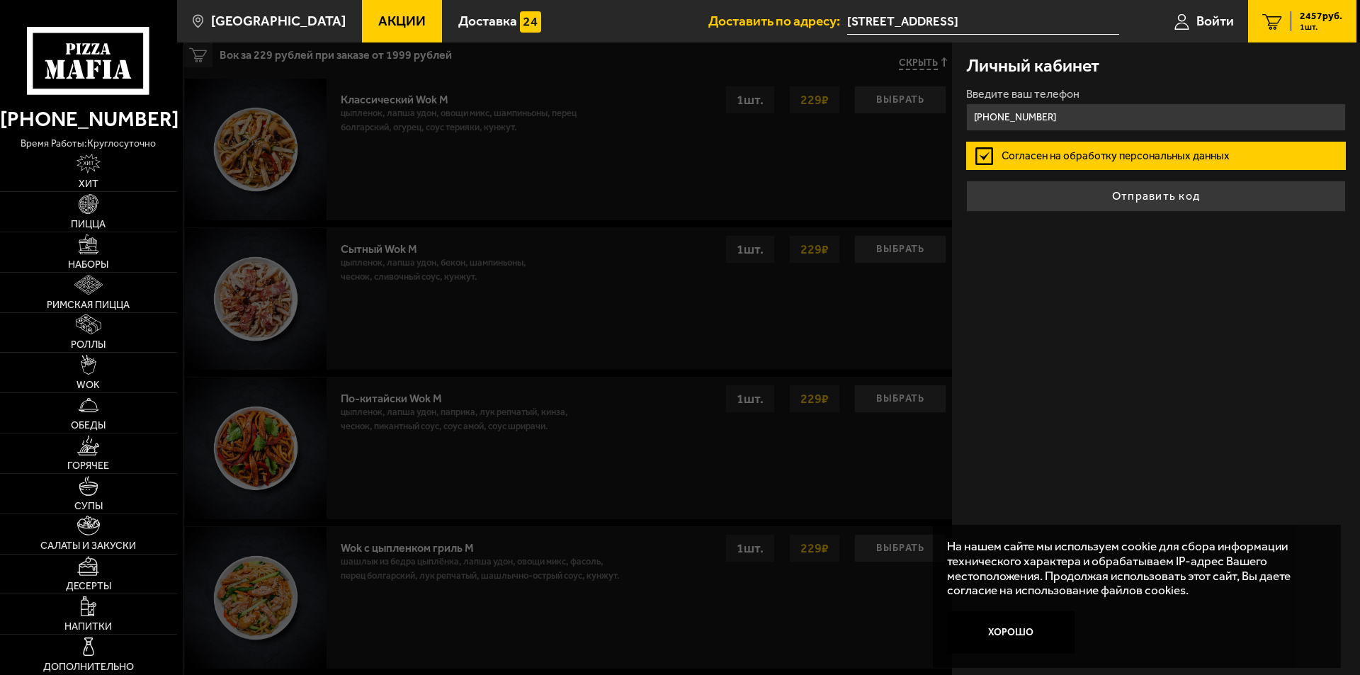
click at [1209, 159] on label "Согласен на обработку персональных данных" at bounding box center [1156, 156] width 380 height 28
click at [0, 0] on input "Согласен на обработку персональных данных" at bounding box center [0, 0] width 0 height 0
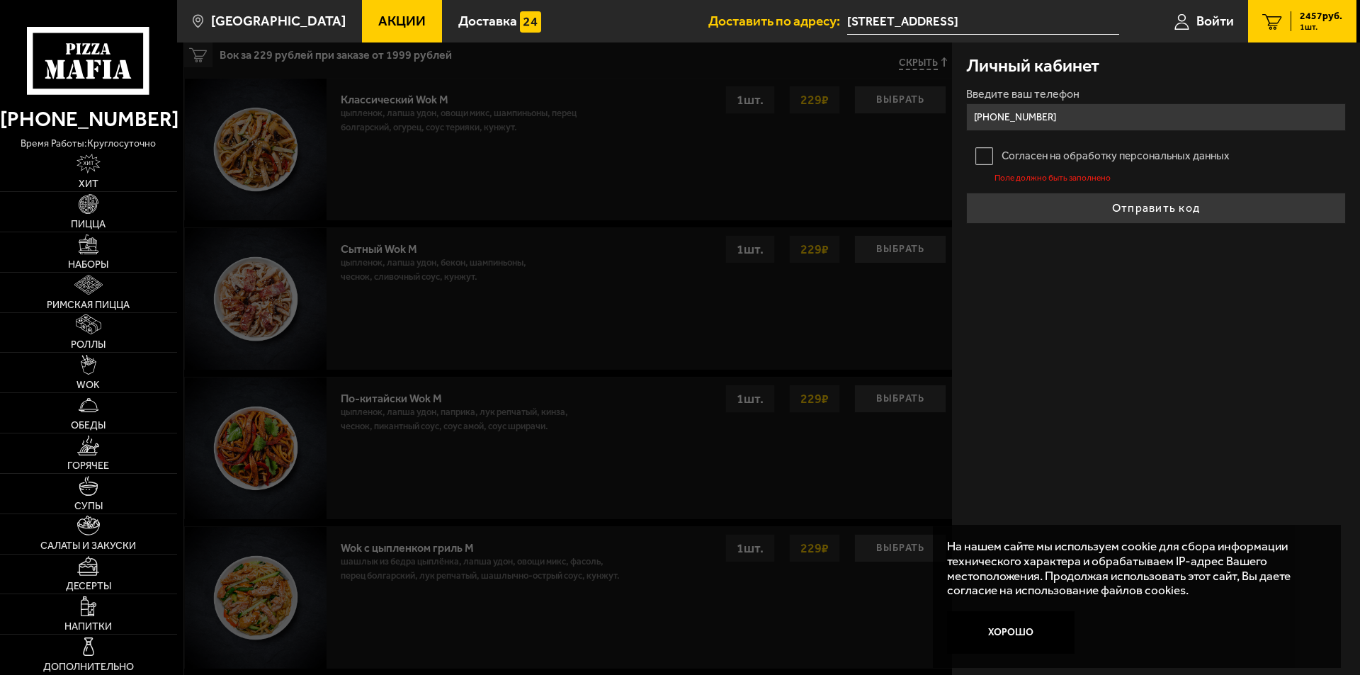
click at [990, 153] on label "Согласен на обработку персональных данных" at bounding box center [1156, 156] width 380 height 28
click at [0, 0] on input "Согласен на обработку персональных данных" at bounding box center [0, 0] width 0 height 0
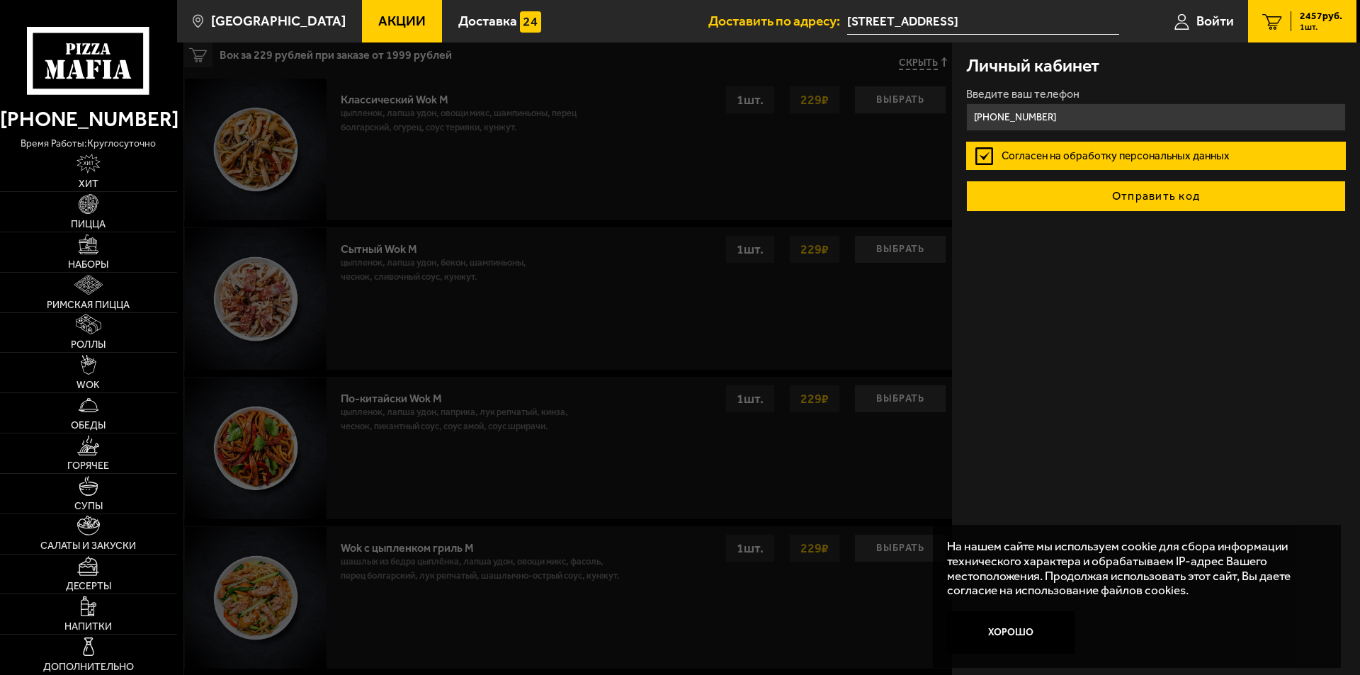
click at [1092, 199] on button "Отправить код" at bounding box center [1156, 196] width 380 height 31
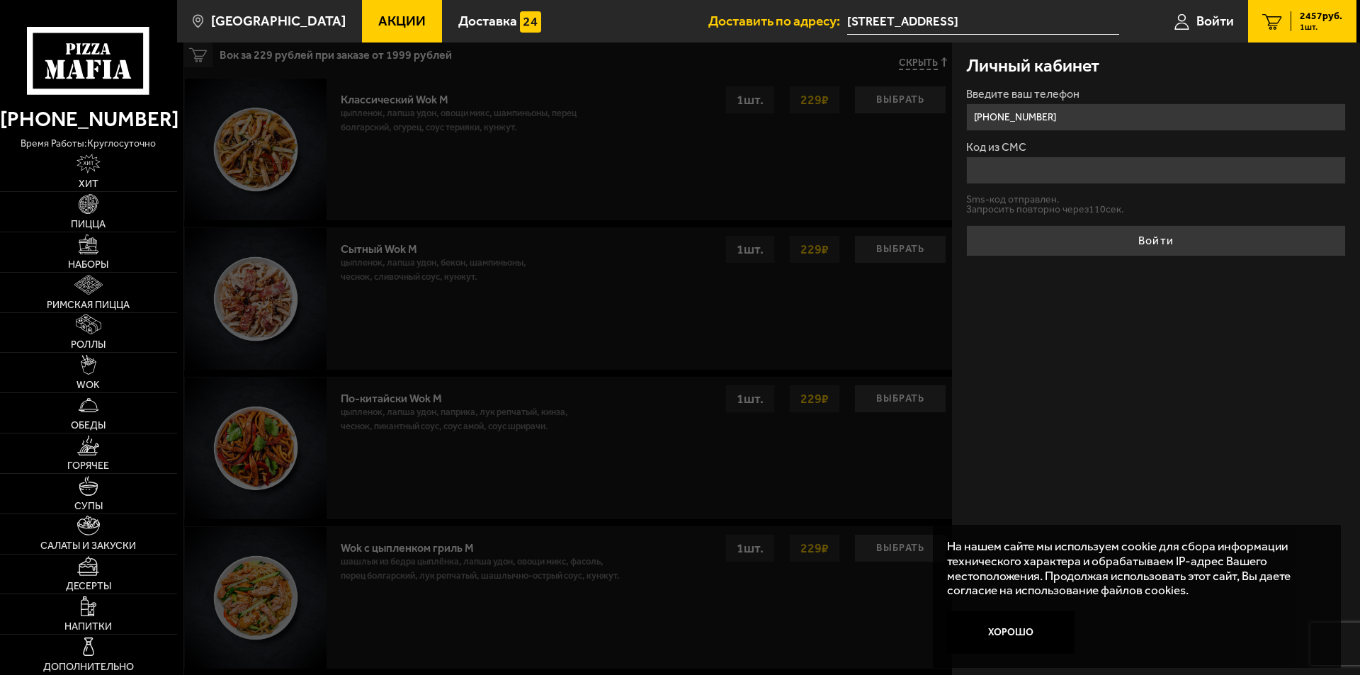
click at [1101, 173] on input "Код из СМС" at bounding box center [1156, 171] width 380 height 28
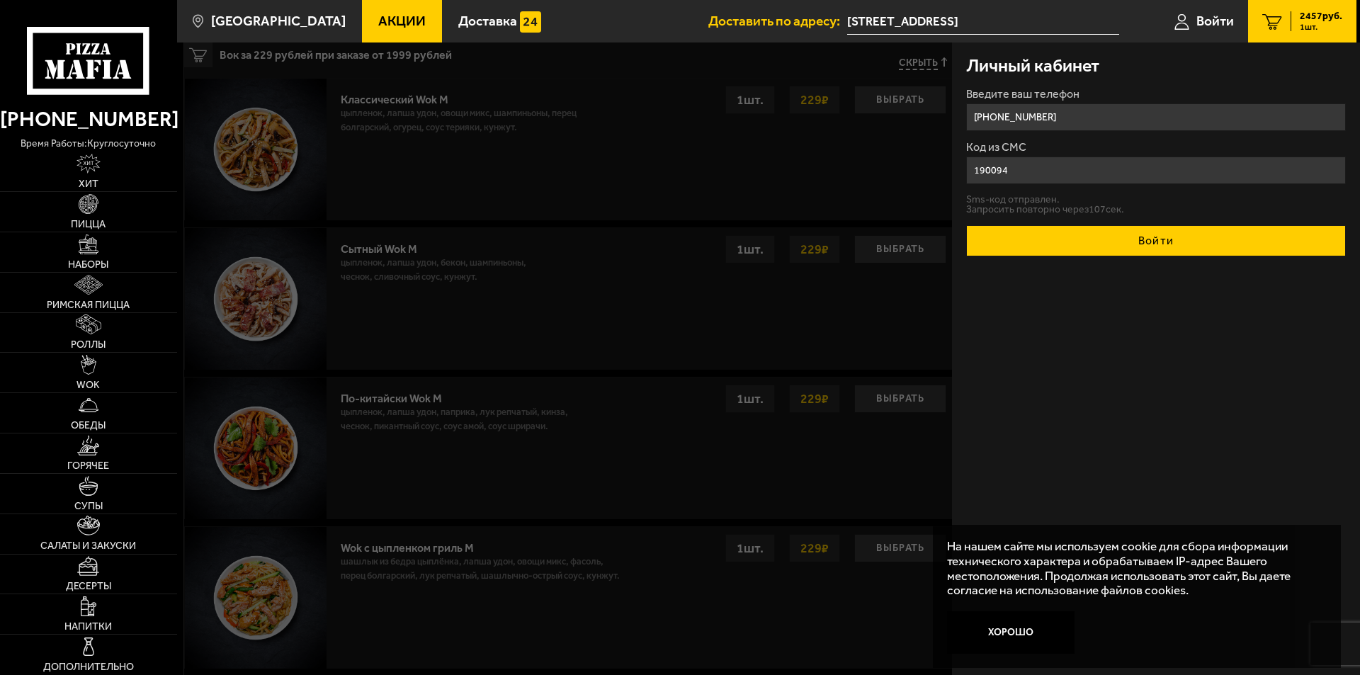
type input "190094"
click at [1119, 241] on button "Войти" at bounding box center [1156, 240] width 380 height 31
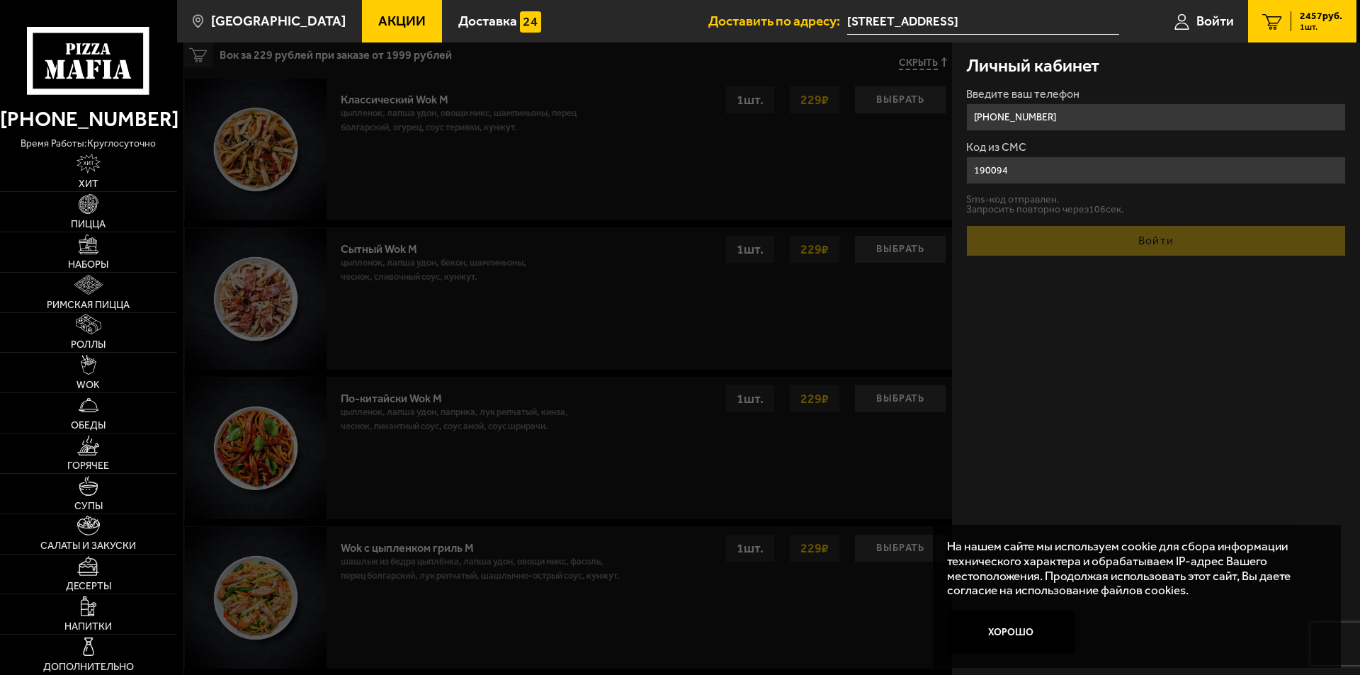
type input "+7 (921) 888-02-01"
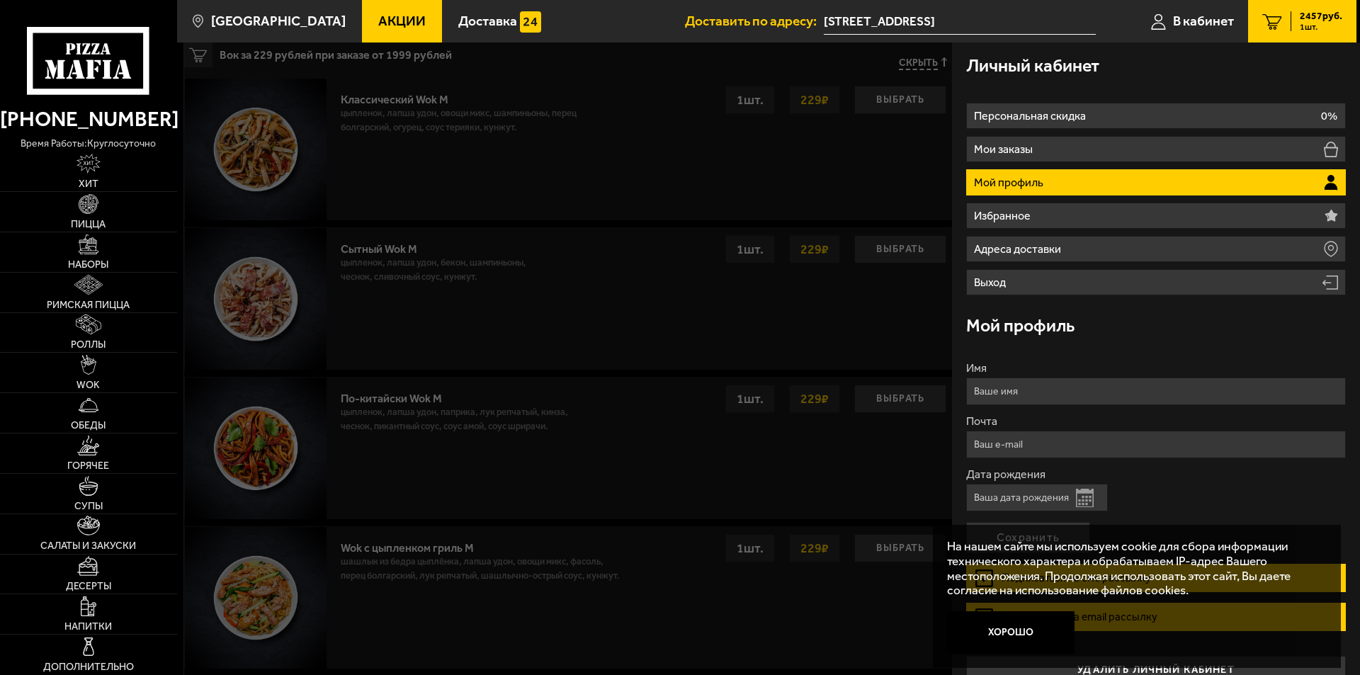
click at [1029, 393] on input "Имя" at bounding box center [1156, 392] width 380 height 28
type input "Виктория"
click at [1049, 443] on input "Почта" at bounding box center [1156, 445] width 380 height 28
type input "v.barkhanskaia@petrovich.ru"
click at [1085, 500] on button "Открыть календарь" at bounding box center [1085, 498] width 18 height 18
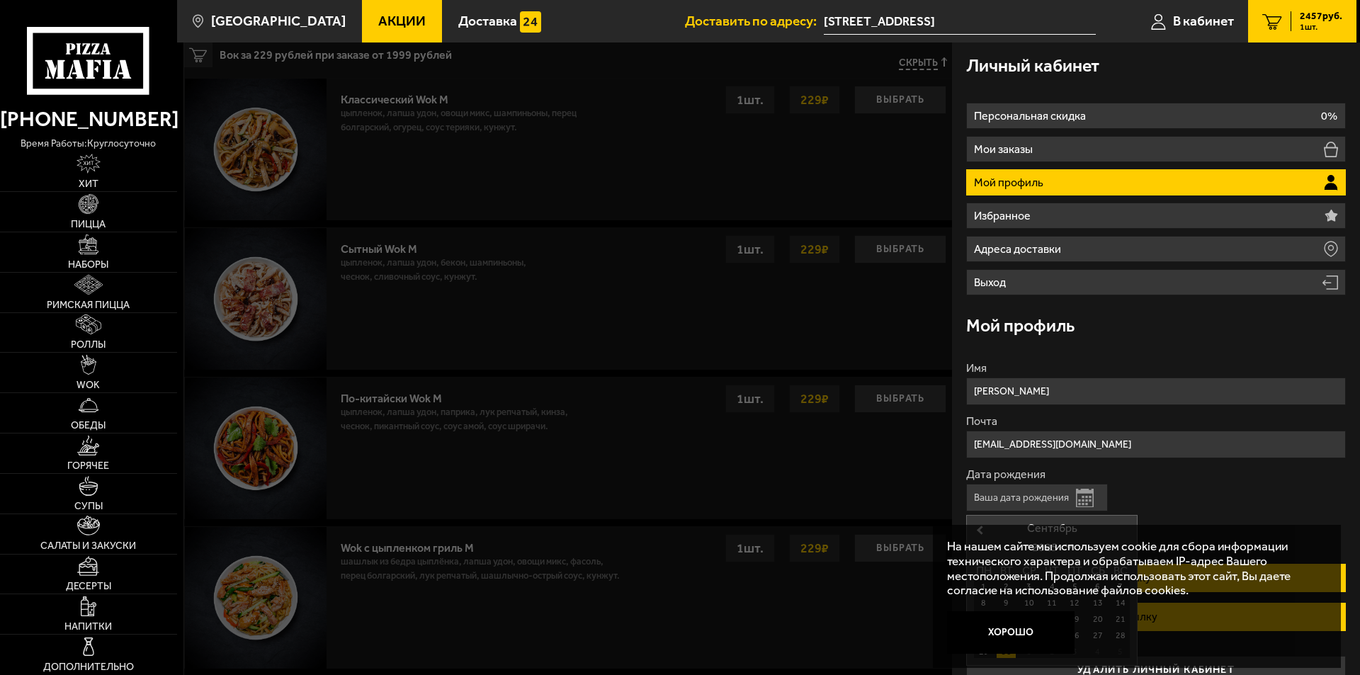
click at [1004, 655] on div "На нашем сайте мы используем cookie для сбора информации технического характера…" at bounding box center [1137, 596] width 408 height 143
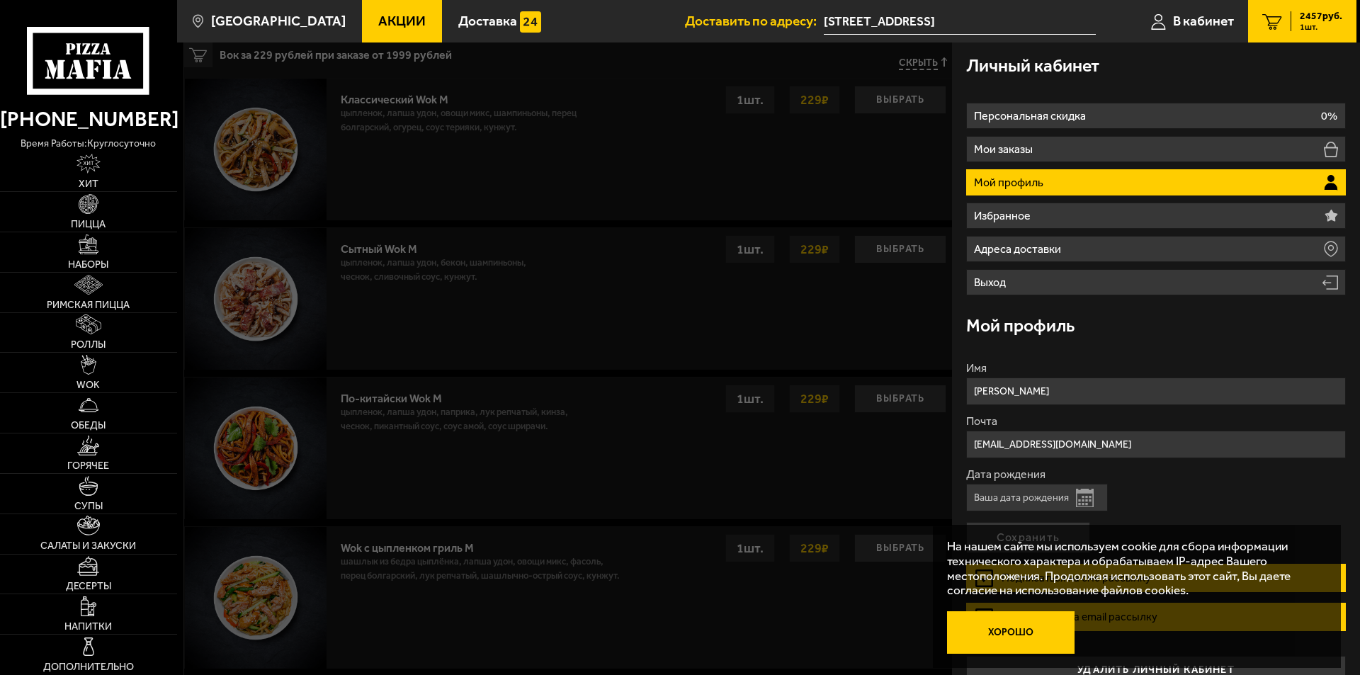
click at [1027, 624] on button "Хорошо" at bounding box center [1011, 632] width 128 height 43
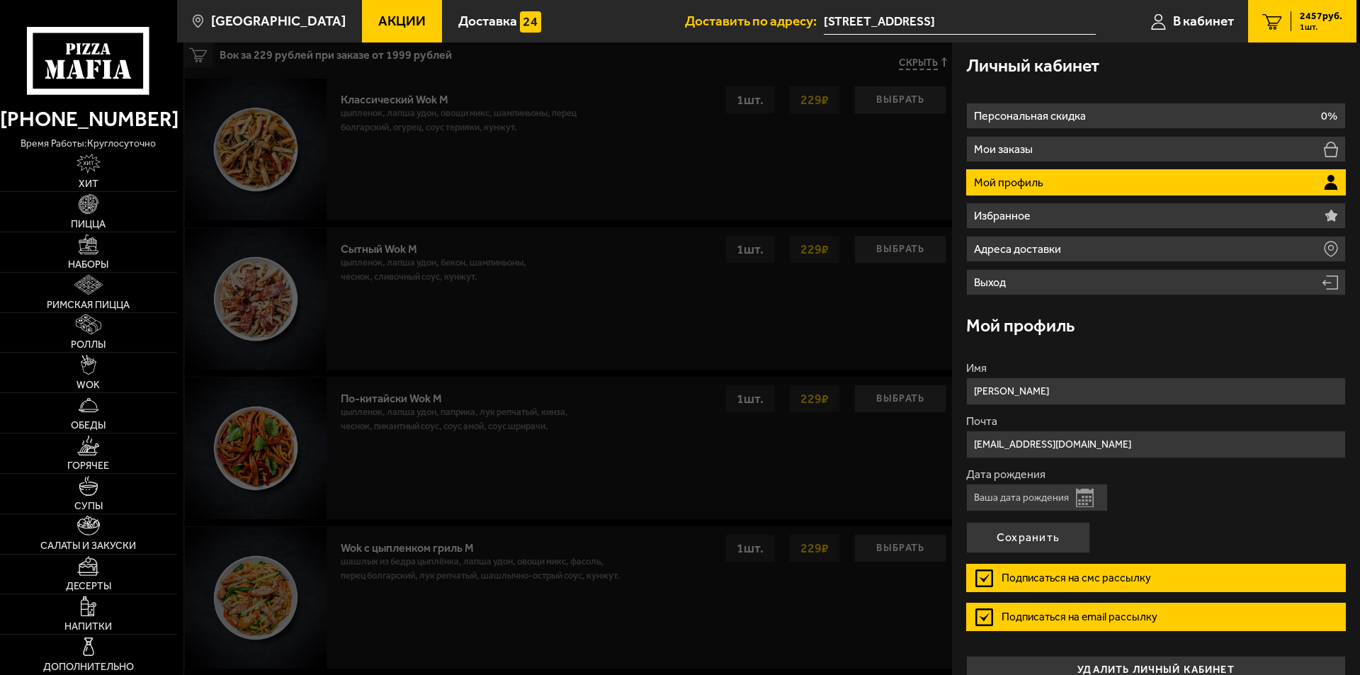
click at [1090, 495] on button "Открыть календарь" at bounding box center [1085, 498] width 18 height 18
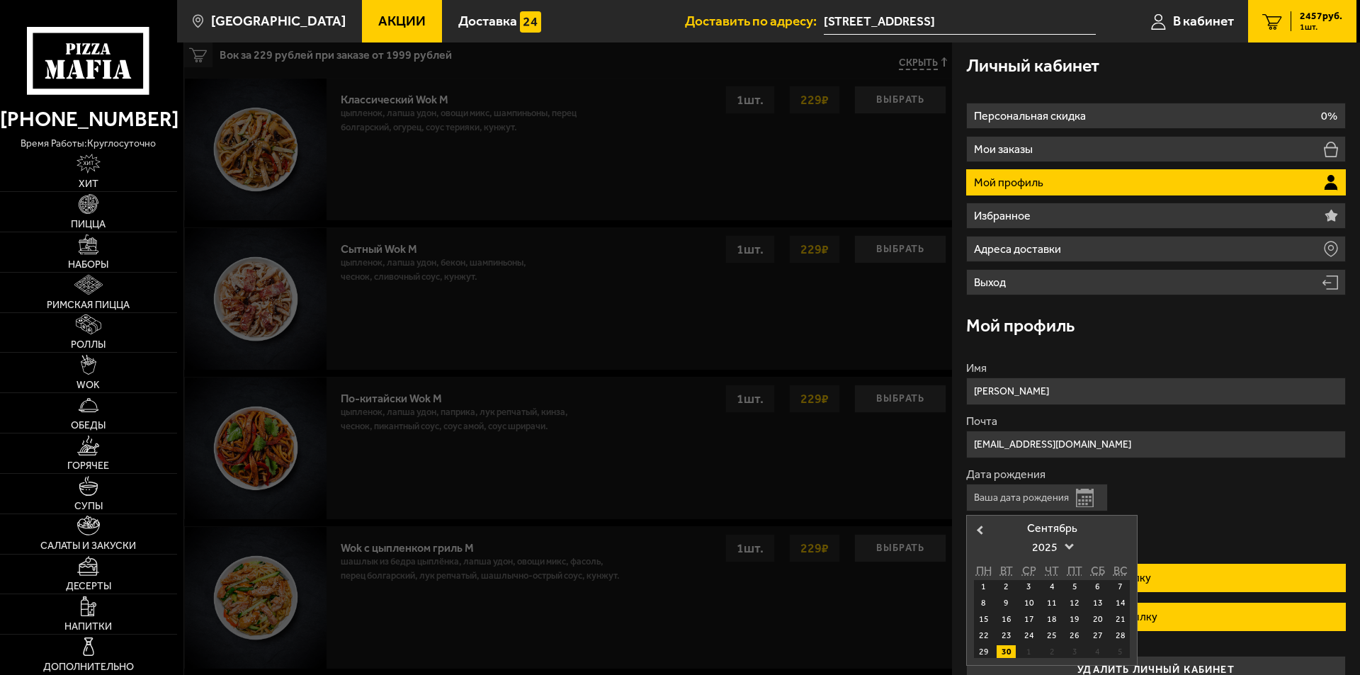
click at [1008, 654] on div "30" at bounding box center [1006, 651] width 19 height 13
type input "30.09.2025"
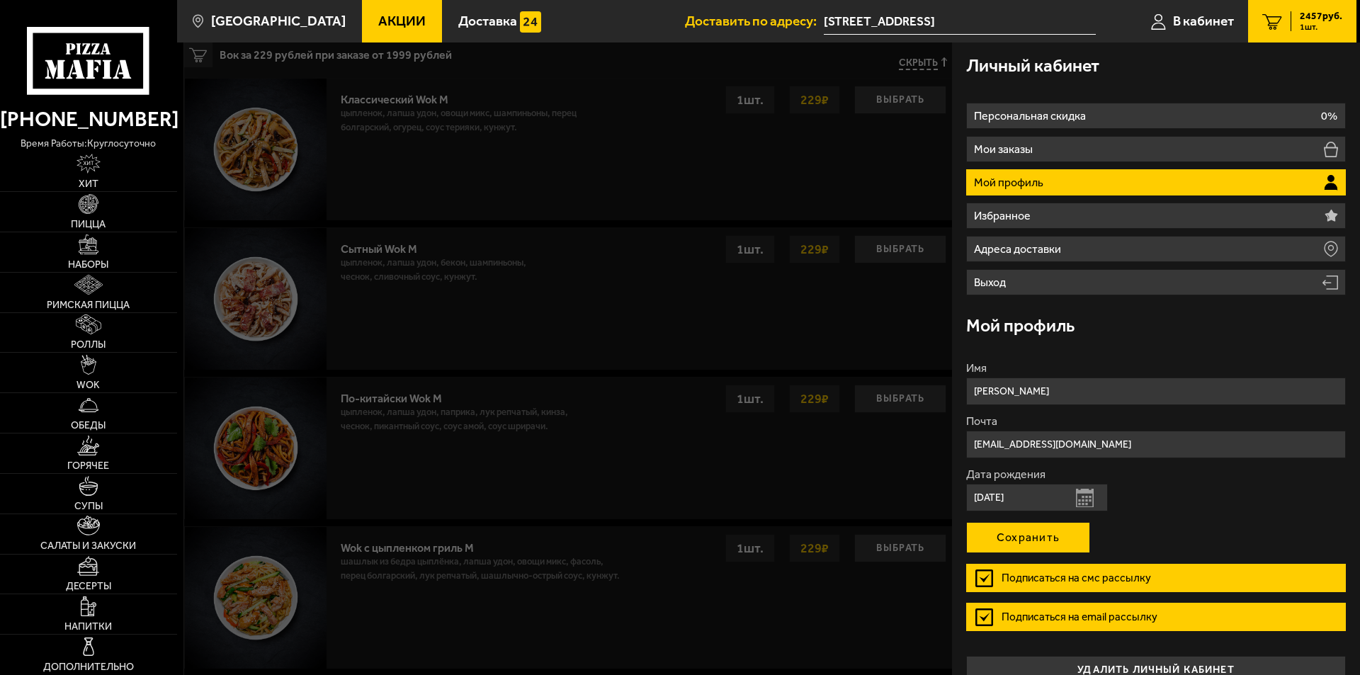
click at [1059, 537] on button "Сохранить" at bounding box center [1028, 537] width 124 height 31
type input "+7 (921) 888-02-01"
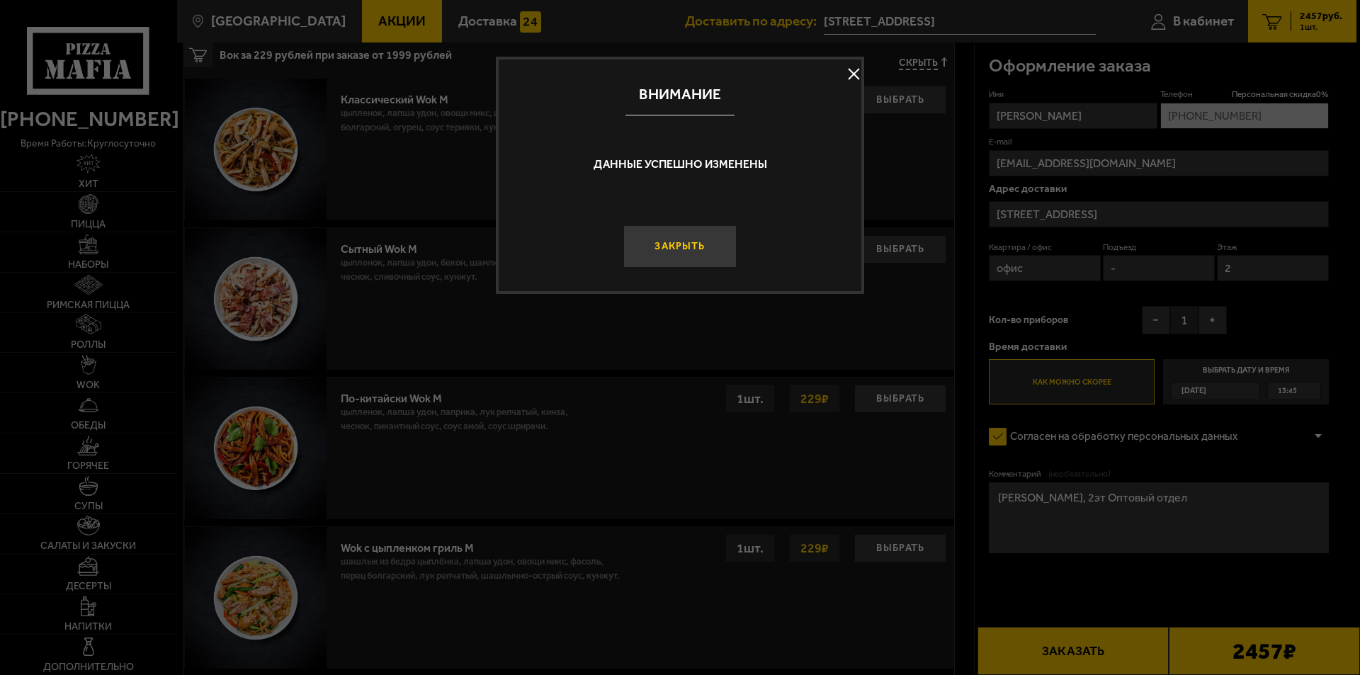
click at [706, 244] on button "Закрыть" at bounding box center [679, 246] width 113 height 43
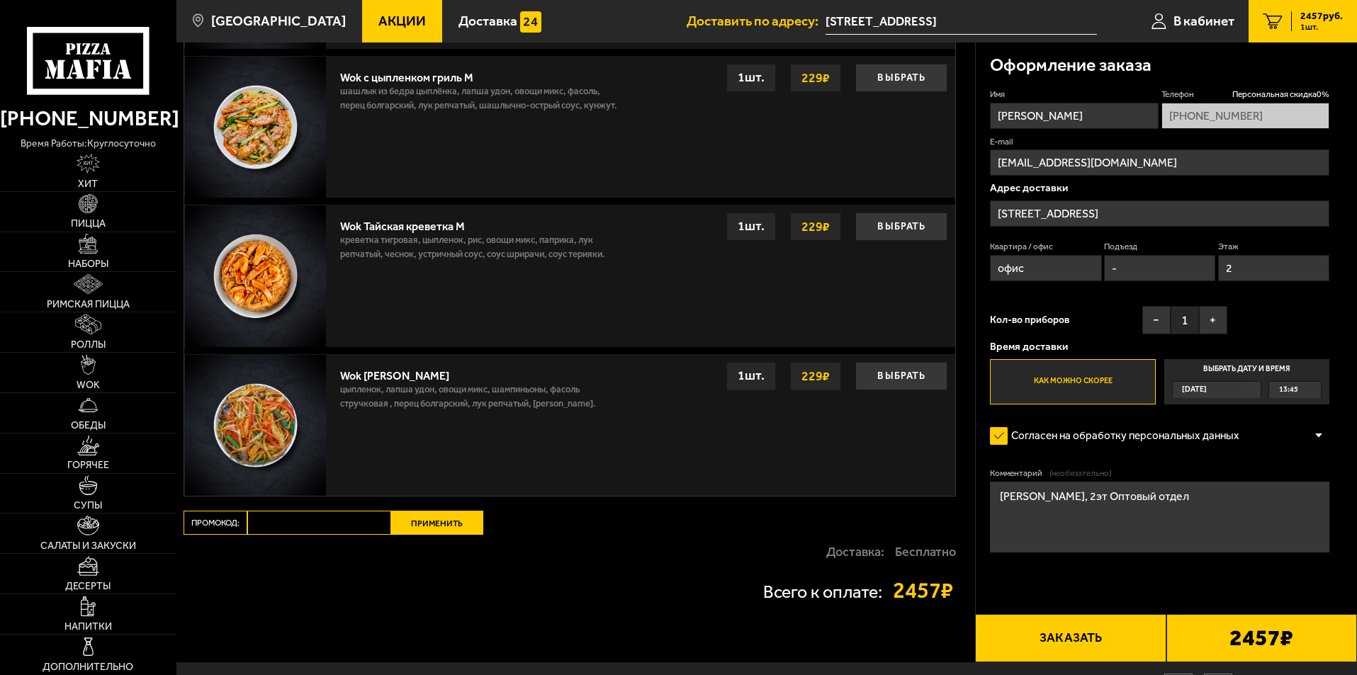
scroll to position [992, 0]
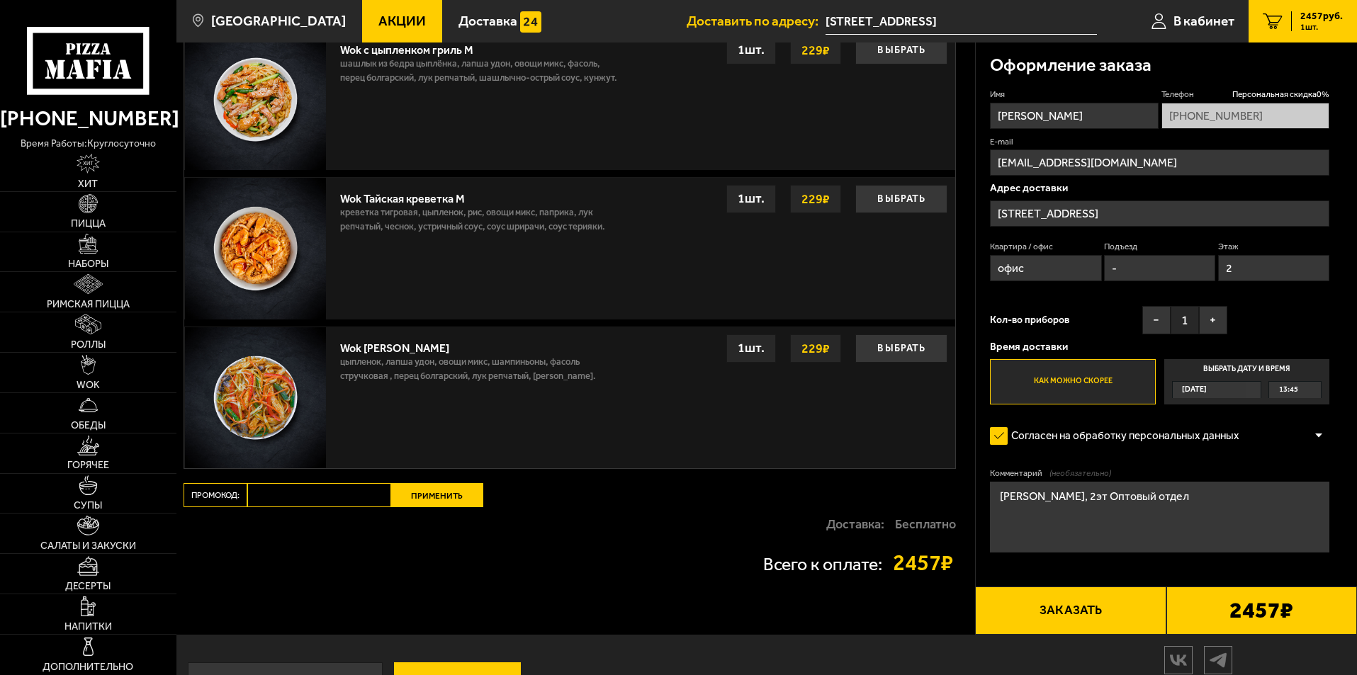
click at [1066, 621] on button "Заказать" at bounding box center [1070, 611] width 191 height 48
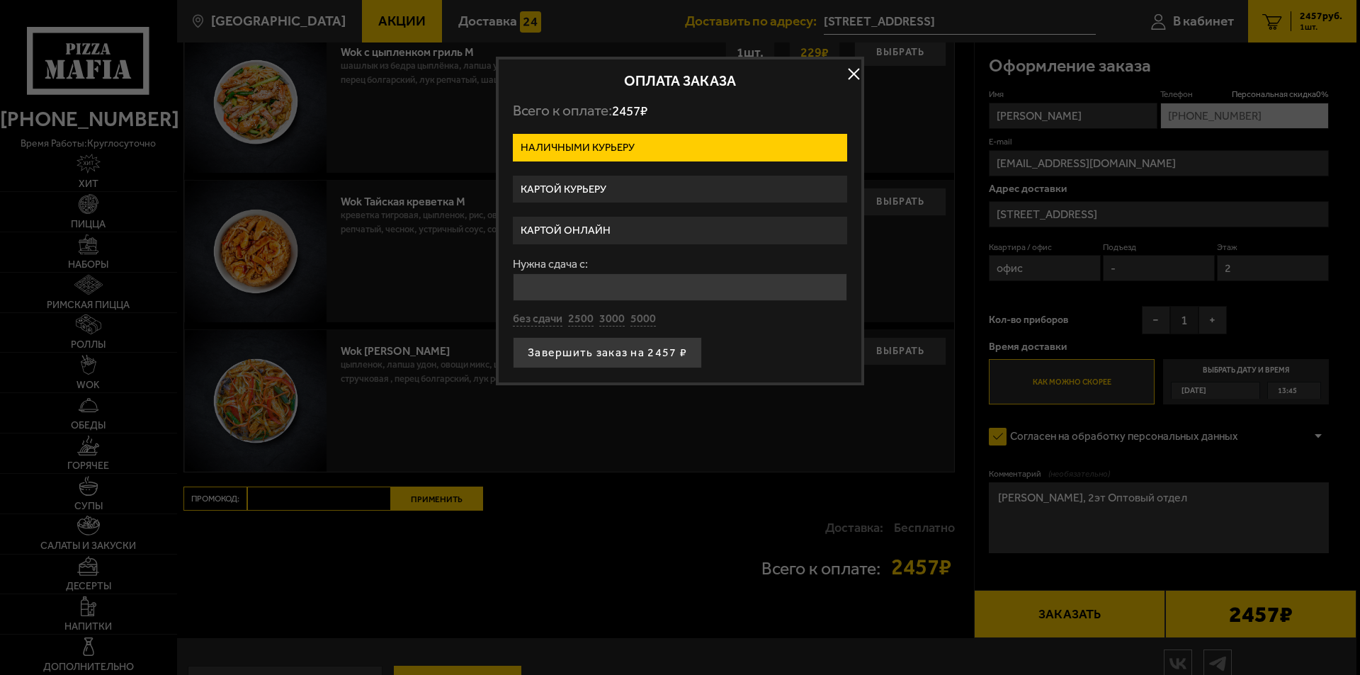
click at [631, 192] on label "Картой курьеру" at bounding box center [680, 190] width 334 height 28
click at [0, 0] on input "Картой курьеру" at bounding box center [0, 0] width 0 height 0
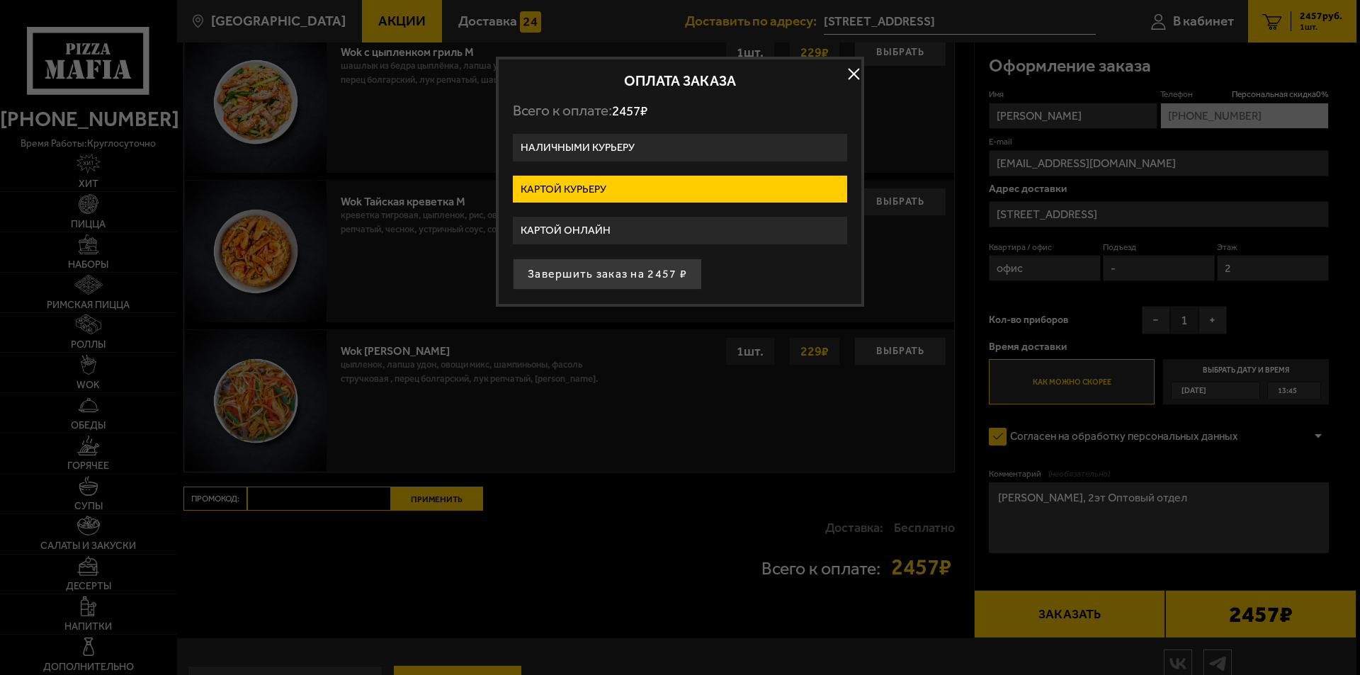
click at [628, 190] on label "Картой курьеру" at bounding box center [680, 190] width 334 height 28
click at [0, 0] on input "Картой курьеру" at bounding box center [0, 0] width 0 height 0
click at [628, 190] on label "Картой курьеру" at bounding box center [680, 190] width 334 height 28
click at [0, 0] on input "Картой курьеру" at bounding box center [0, 0] width 0 height 0
click at [628, 183] on label "Картой курьеру" at bounding box center [680, 190] width 334 height 28
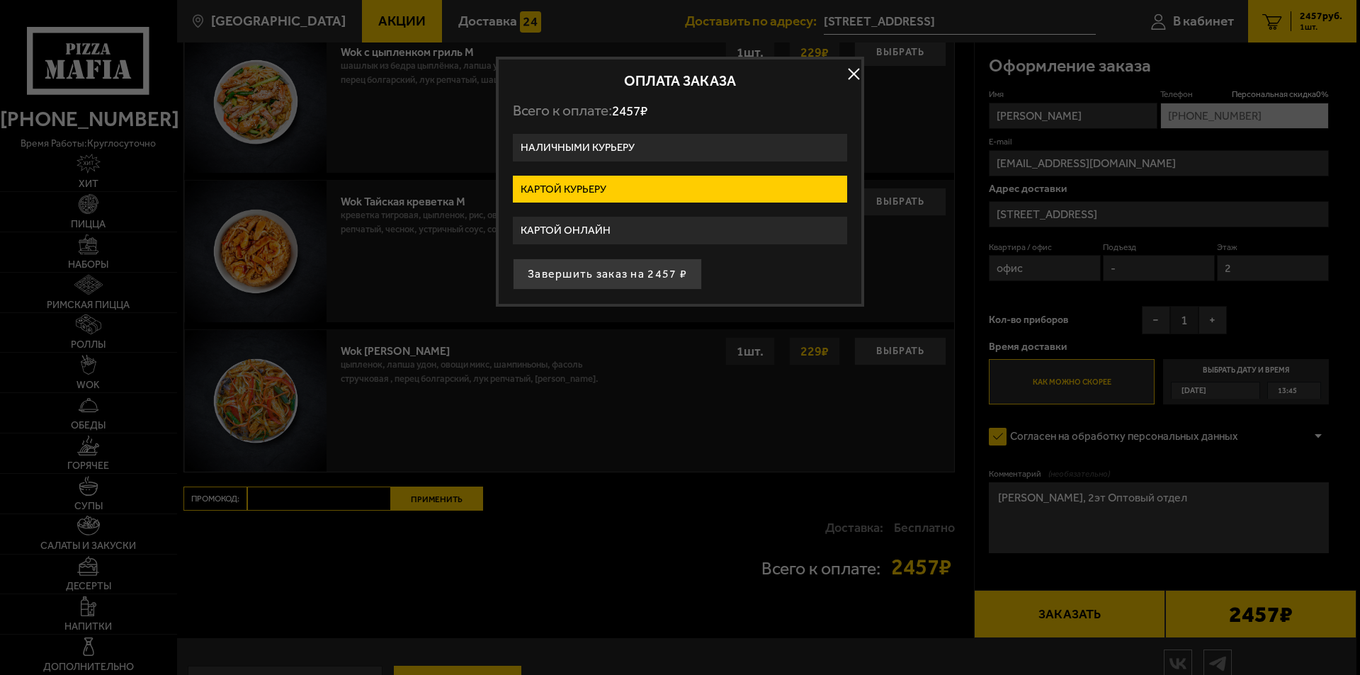
click at [0, 0] on input "Картой курьеру" at bounding box center [0, 0] width 0 height 0
click at [628, 183] on label "Картой курьеру" at bounding box center [680, 190] width 334 height 28
click at [0, 0] on input "Картой курьеру" at bounding box center [0, 0] width 0 height 0
click at [623, 192] on label "Картой курьеру" at bounding box center [680, 190] width 334 height 28
click at [0, 0] on input "Картой курьеру" at bounding box center [0, 0] width 0 height 0
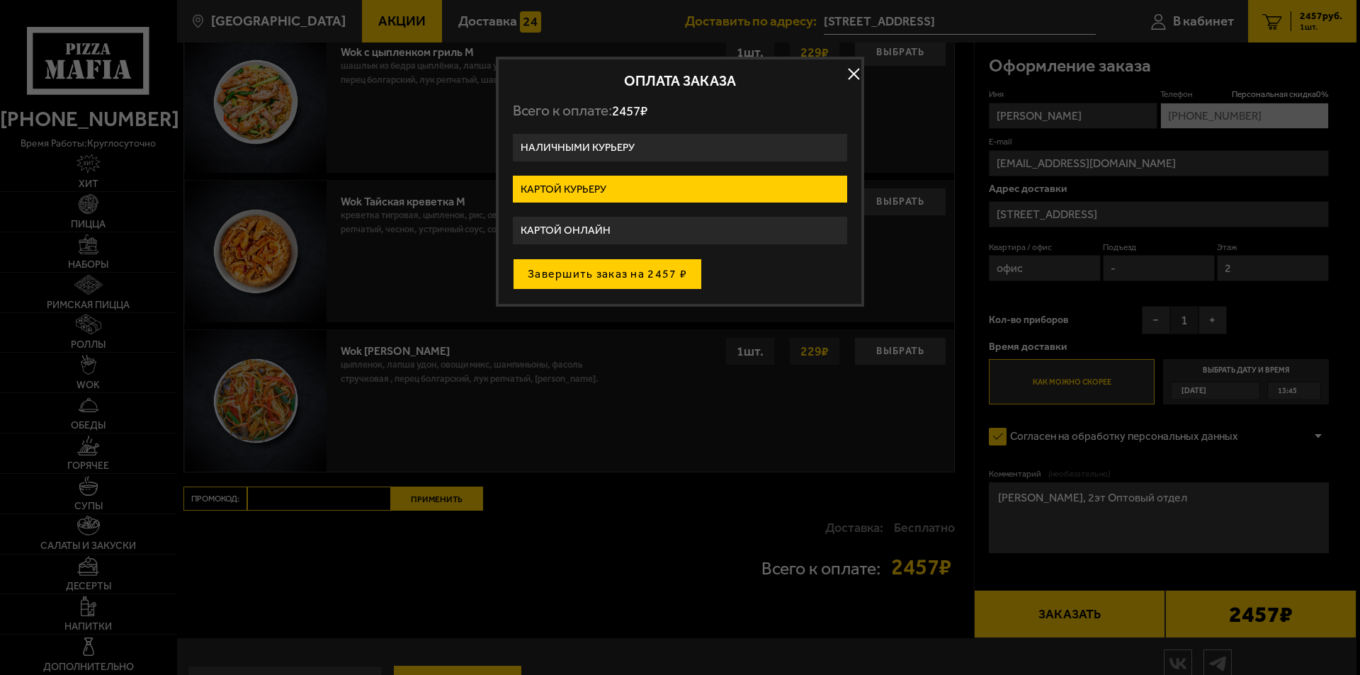
click at [609, 278] on button "Завершить заказ на 2457 ₽" at bounding box center [607, 274] width 189 height 31
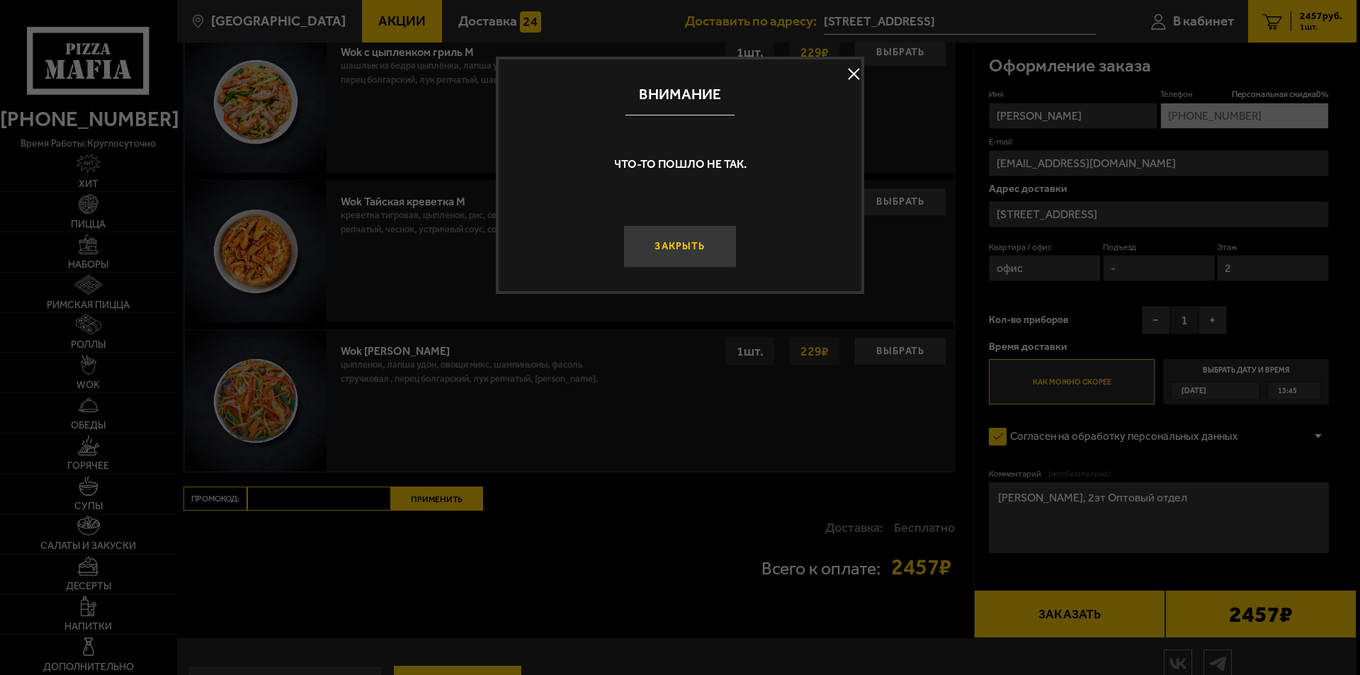
click at [701, 246] on button "Закрыть" at bounding box center [679, 246] width 113 height 43
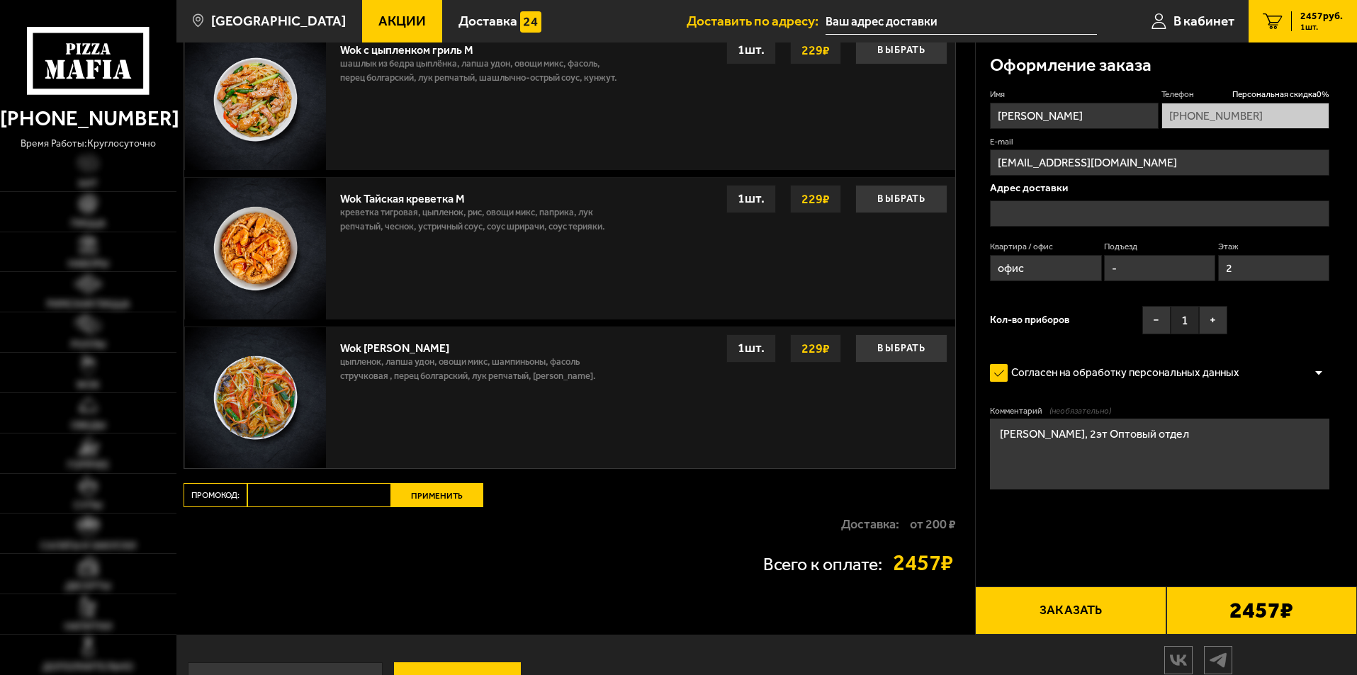
click at [1320, 27] on span "1 шт." at bounding box center [1321, 27] width 43 height 9
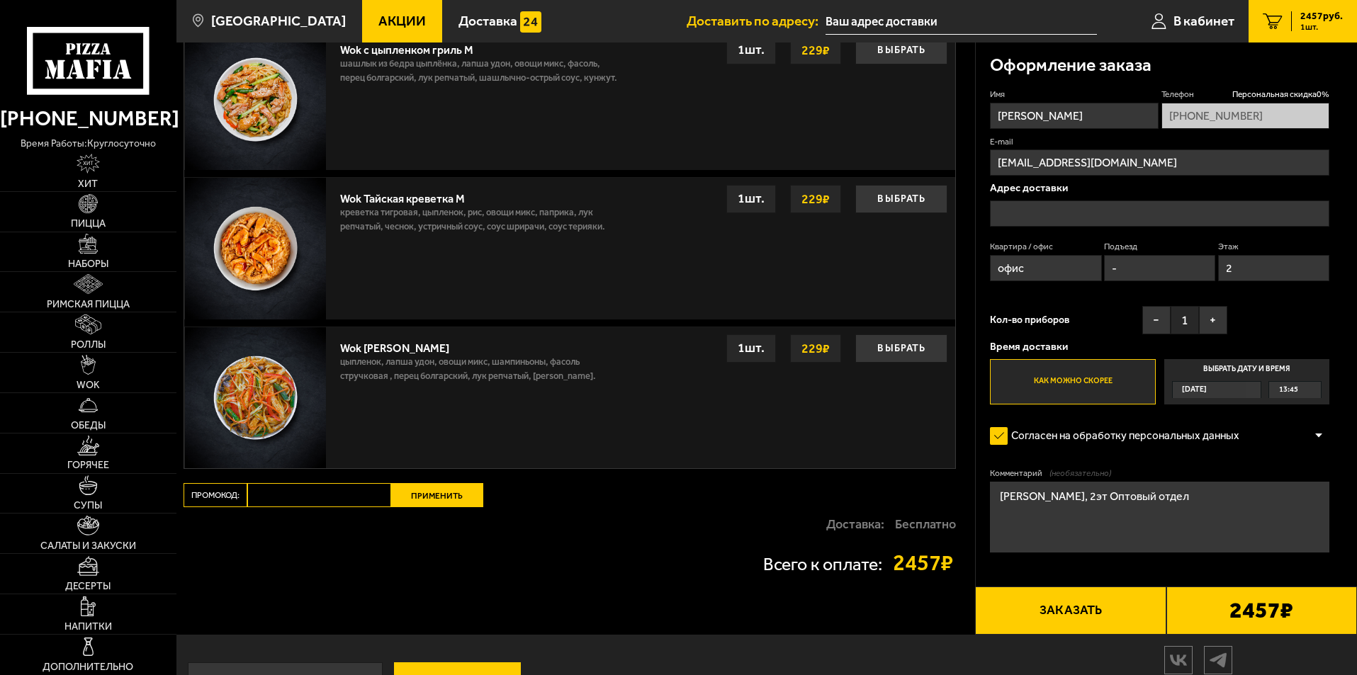
scroll to position [992, 0]
type input "проспект Энгельса, 157"
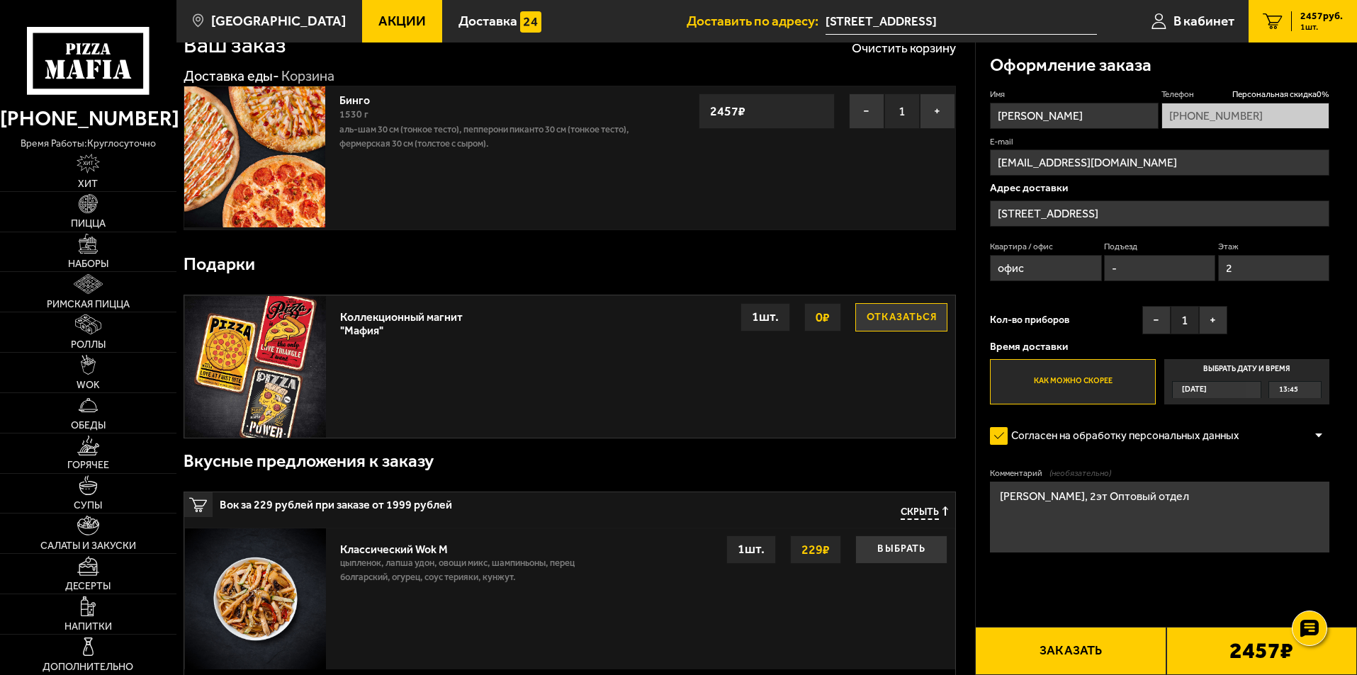
scroll to position [0, 0]
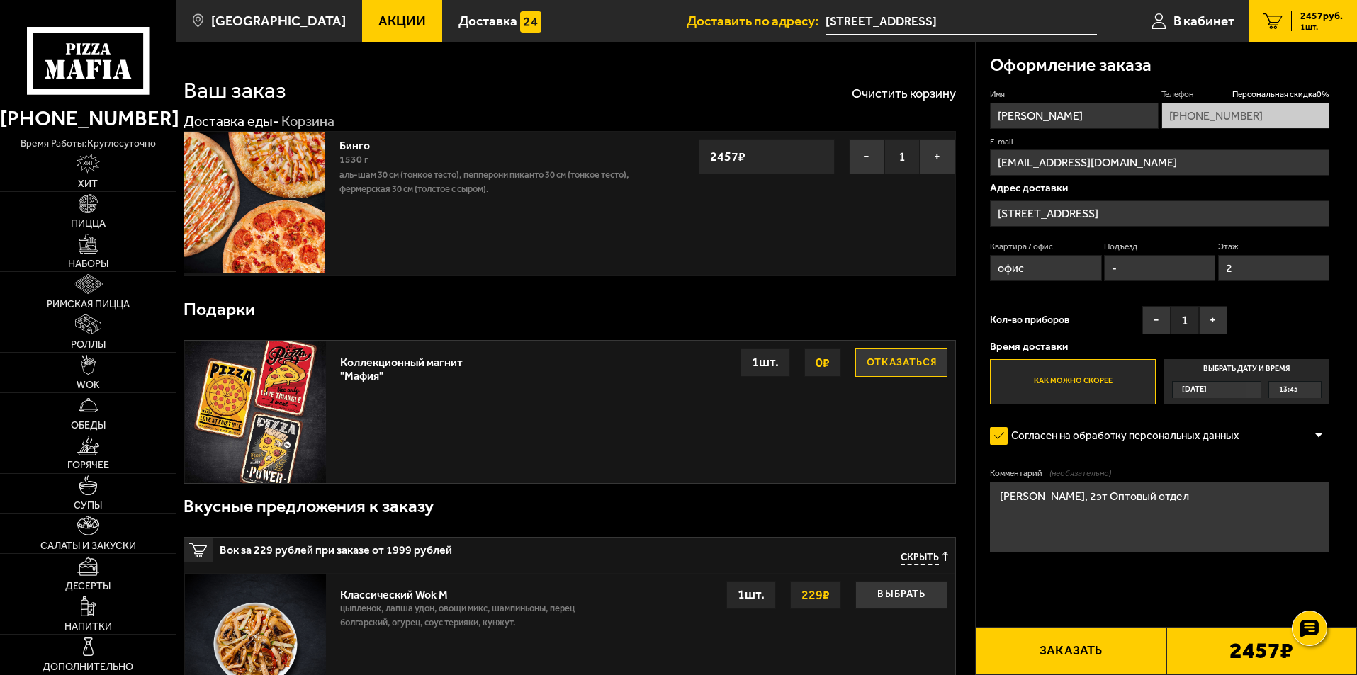
click at [922, 361] on button "Отказаться" at bounding box center [901, 363] width 92 height 28
click at [1097, 654] on button "Заказать" at bounding box center [1070, 651] width 191 height 48
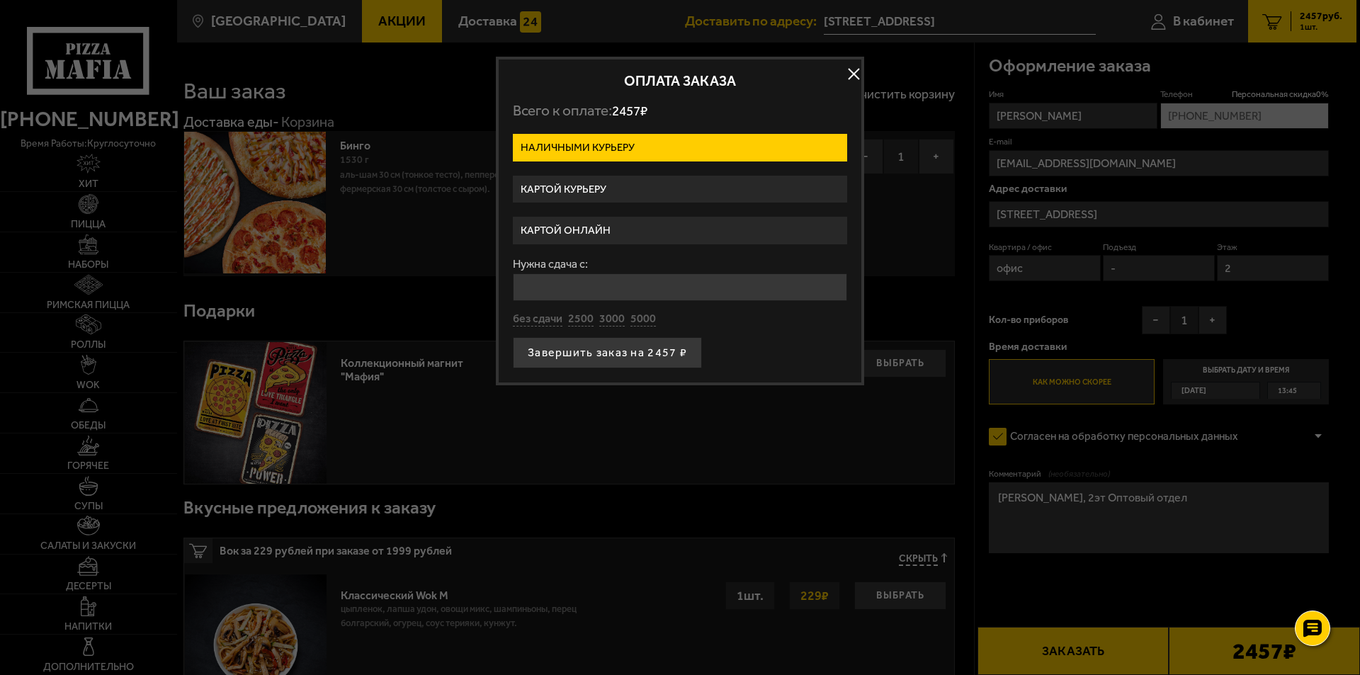
click at [657, 186] on label "Картой курьеру" at bounding box center [680, 190] width 334 height 28
click at [0, 0] on input "Картой курьеру" at bounding box center [0, 0] width 0 height 0
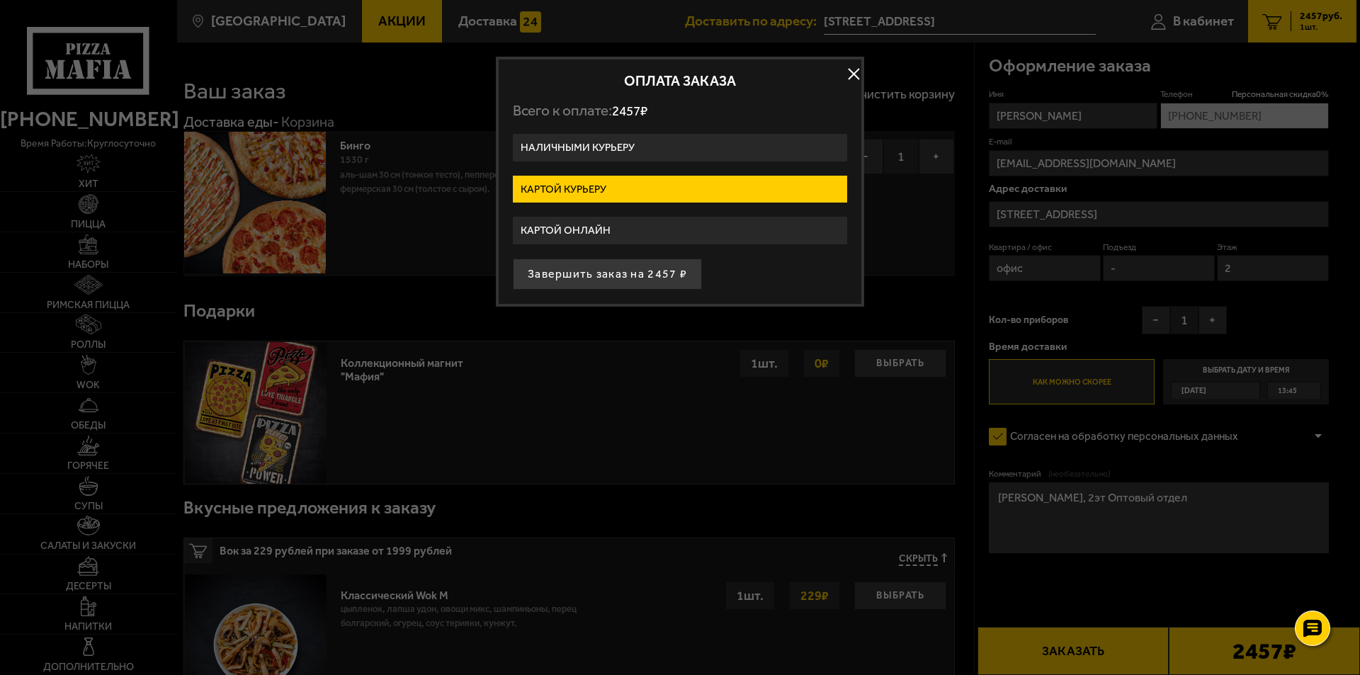
click at [699, 183] on label "Картой курьеру" at bounding box center [680, 190] width 334 height 28
click at [0, 0] on input "Картой курьеру" at bounding box center [0, 0] width 0 height 0
click at [699, 183] on label "Картой курьеру" at bounding box center [680, 190] width 334 height 28
click at [0, 0] on input "Картой курьеру" at bounding box center [0, 0] width 0 height 0
click at [699, 183] on label "Картой курьеру" at bounding box center [680, 190] width 334 height 28
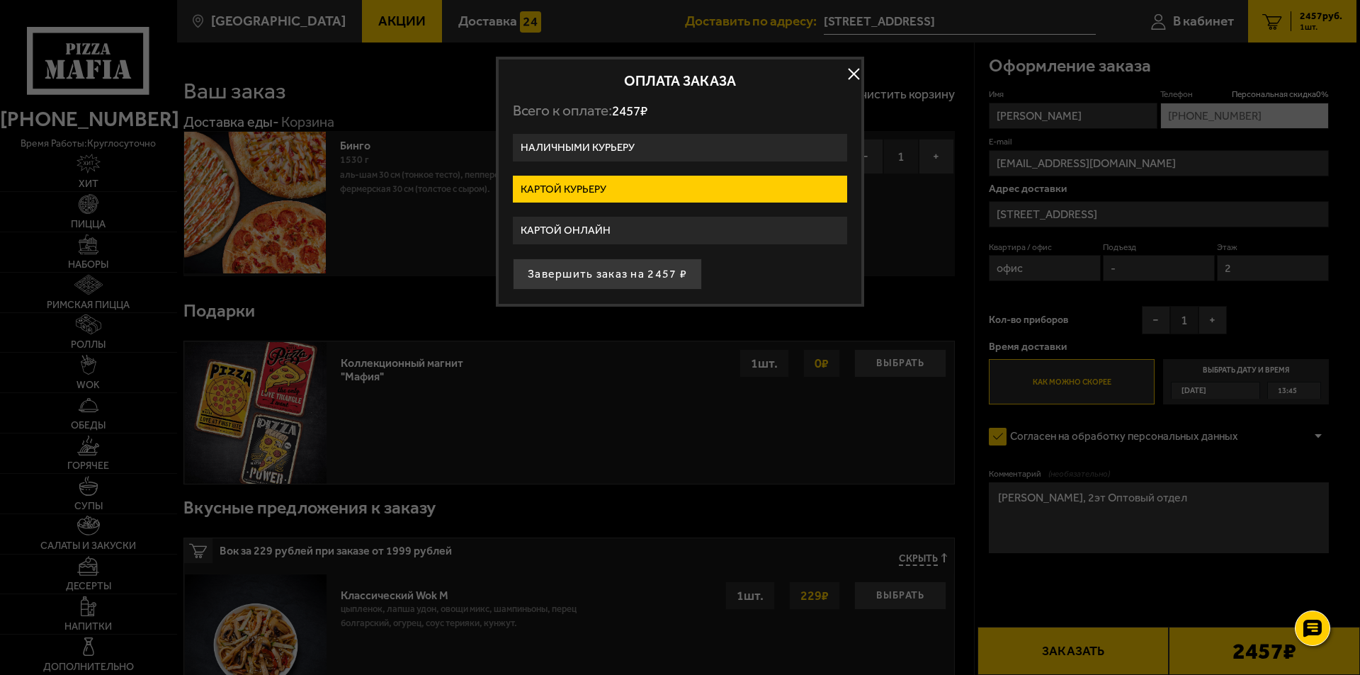
click at [0, 0] on input "Картой курьеру" at bounding box center [0, 0] width 0 height 0
click at [699, 183] on label "Картой курьеру" at bounding box center [680, 190] width 334 height 28
click at [0, 0] on input "Картой курьеру" at bounding box center [0, 0] width 0 height 0
click at [626, 228] on label "Картой онлайн" at bounding box center [680, 231] width 334 height 28
click at [0, 0] on input "Картой онлайн" at bounding box center [0, 0] width 0 height 0
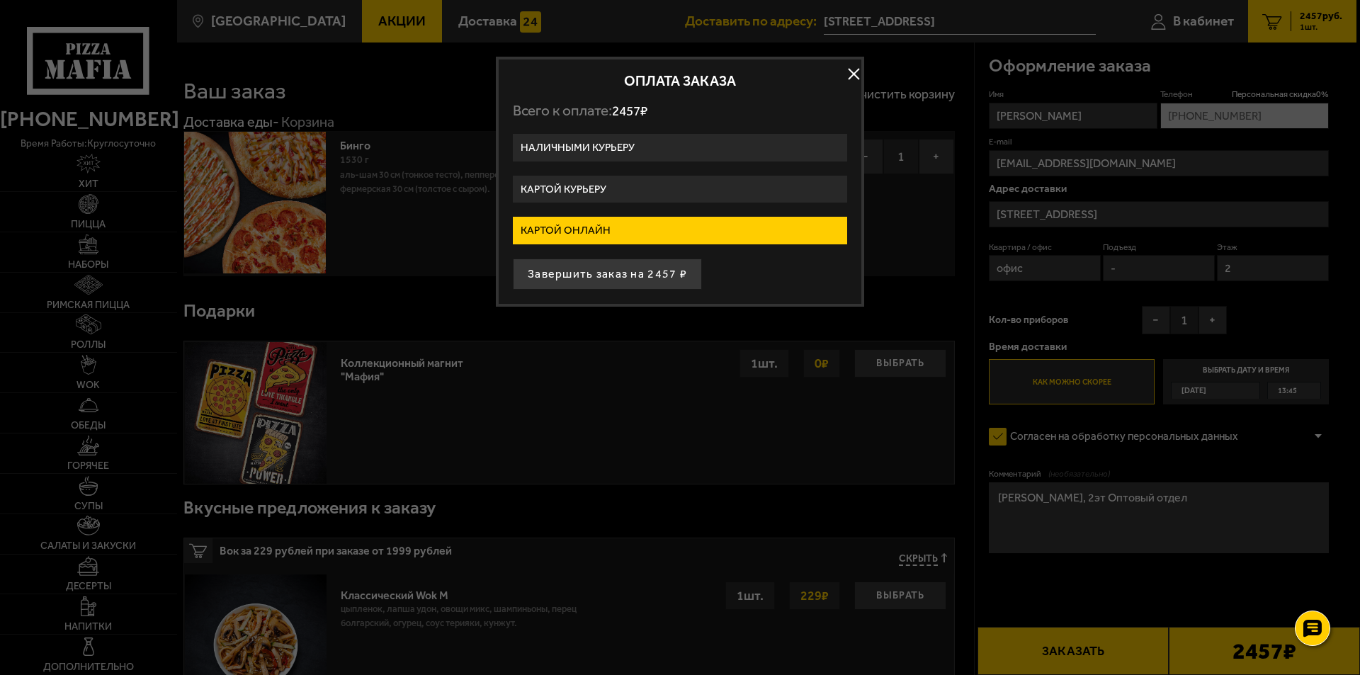
click at [748, 232] on label "Картой онлайн" at bounding box center [680, 231] width 334 height 28
click at [0, 0] on input "Картой онлайн" at bounding box center [0, 0] width 0 height 0
click at [747, 231] on label "Картой онлайн" at bounding box center [680, 231] width 334 height 28
click at [0, 0] on input "Картой онлайн" at bounding box center [0, 0] width 0 height 0
click at [650, 196] on label "Картой курьеру" at bounding box center [680, 190] width 334 height 28
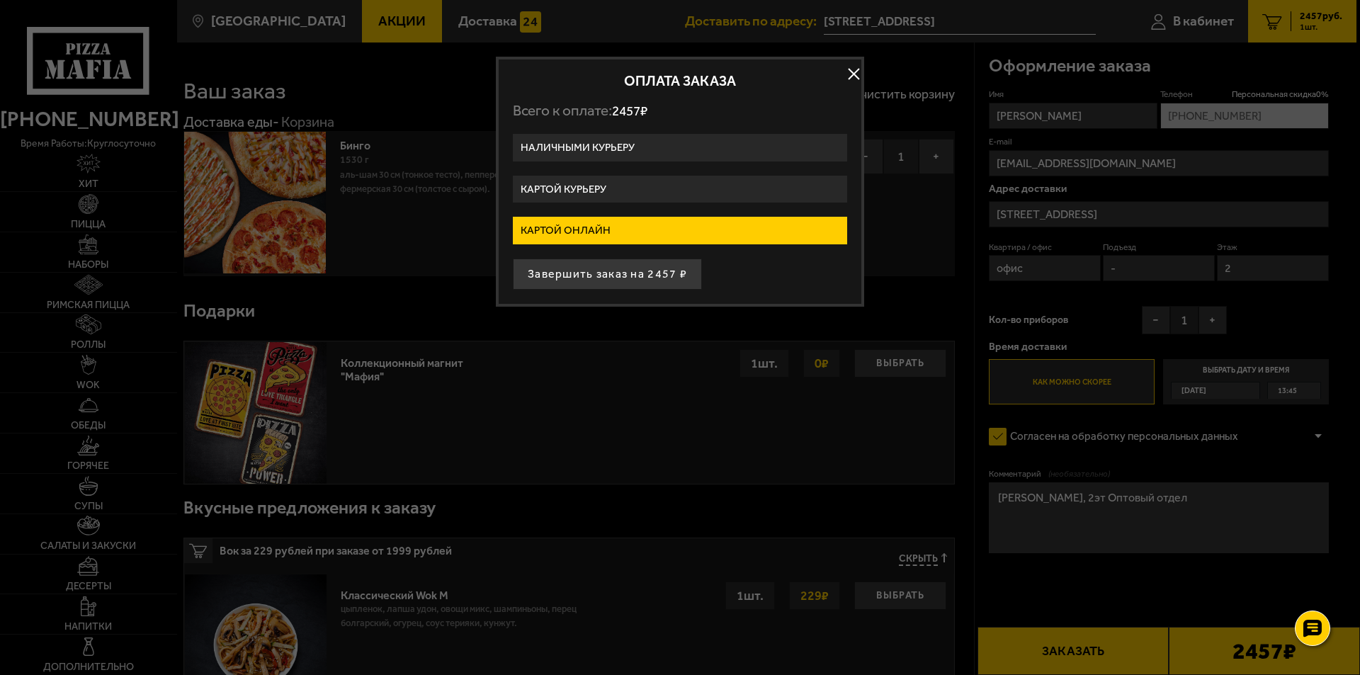
click at [0, 0] on input "Картой курьеру" at bounding box center [0, 0] width 0 height 0
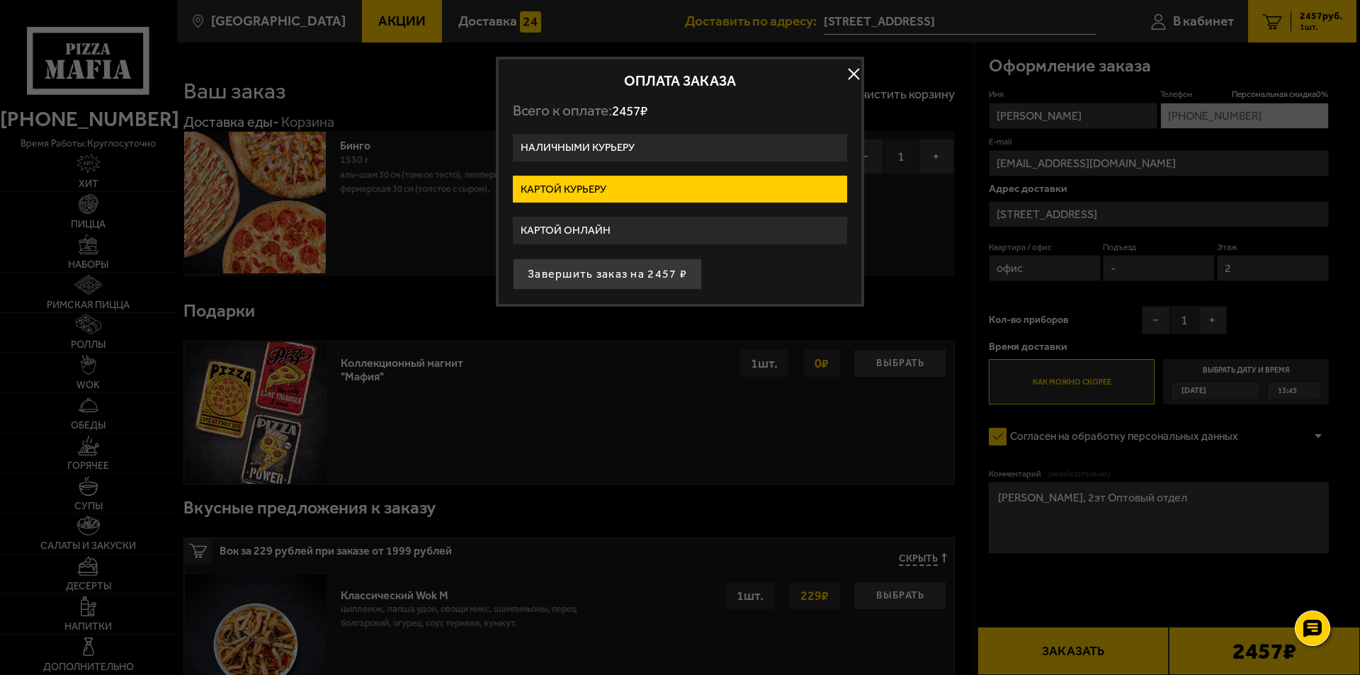
click at [617, 182] on label "Картой курьеру" at bounding box center [680, 190] width 334 height 28
click at [0, 0] on input "Картой курьеру" at bounding box center [0, 0] width 0 height 0
click at [617, 182] on label "Картой курьеру" at bounding box center [680, 190] width 334 height 28
click at [0, 0] on input "Картой курьеру" at bounding box center [0, 0] width 0 height 0
click at [618, 182] on label "Картой курьеру" at bounding box center [680, 190] width 334 height 28
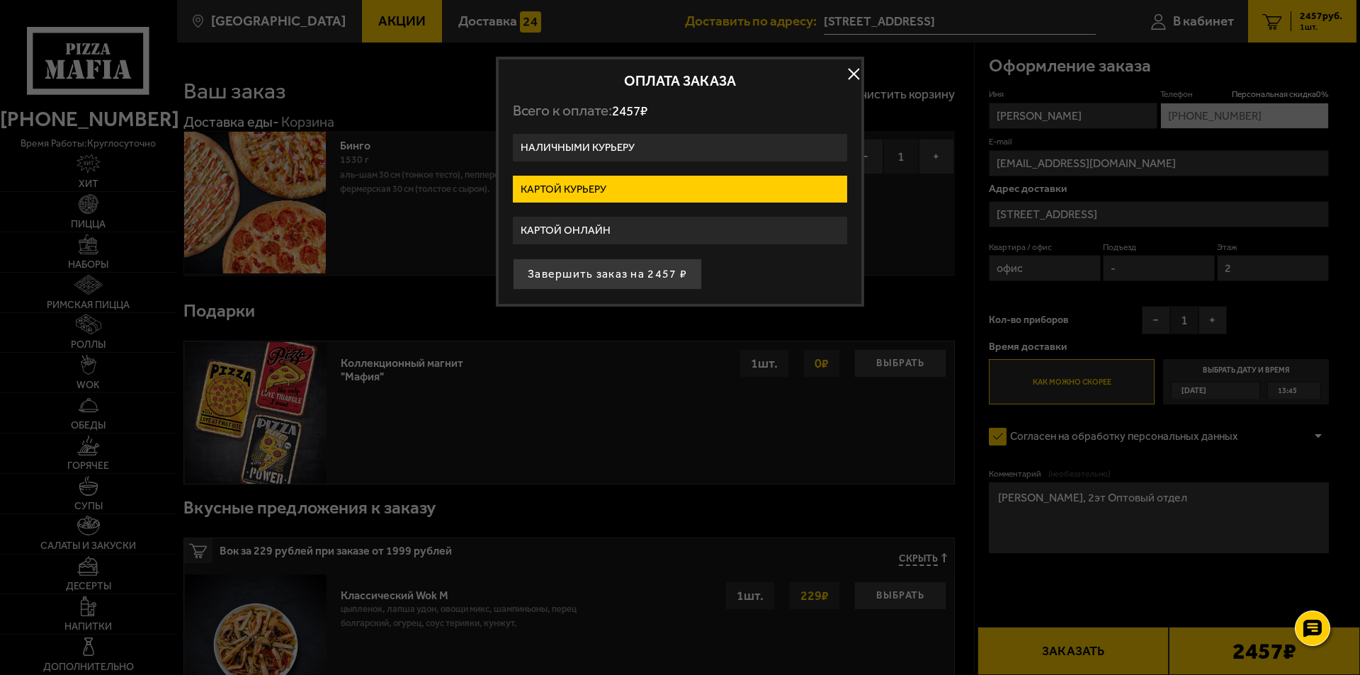
click at [0, 0] on input "Картой курьеру" at bounding box center [0, 0] width 0 height 0
click at [619, 183] on label "Картой курьеру" at bounding box center [680, 190] width 334 height 28
click at [0, 0] on input "Картой курьеру" at bounding box center [0, 0] width 0 height 0
click at [619, 183] on label "Картой курьеру" at bounding box center [680, 190] width 334 height 28
click at [0, 0] on input "Картой курьеру" at bounding box center [0, 0] width 0 height 0
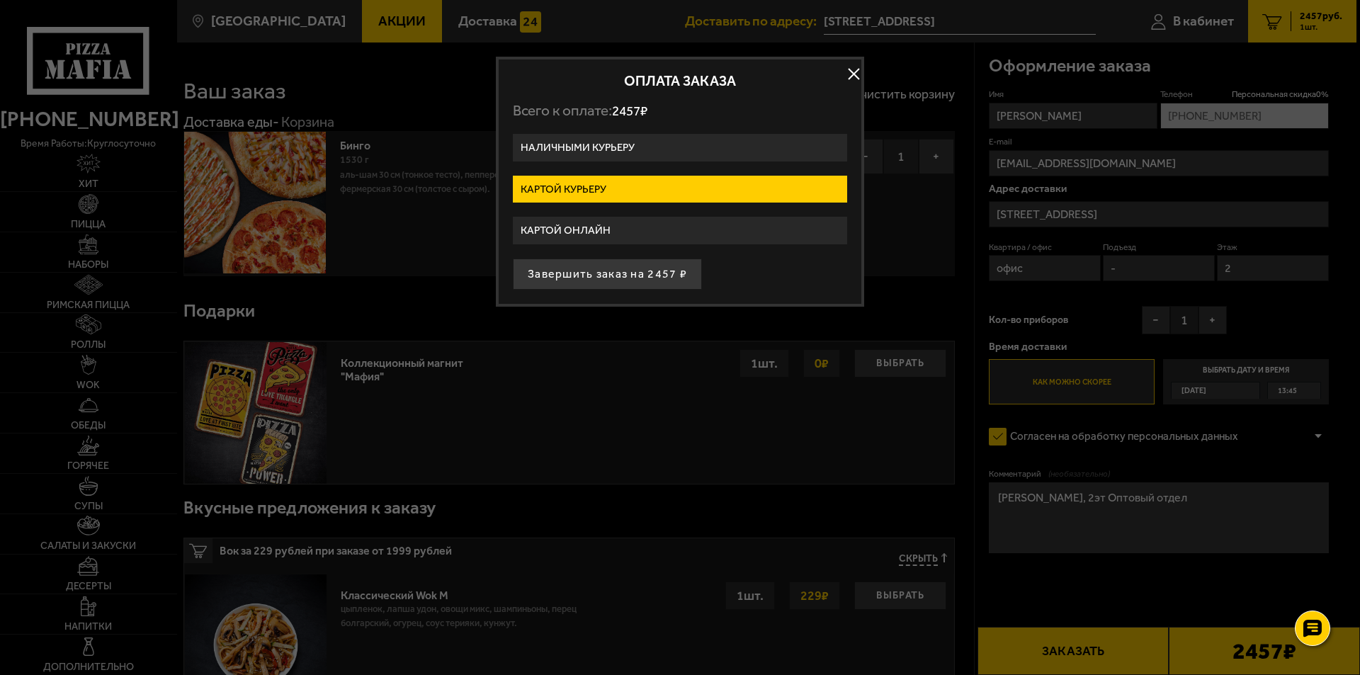
click at [619, 183] on label "Картой курьеру" at bounding box center [680, 190] width 334 height 28
click at [0, 0] on input "Картой курьеру" at bounding box center [0, 0] width 0 height 0
click at [619, 183] on label "Картой курьеру" at bounding box center [680, 190] width 334 height 28
click at [0, 0] on input "Картой курьеру" at bounding box center [0, 0] width 0 height 0
click at [860, 78] on button "button" at bounding box center [853, 74] width 21 height 21
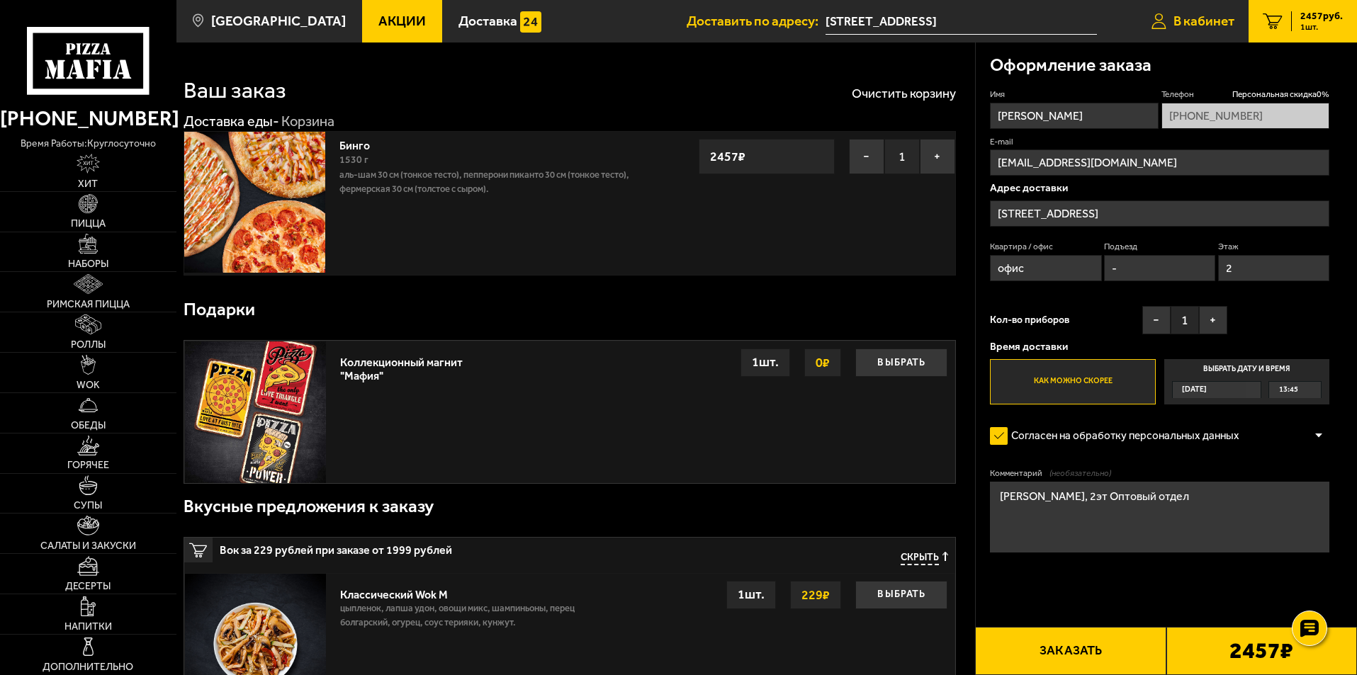
click at [1202, 22] on span "В кабинет" at bounding box center [1203, 20] width 61 height 13
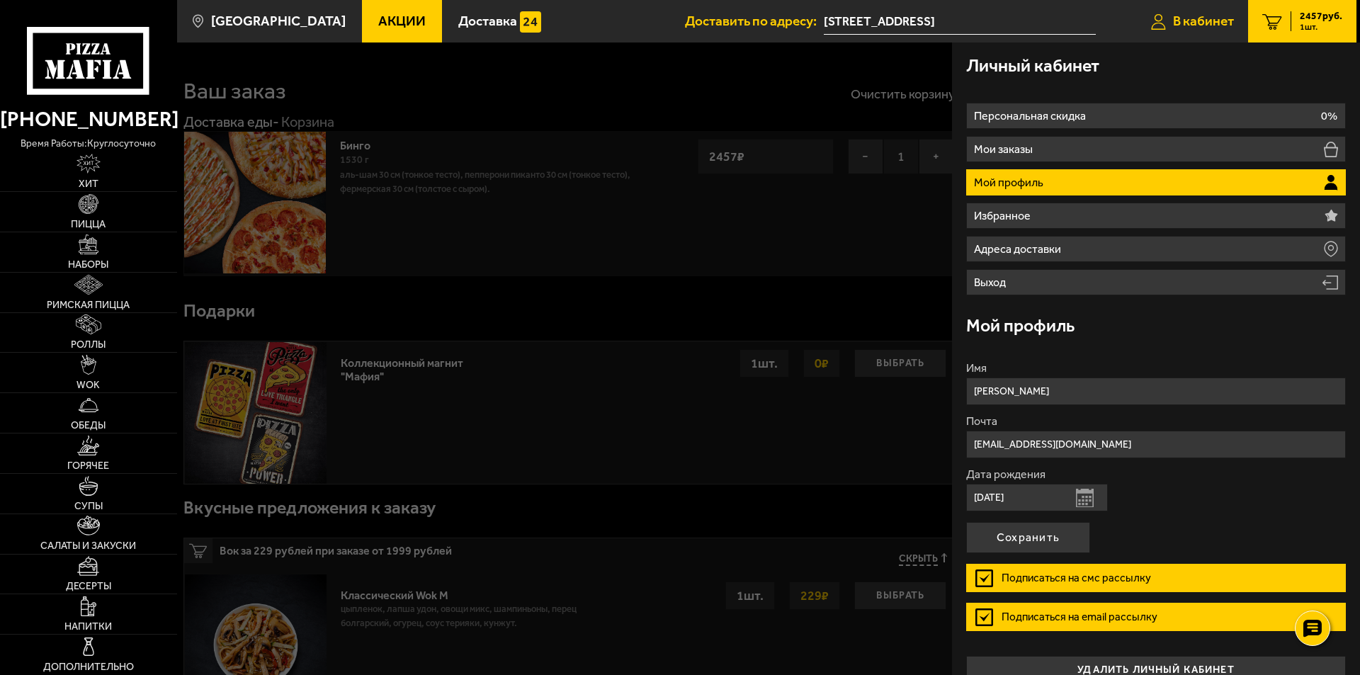
type input "+7 (921) 888-02-01"
click at [1059, 184] on li "Мой профиль" at bounding box center [1156, 182] width 380 height 26
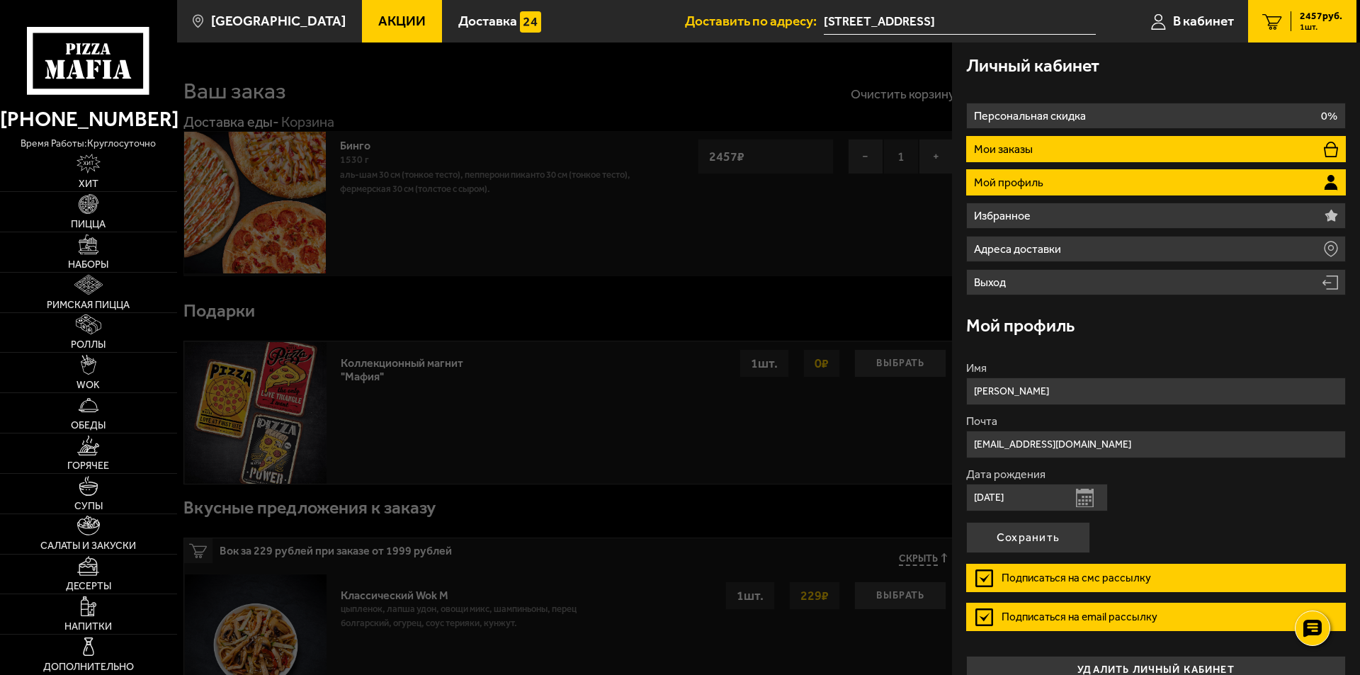
click at [1046, 152] on li "Мои заказы" at bounding box center [1156, 149] width 380 height 26
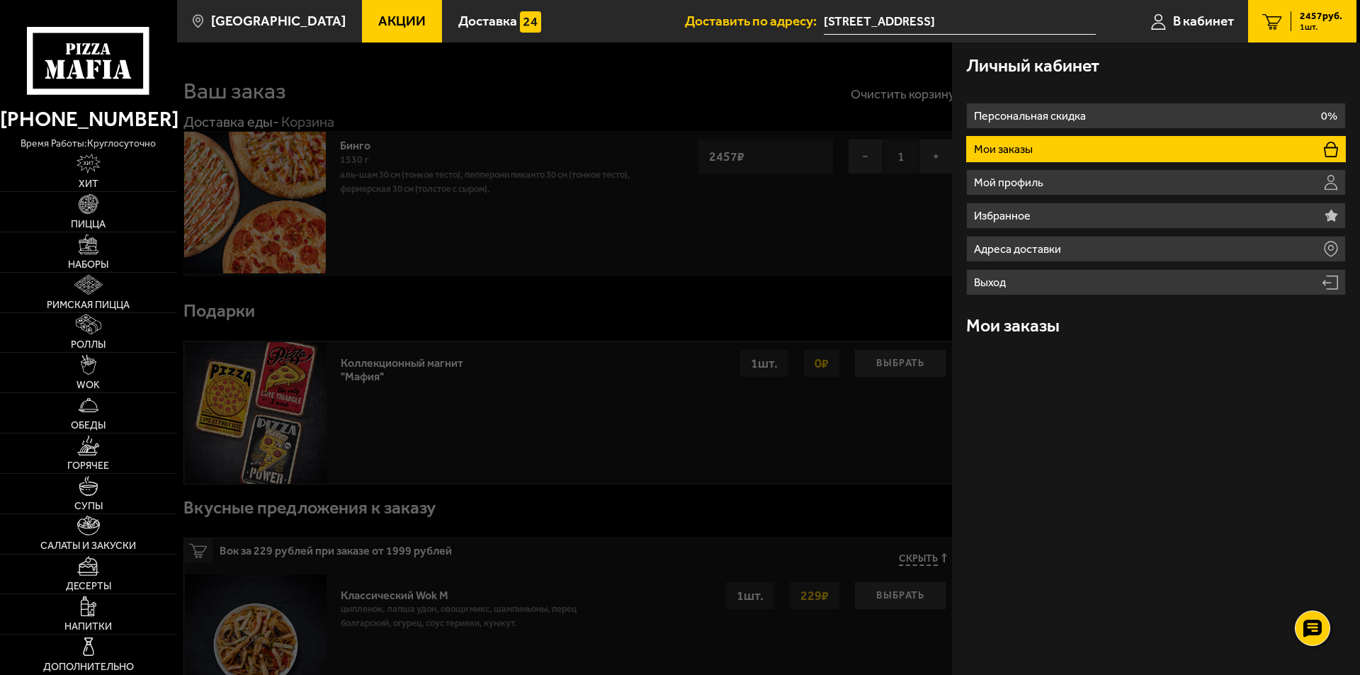
click at [1052, 369] on div "Личный кабинет Персональная скидка 0% Мои заказы Мой профиль Избранное Адреса д…" at bounding box center [1156, 359] width 408 height 633
click at [86, 48] on use at bounding box center [86, 48] width 8 height 11
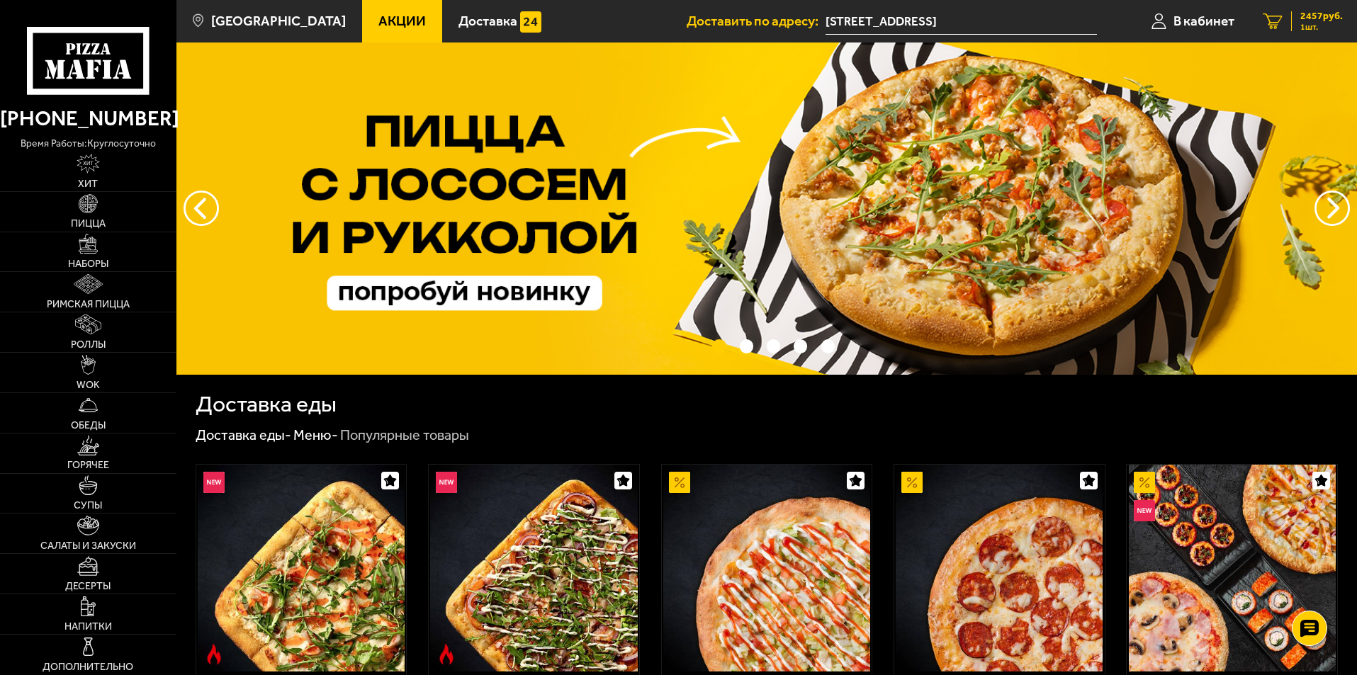
click at [1318, 21] on span "2457 руб." at bounding box center [1321, 16] width 43 height 10
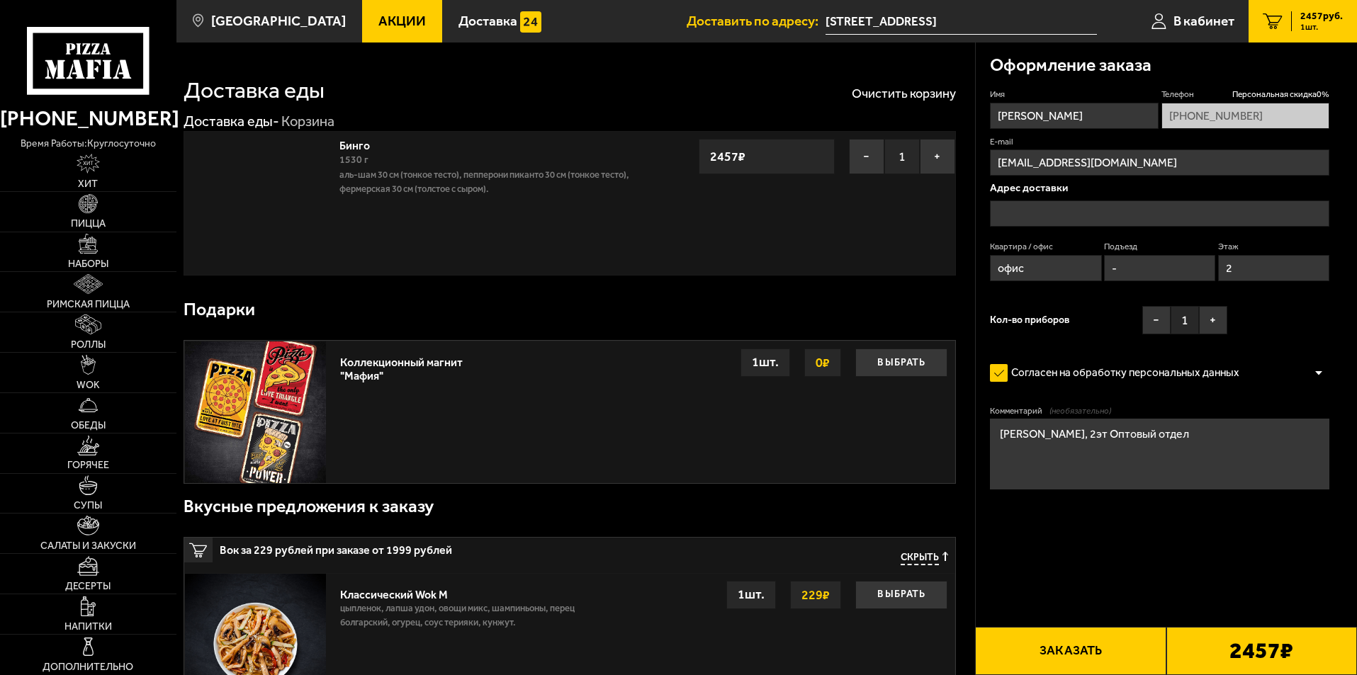
type input "[STREET_ADDRESS]"
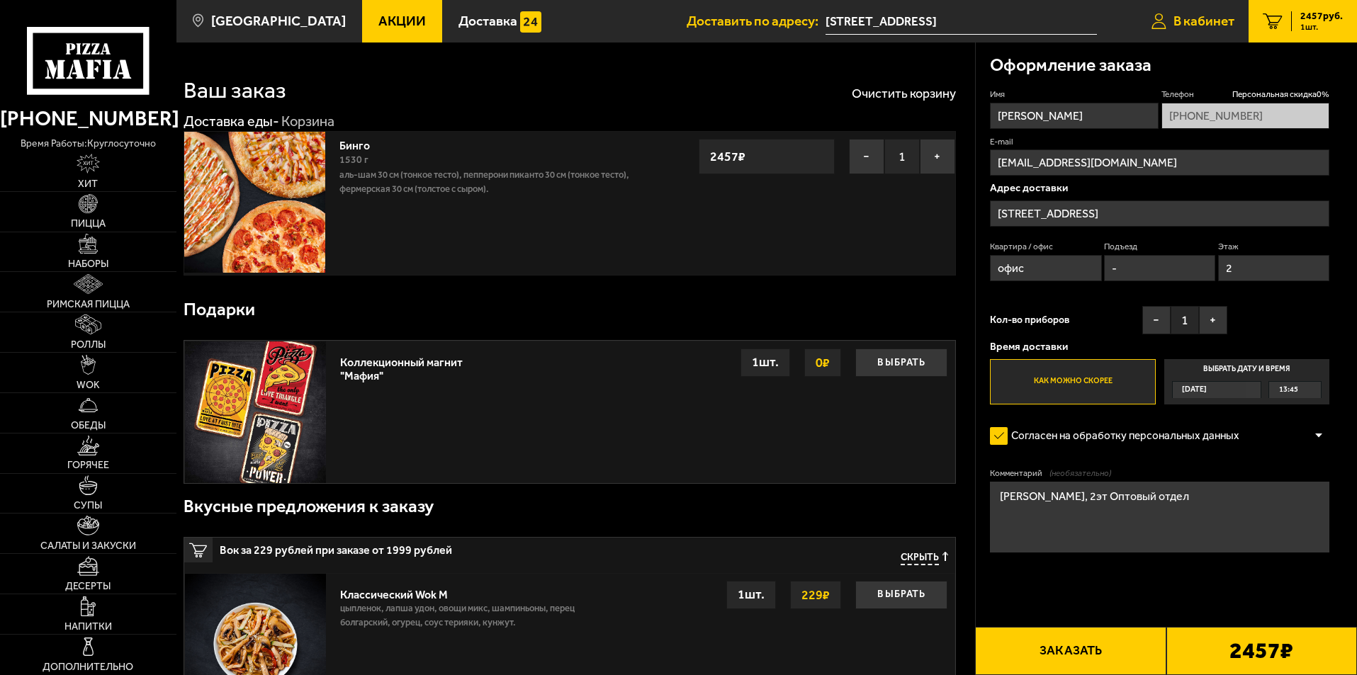
click at [1214, 27] on span "В кабинет" at bounding box center [1203, 20] width 61 height 13
type input "+7 (921) 888-02-01"
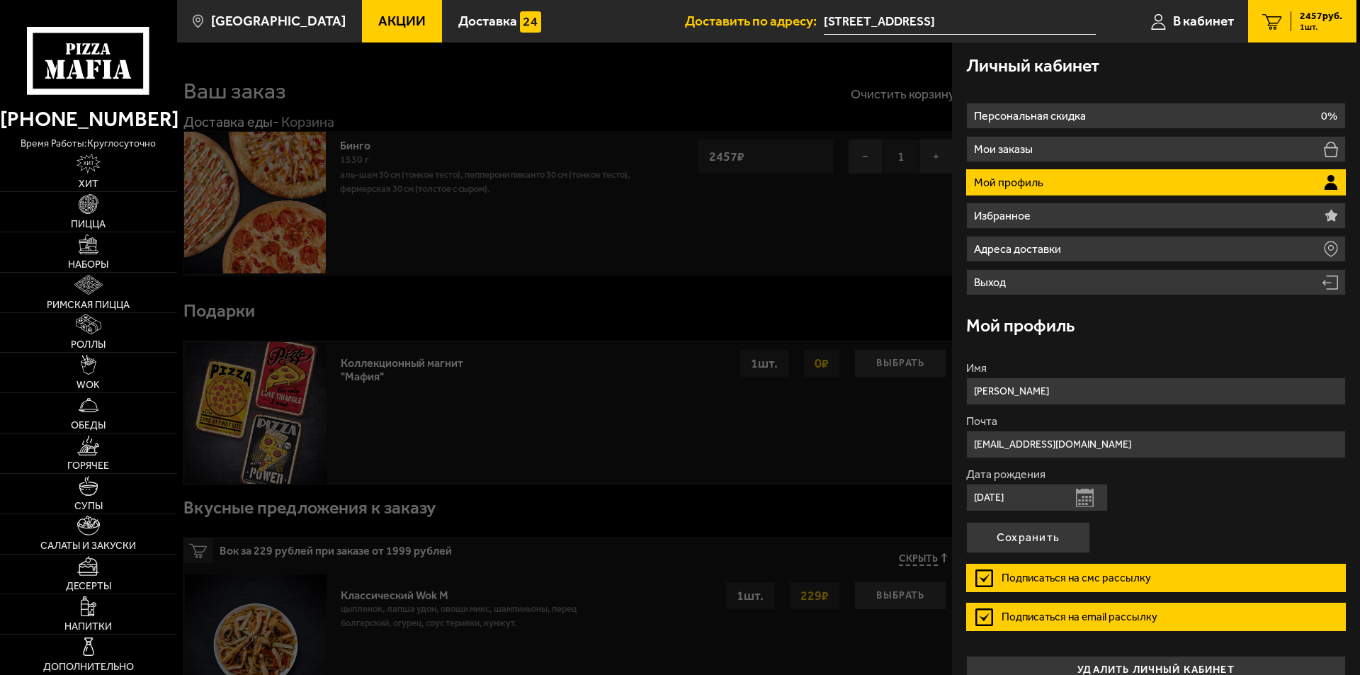
click at [1310, 20] on span "2457 руб." at bounding box center [1321, 16] width 43 height 10
click at [94, 60] on icon at bounding box center [88, 61] width 123 height 68
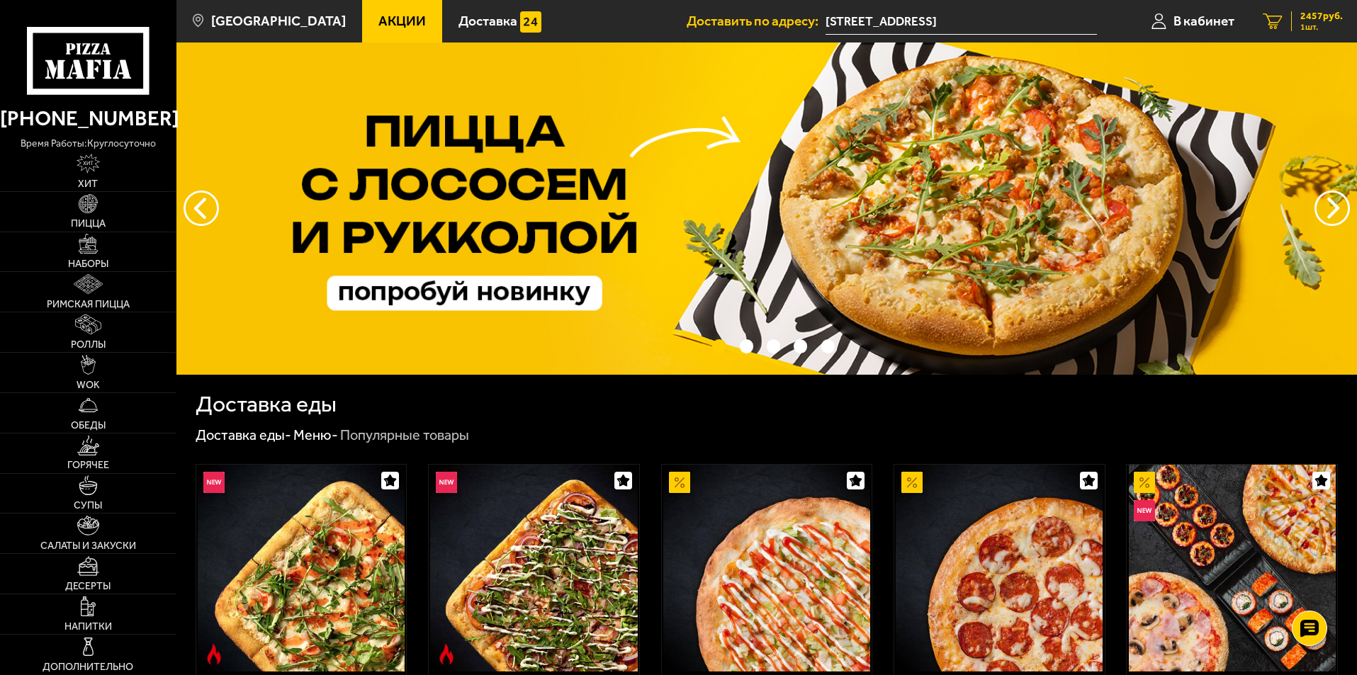
click at [1321, 16] on span "2457 руб." at bounding box center [1321, 16] width 43 height 10
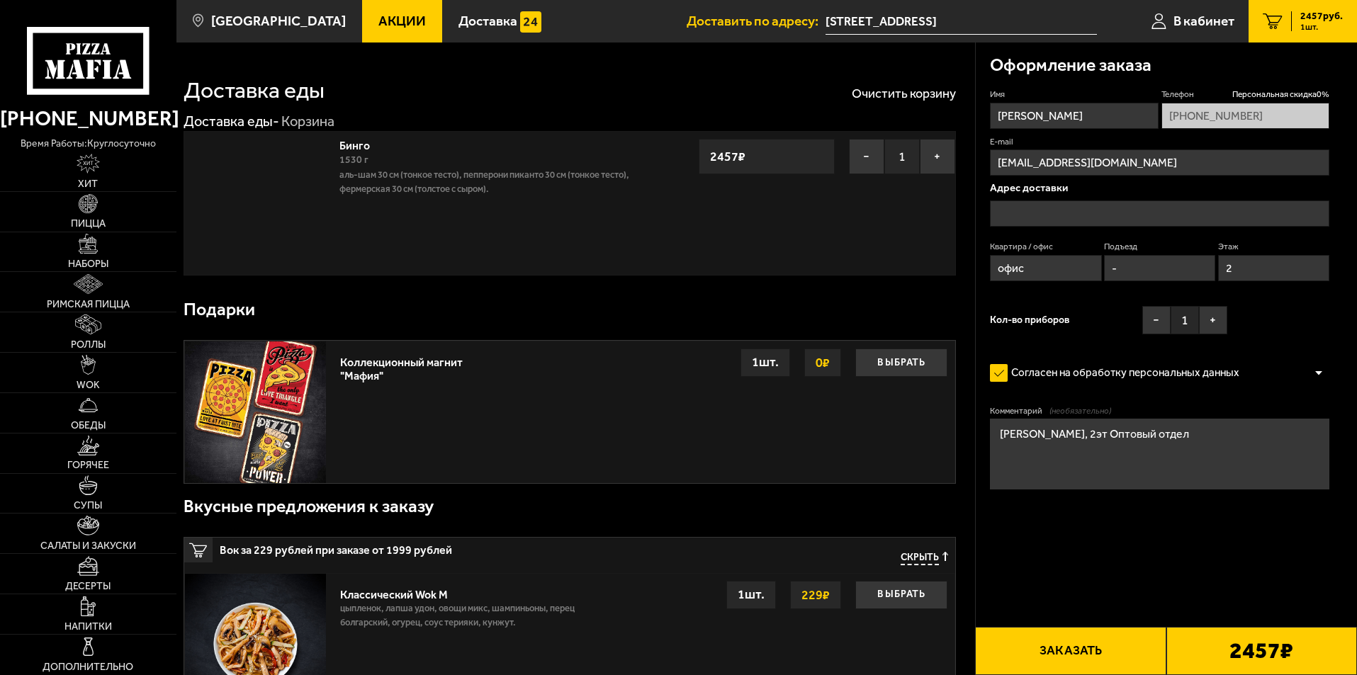
type input "[STREET_ADDRESS]"
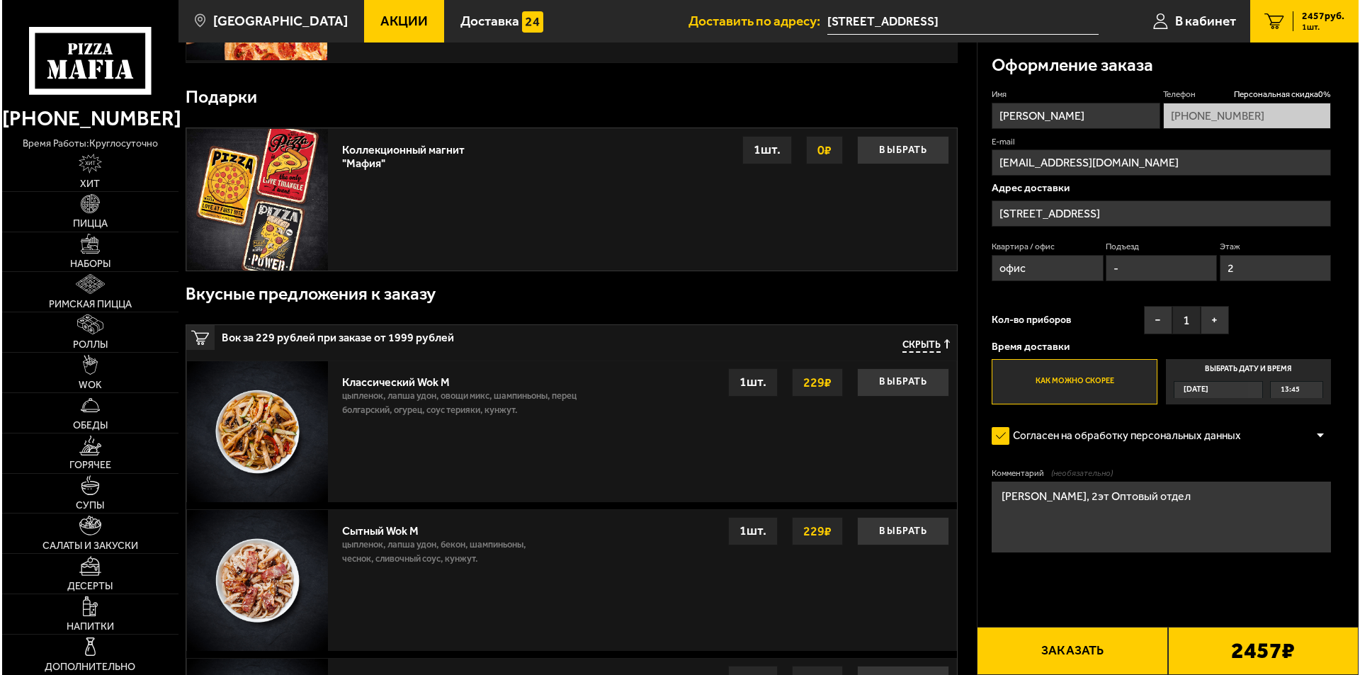
scroll to position [425, 0]
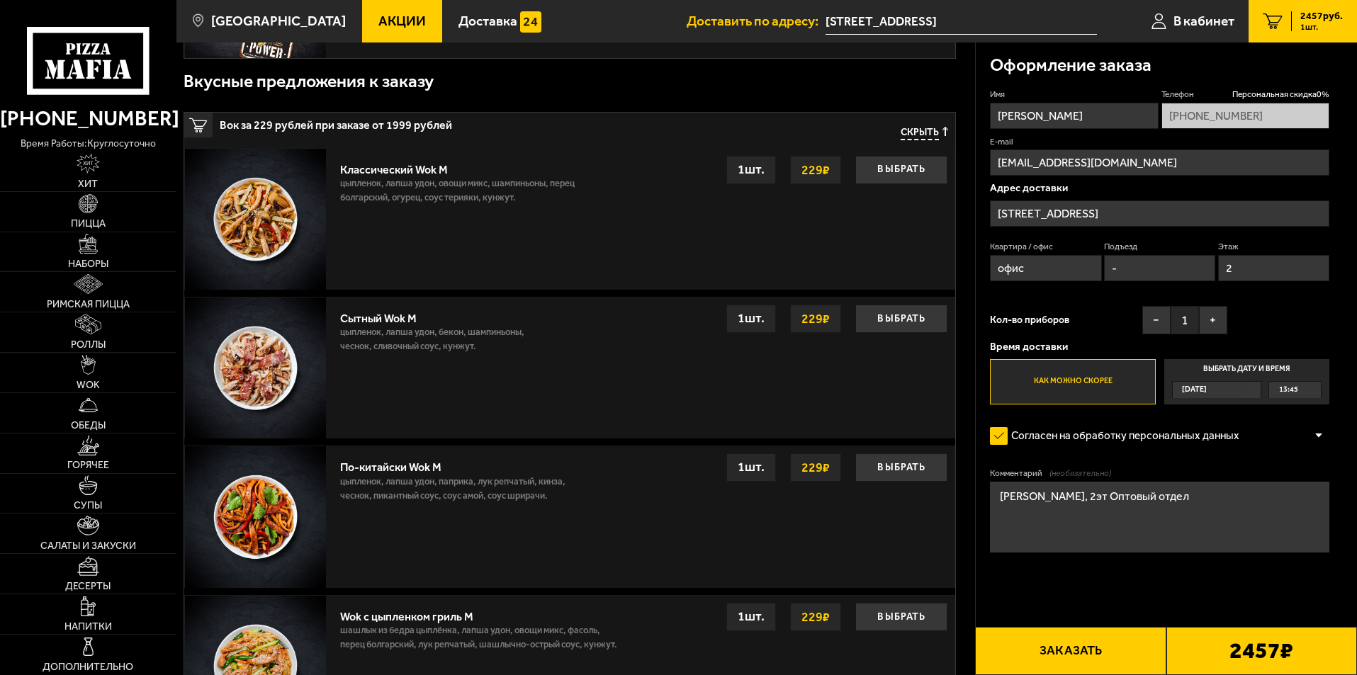
click at [1108, 651] on button "Заказать" at bounding box center [1070, 651] width 191 height 48
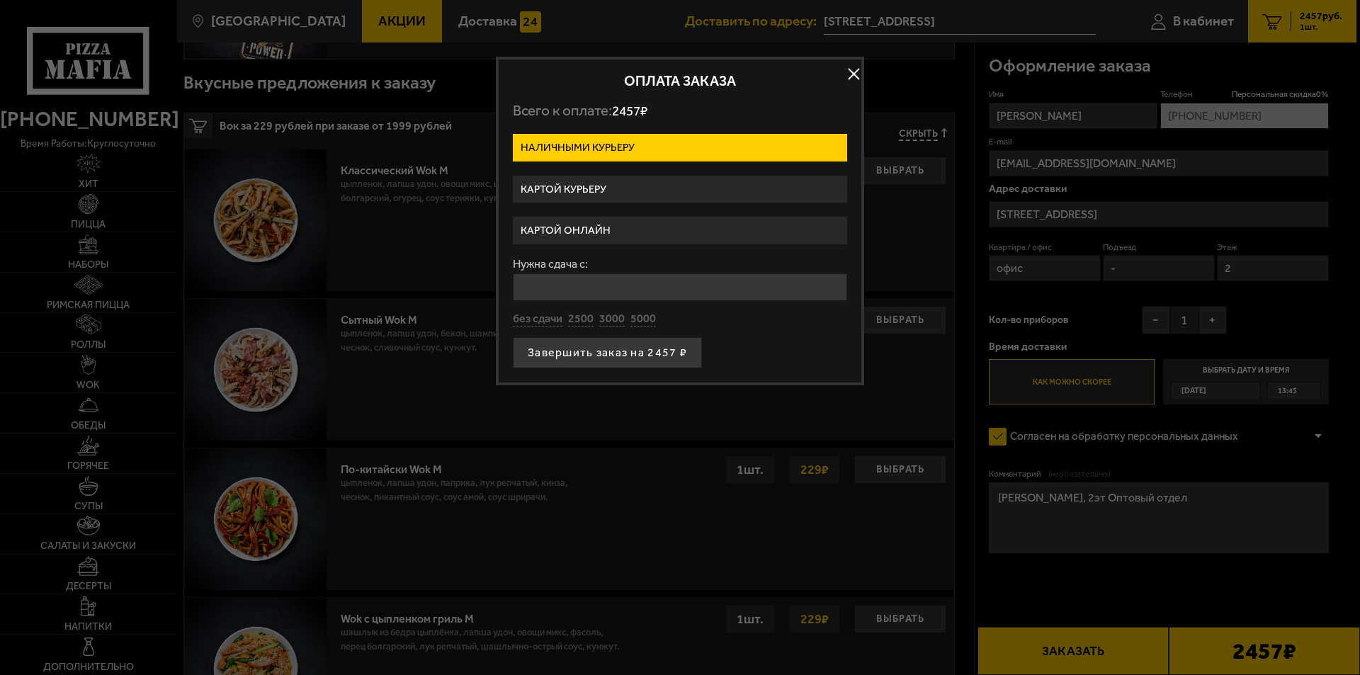
click at [641, 189] on label "Картой курьеру" at bounding box center [680, 190] width 334 height 28
click at [0, 0] on input "Картой курьеру" at bounding box center [0, 0] width 0 height 0
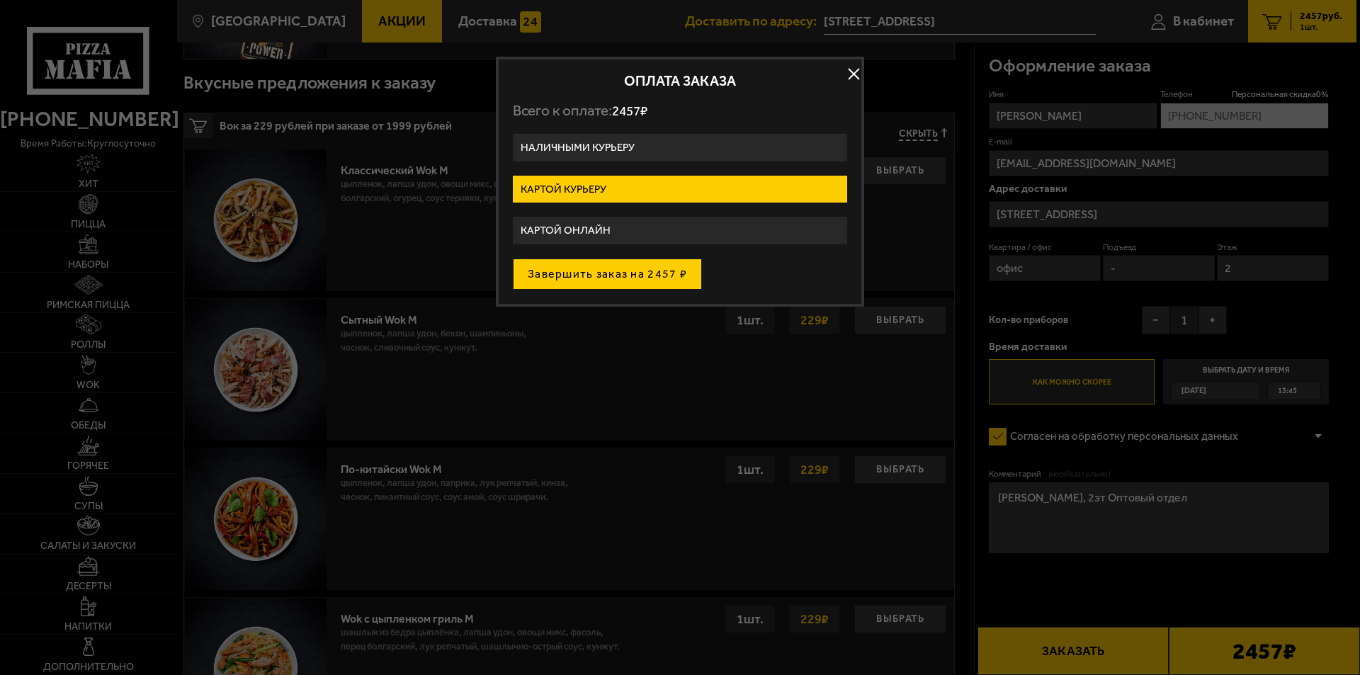
click at [609, 273] on button "Завершить заказ на 2457 ₽" at bounding box center [607, 274] width 189 height 31
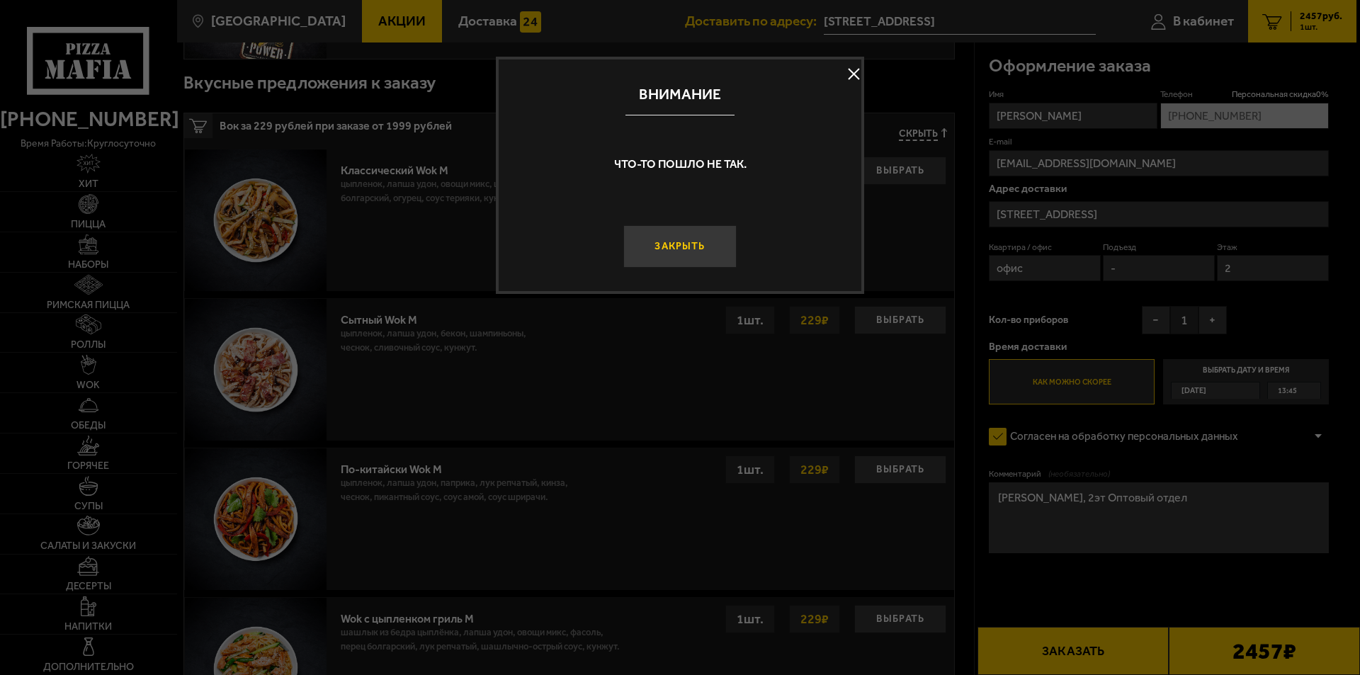
click at [700, 239] on button "Закрыть" at bounding box center [679, 246] width 113 height 43
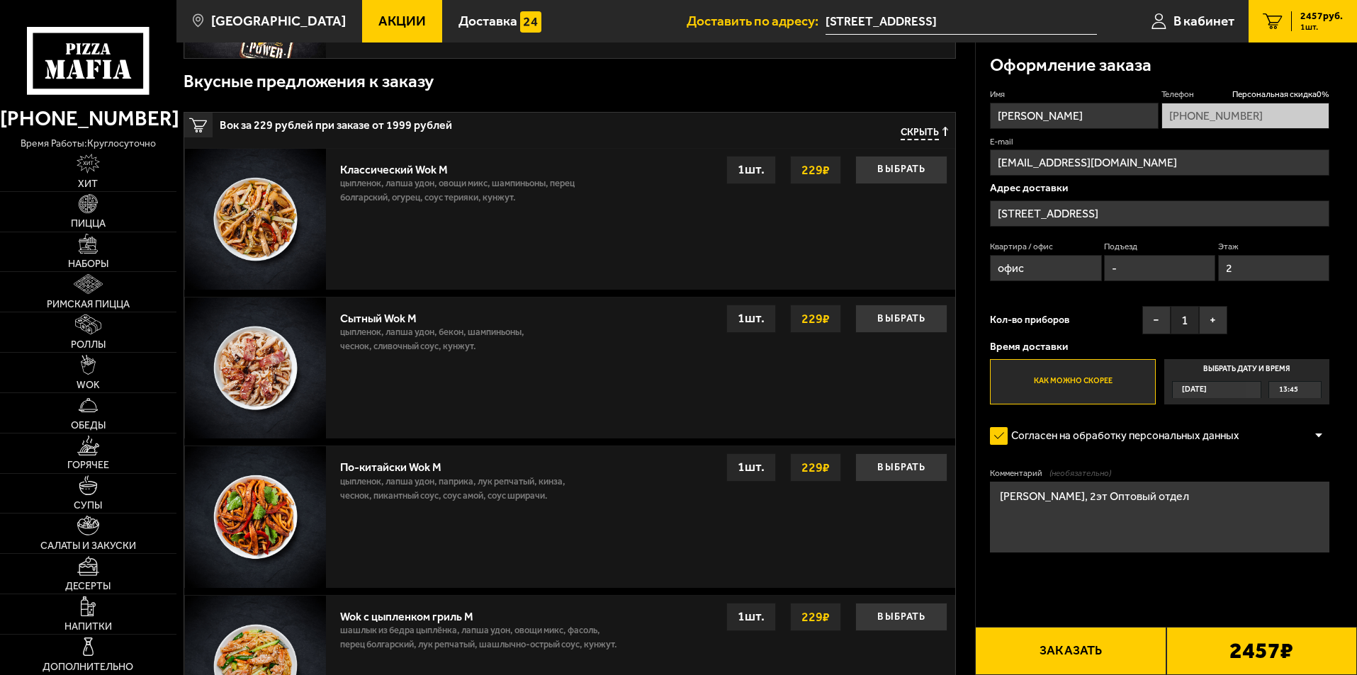
click at [1116, 648] on button "Заказать" at bounding box center [1070, 651] width 191 height 48
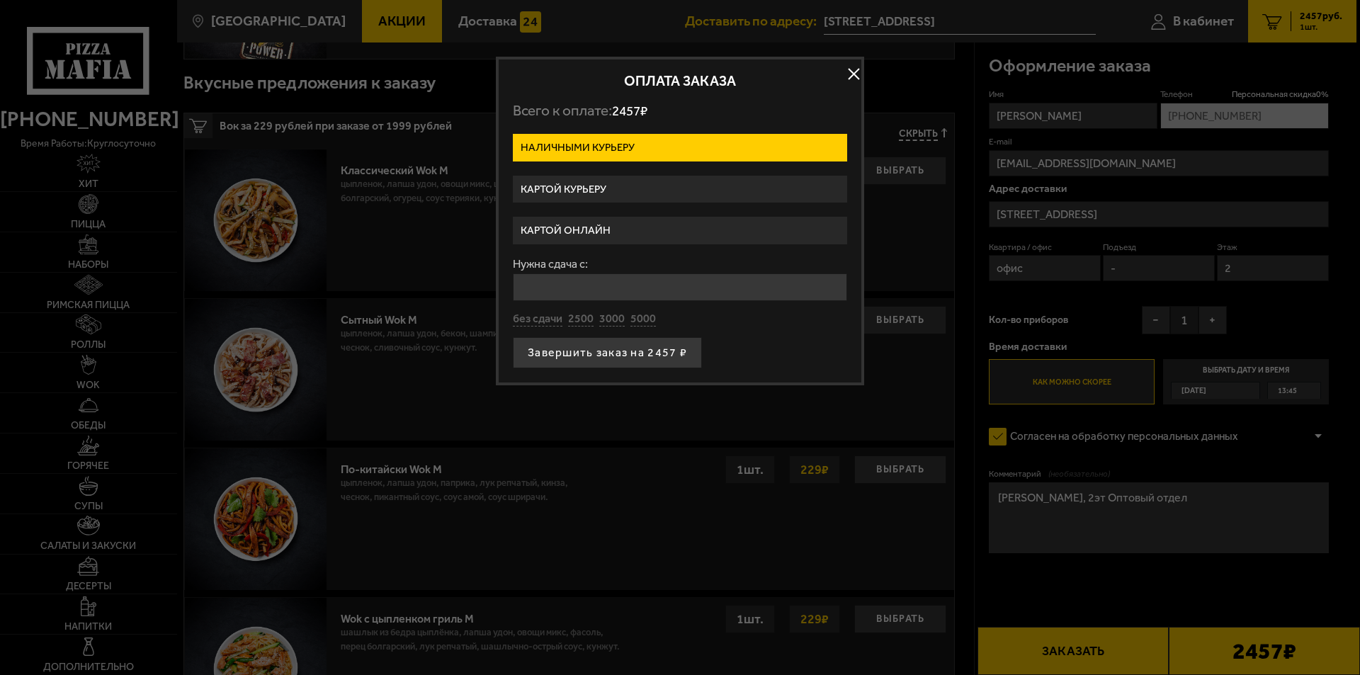
click at [562, 189] on label "Картой курьеру" at bounding box center [680, 190] width 334 height 28
click at [0, 0] on input "Картой курьеру" at bounding box center [0, 0] width 0 height 0
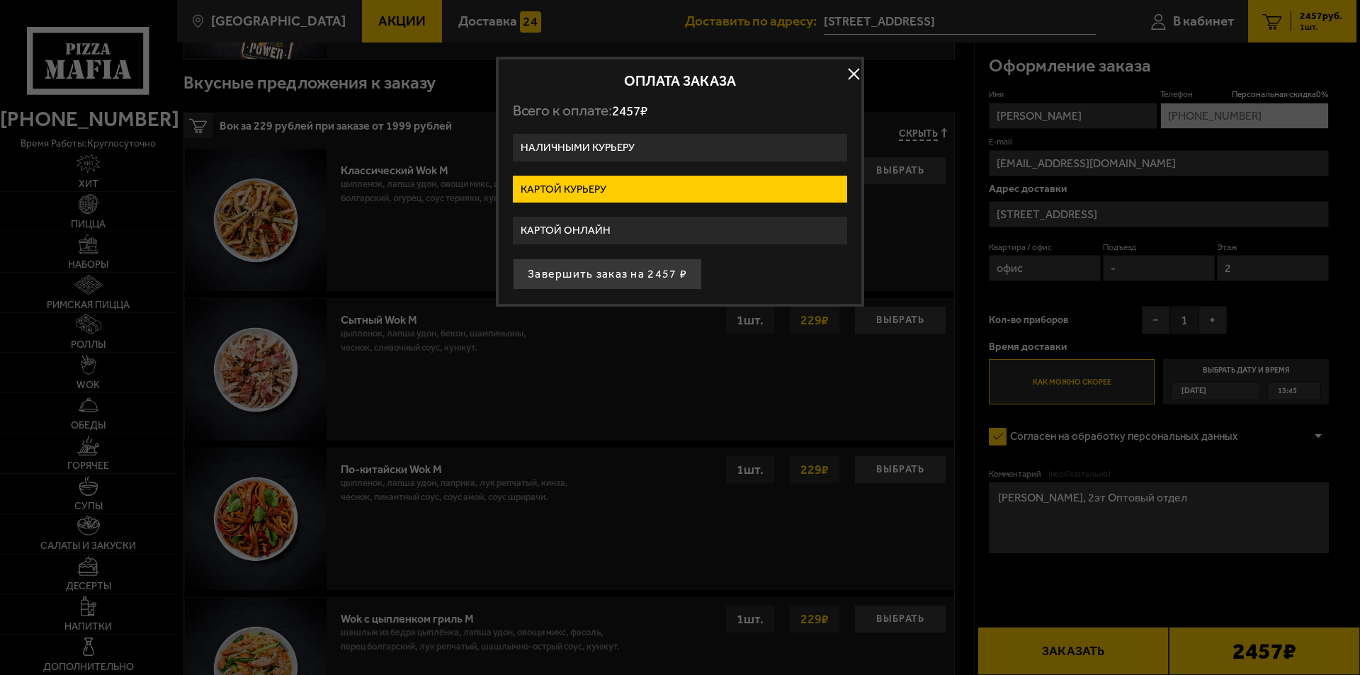
click at [619, 191] on label "Картой курьеру" at bounding box center [680, 190] width 334 height 28
click at [0, 0] on input "Картой курьеру" at bounding box center [0, 0] width 0 height 0
click at [619, 191] on label "Картой курьеру" at bounding box center [680, 190] width 334 height 28
click at [0, 0] on input "Картой курьеру" at bounding box center [0, 0] width 0 height 0
click at [619, 191] on label "Картой курьеру" at bounding box center [680, 190] width 334 height 28
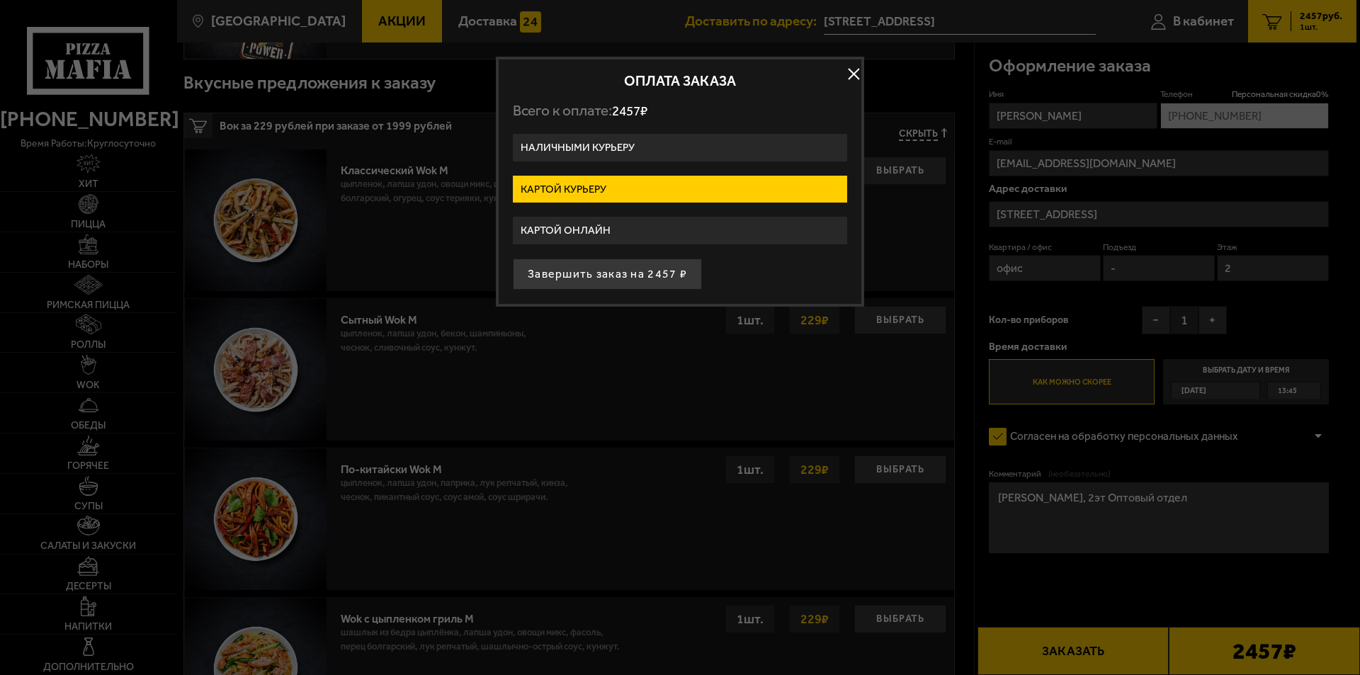
click at [0, 0] on input "Картой курьеру" at bounding box center [0, 0] width 0 height 0
click at [619, 191] on label "Картой курьеру" at bounding box center [680, 190] width 334 height 28
click at [0, 0] on input "Картой курьеру" at bounding box center [0, 0] width 0 height 0
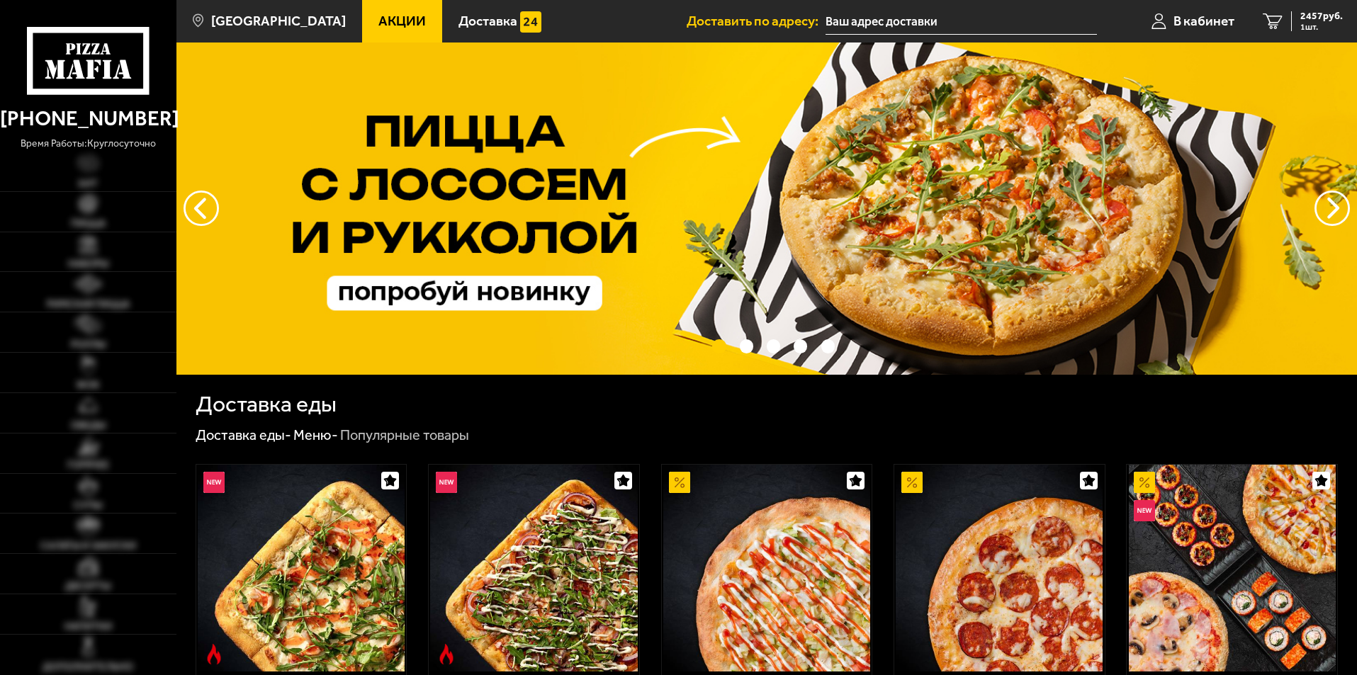
type input "[STREET_ADDRESS]"
click at [1303, 18] on span "2457 руб." at bounding box center [1321, 16] width 43 height 10
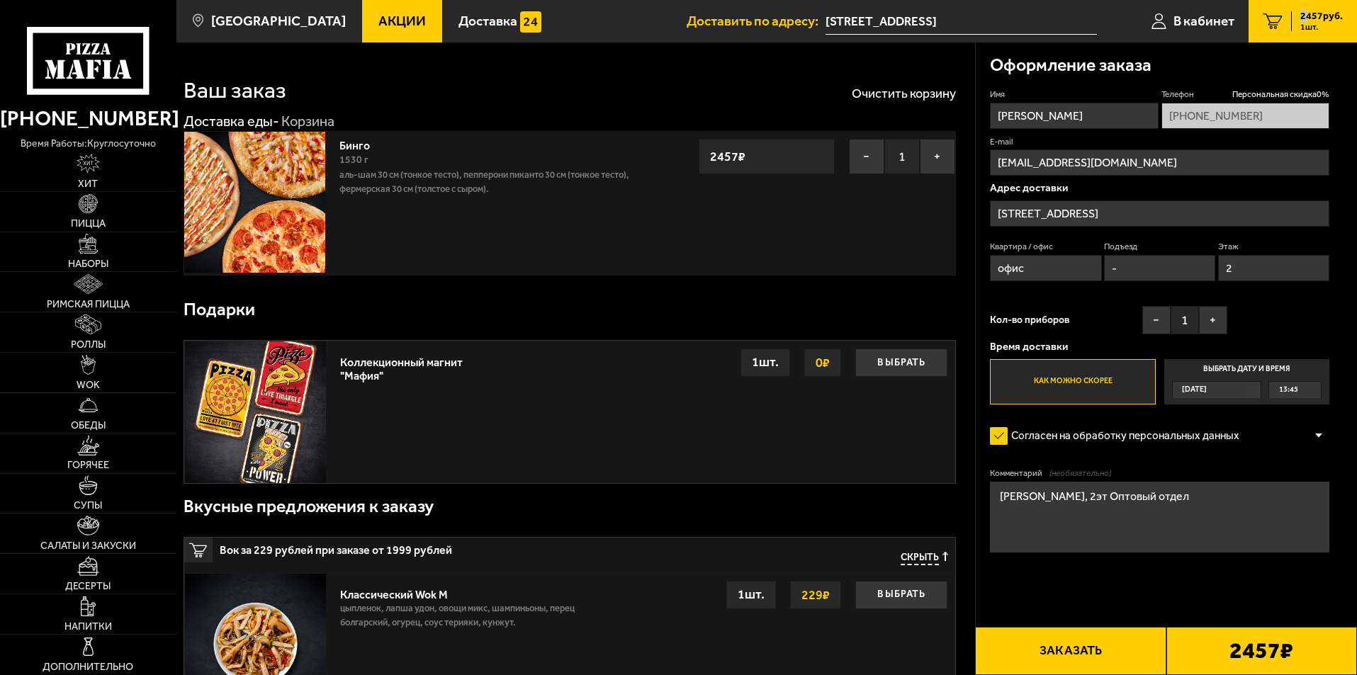
click at [1058, 655] on button "Заказать" at bounding box center [1070, 651] width 191 height 48
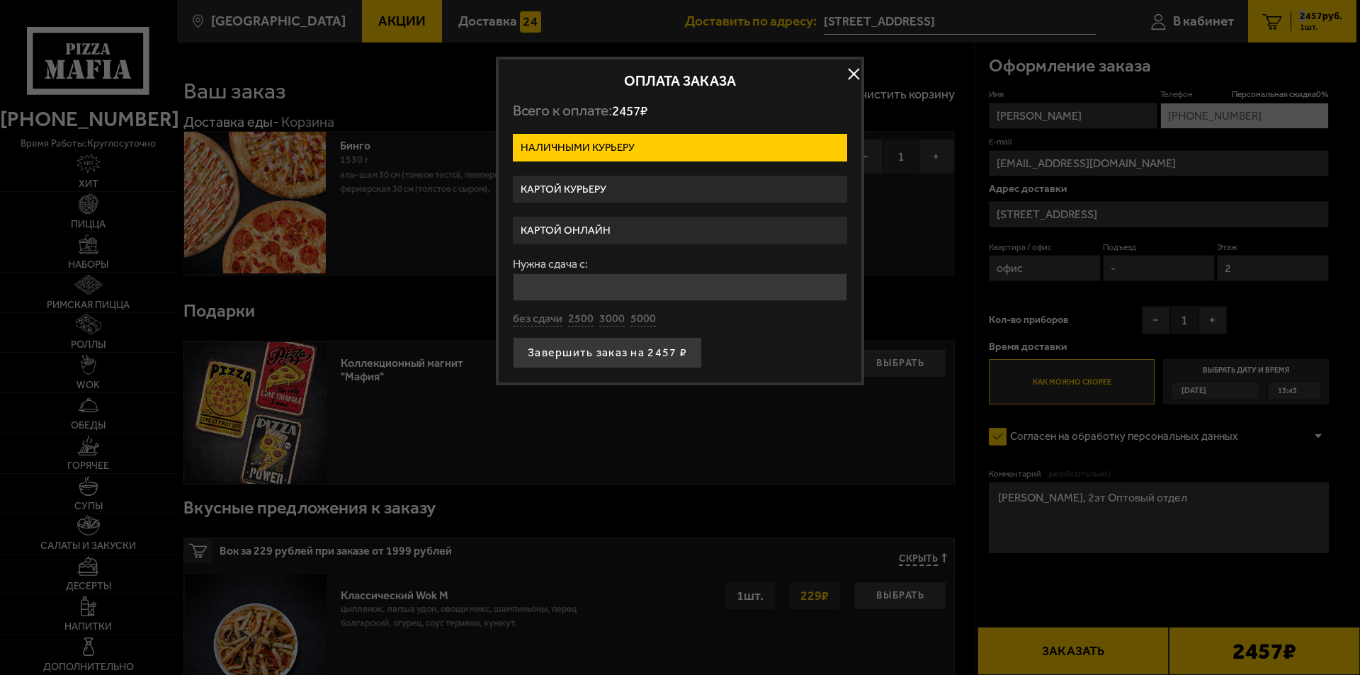
click at [610, 186] on label "Картой курьеру" at bounding box center [680, 190] width 334 height 28
click at [0, 0] on input "Картой курьеру" at bounding box center [0, 0] width 0 height 0
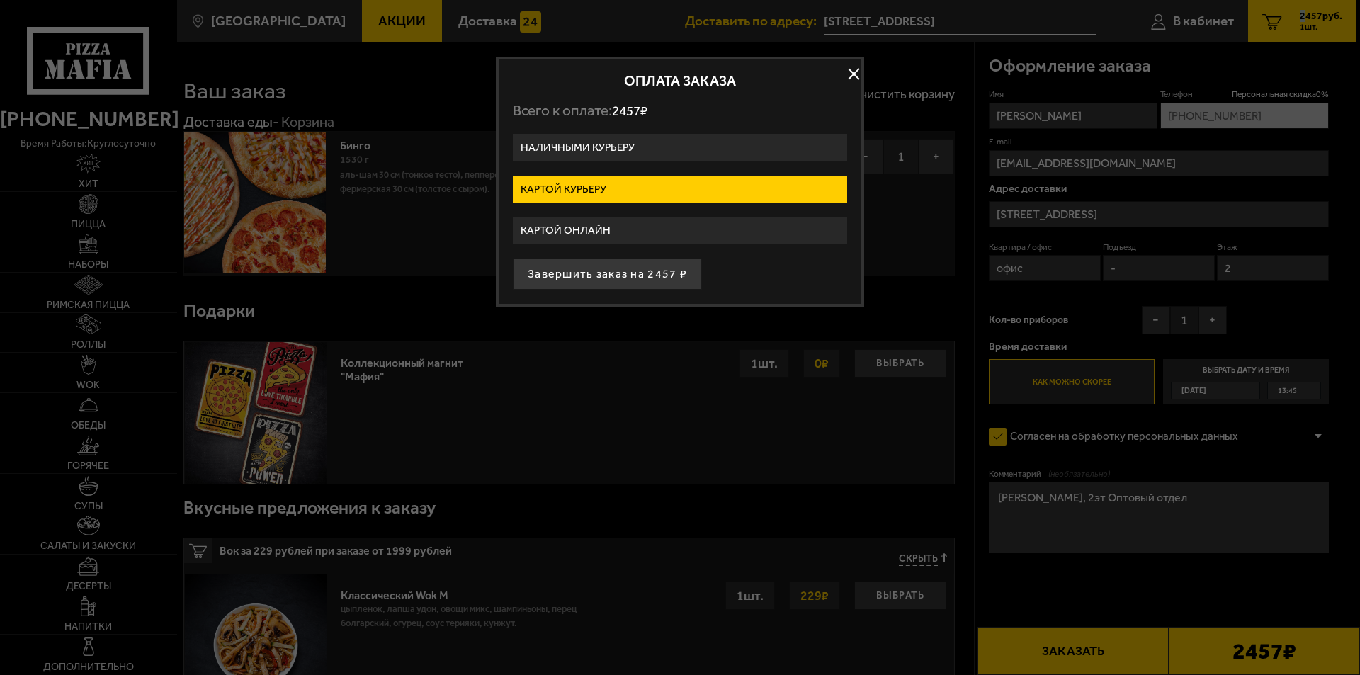
click at [739, 188] on label "Картой курьеру" at bounding box center [680, 190] width 334 height 28
click at [0, 0] on input "Картой курьеру" at bounding box center [0, 0] width 0 height 0
click at [739, 188] on label "Картой курьеру" at bounding box center [680, 190] width 334 height 28
click at [0, 0] on input "Картой курьеру" at bounding box center [0, 0] width 0 height 0
click at [739, 188] on label "Картой курьеру" at bounding box center [680, 190] width 334 height 28
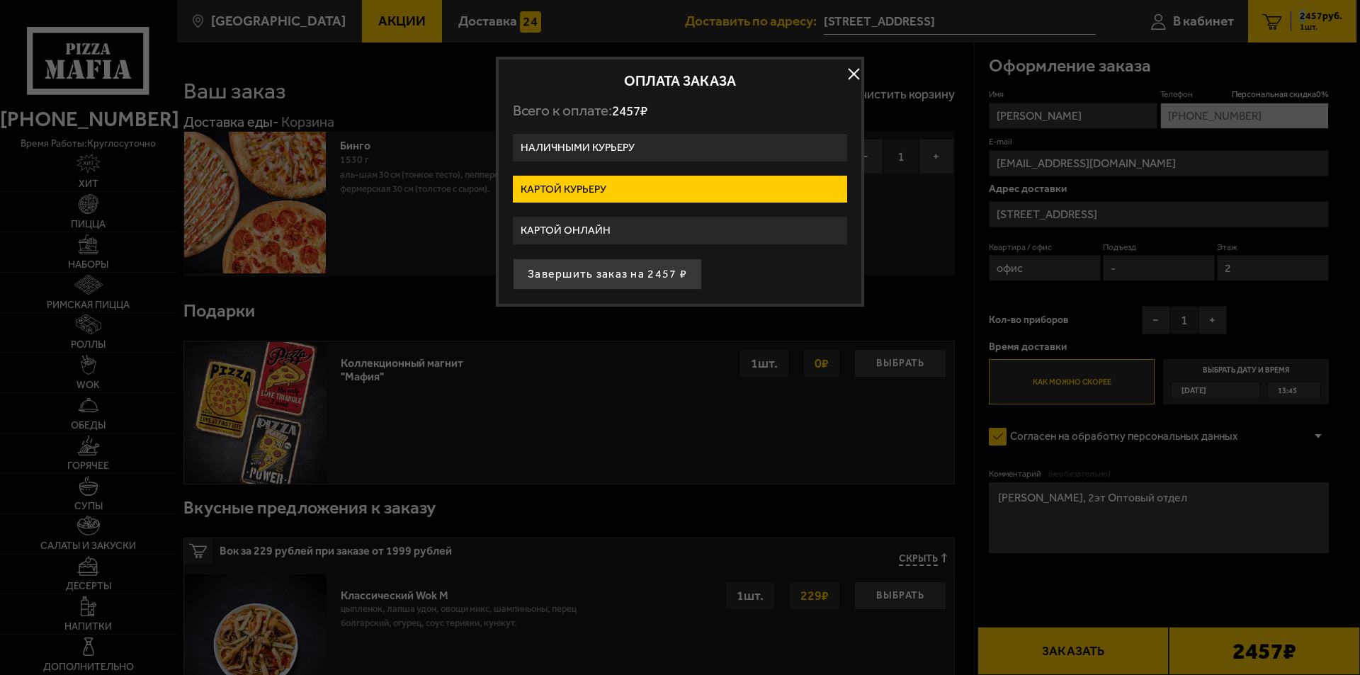
click at [0, 0] on input "Картой курьеру" at bounding box center [0, 0] width 0 height 0
click at [680, 192] on label "Картой курьеру" at bounding box center [680, 190] width 334 height 28
click at [0, 0] on input "Картой курьеру" at bounding box center [0, 0] width 0 height 0
click at [861, 74] on button "button" at bounding box center [853, 74] width 21 height 21
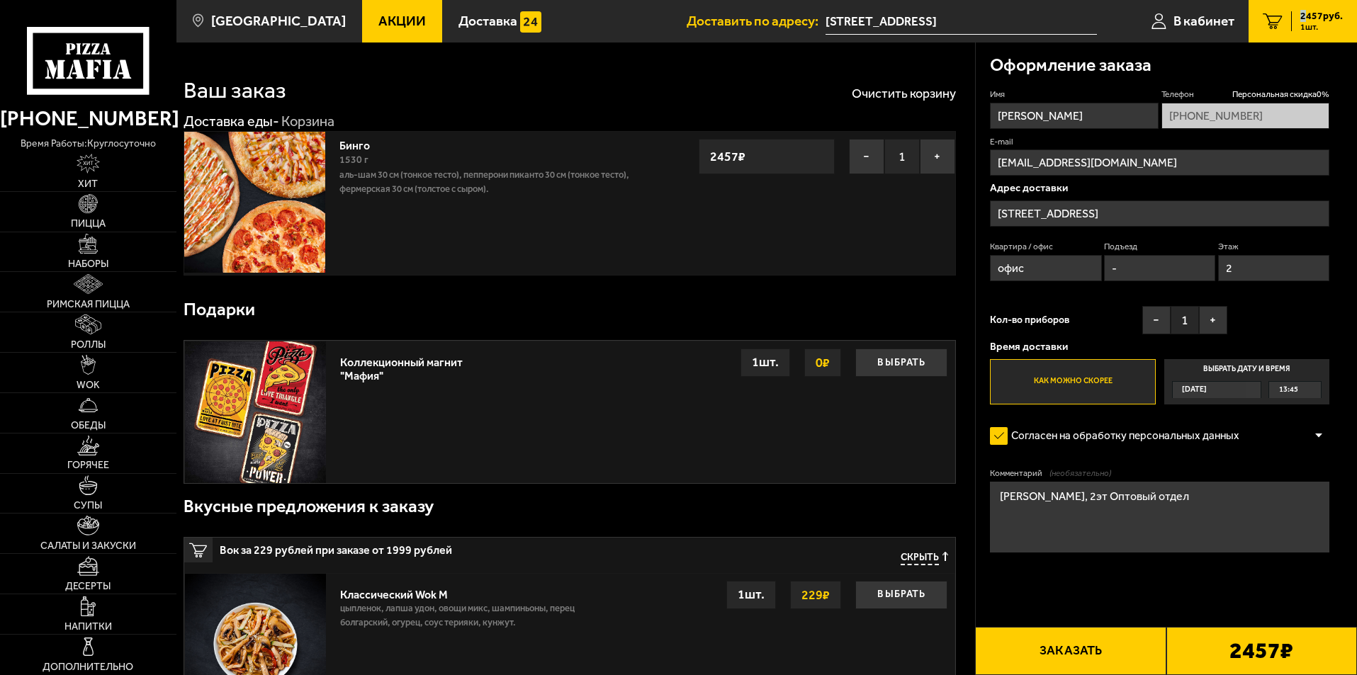
click at [1105, 651] on button "Заказать" at bounding box center [1070, 651] width 191 height 48
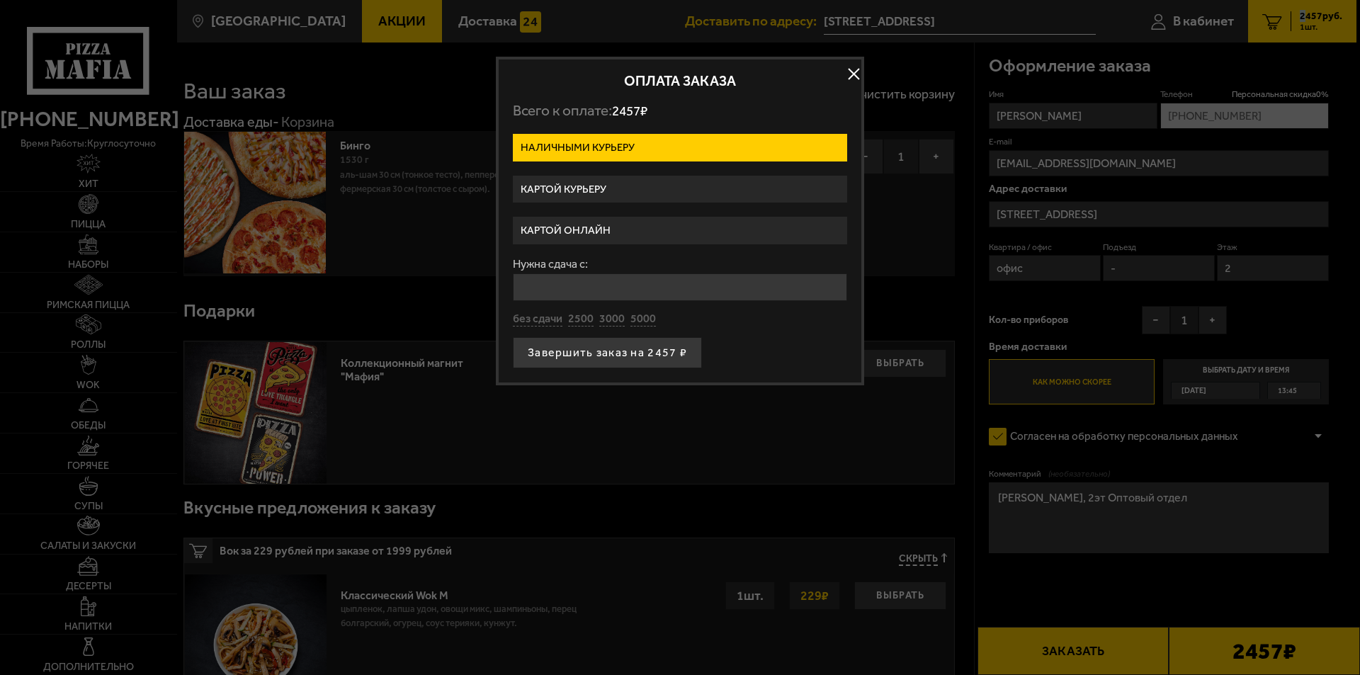
click at [626, 201] on label "Картой курьеру" at bounding box center [680, 190] width 334 height 28
click at [0, 0] on input "Картой курьеру" at bounding box center [0, 0] width 0 height 0
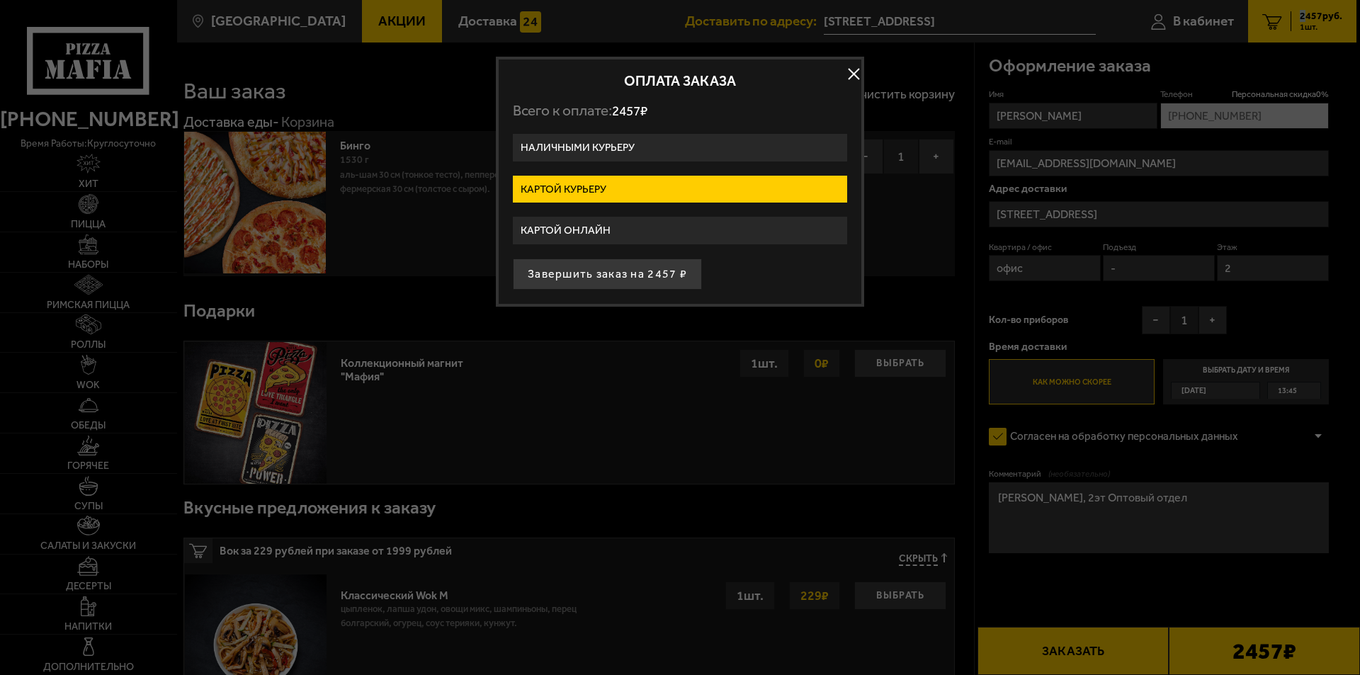
click at [737, 188] on label "Картой курьеру" at bounding box center [680, 190] width 334 height 28
click at [0, 0] on input "Картой курьеру" at bounding box center [0, 0] width 0 height 0
click at [737, 188] on label "Картой курьеру" at bounding box center [680, 190] width 334 height 28
click at [0, 0] on input "Картой курьеру" at bounding box center [0, 0] width 0 height 0
click at [737, 188] on label "Картой курьеру" at bounding box center [680, 190] width 334 height 28
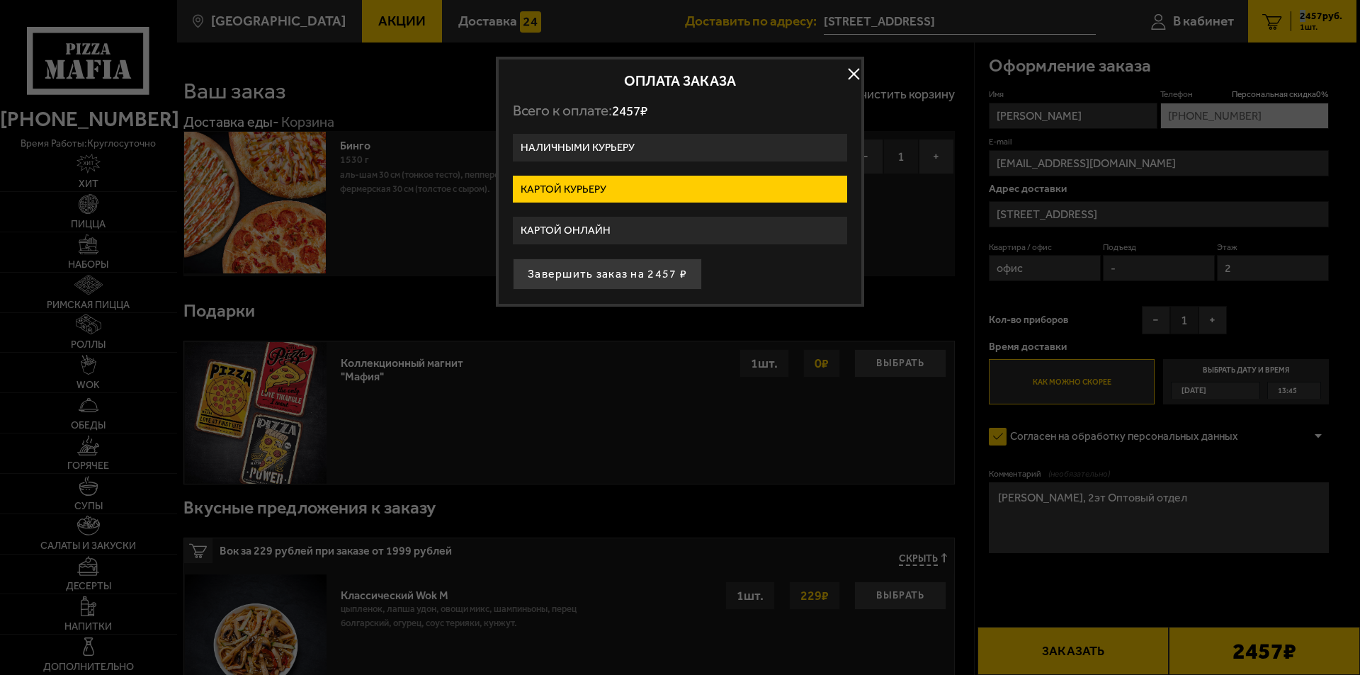
click at [0, 0] on input "Картой курьеру" at bounding box center [0, 0] width 0 height 0
click at [737, 188] on label "Картой курьеру" at bounding box center [680, 190] width 334 height 28
click at [0, 0] on input "Картой курьеру" at bounding box center [0, 0] width 0 height 0
click at [855, 69] on button "button" at bounding box center [853, 74] width 21 height 21
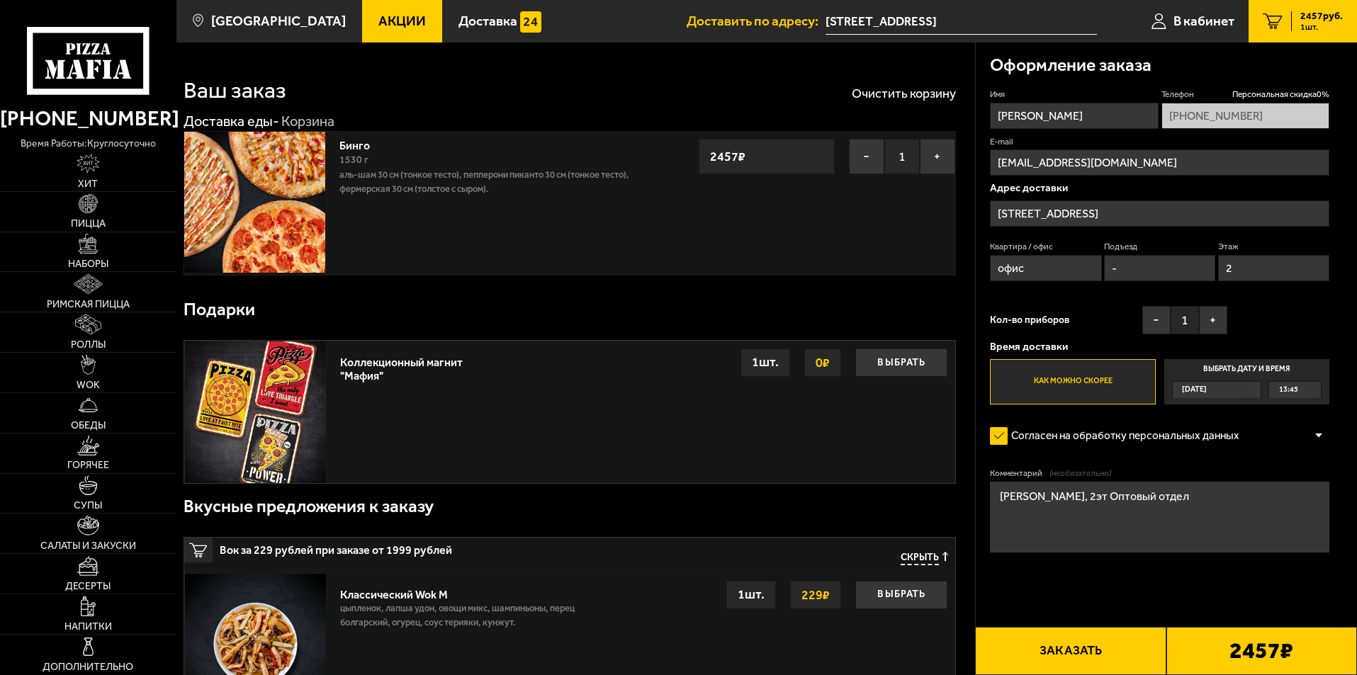
click at [1113, 273] on input "-" at bounding box center [1159, 268] width 111 height 26
drag, startPoint x: 1132, startPoint y: 269, endPoint x: 1088, endPoint y: 271, distance: 44.0
click at [1088, 271] on div "Квартира / офис офис Подъезд - Этаж 2" at bounding box center [1159, 264] width 339 height 47
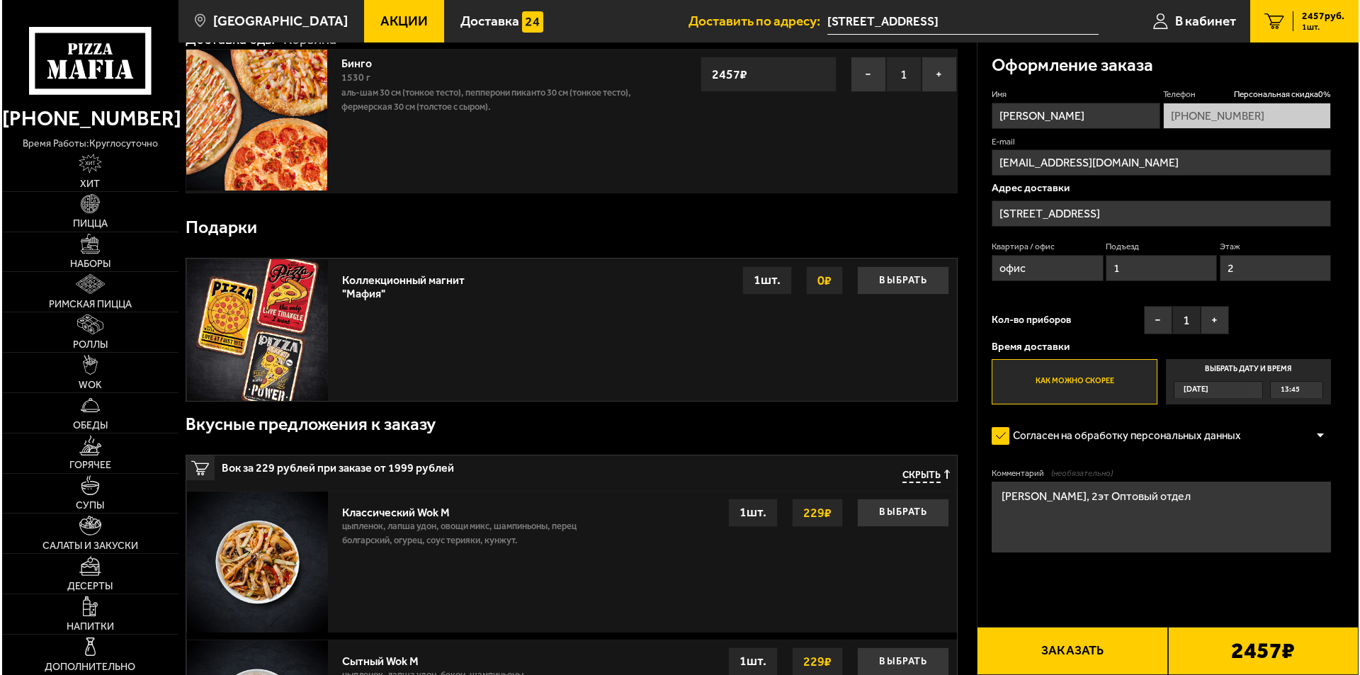
scroll to position [213, 0]
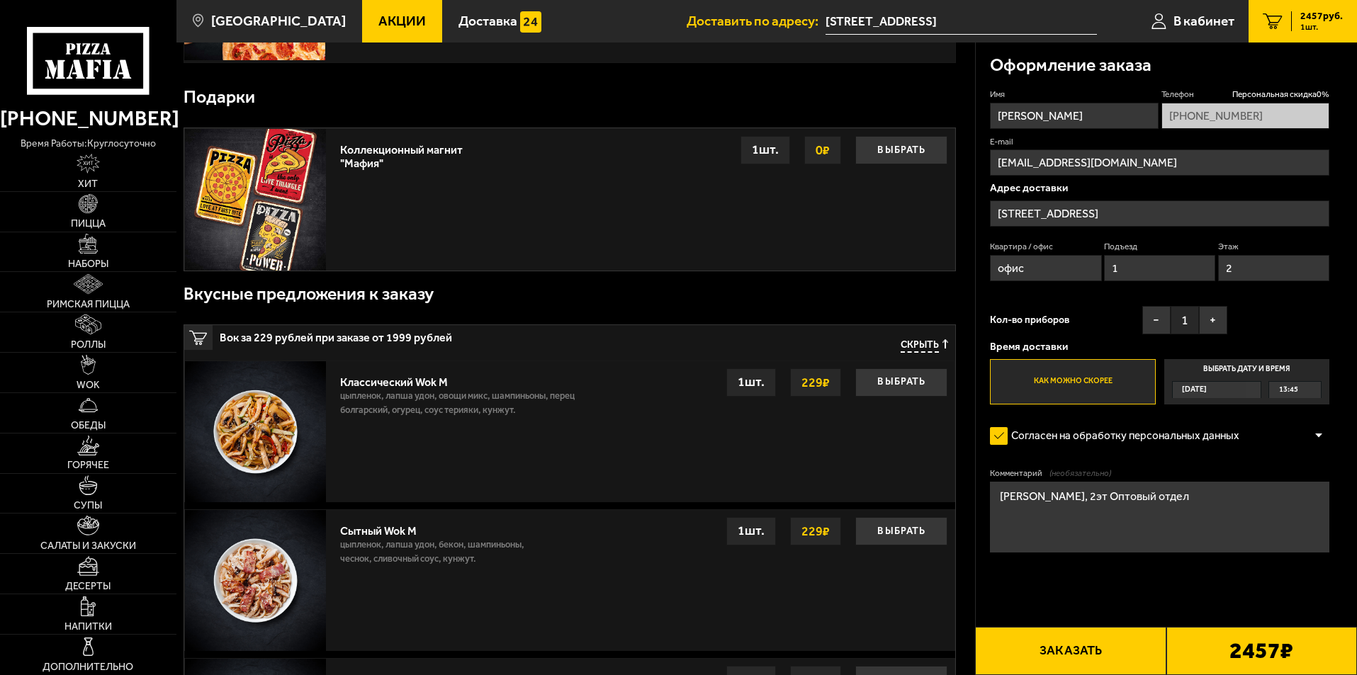
type input "1"
click at [1083, 652] on button "Заказать" at bounding box center [1070, 651] width 191 height 48
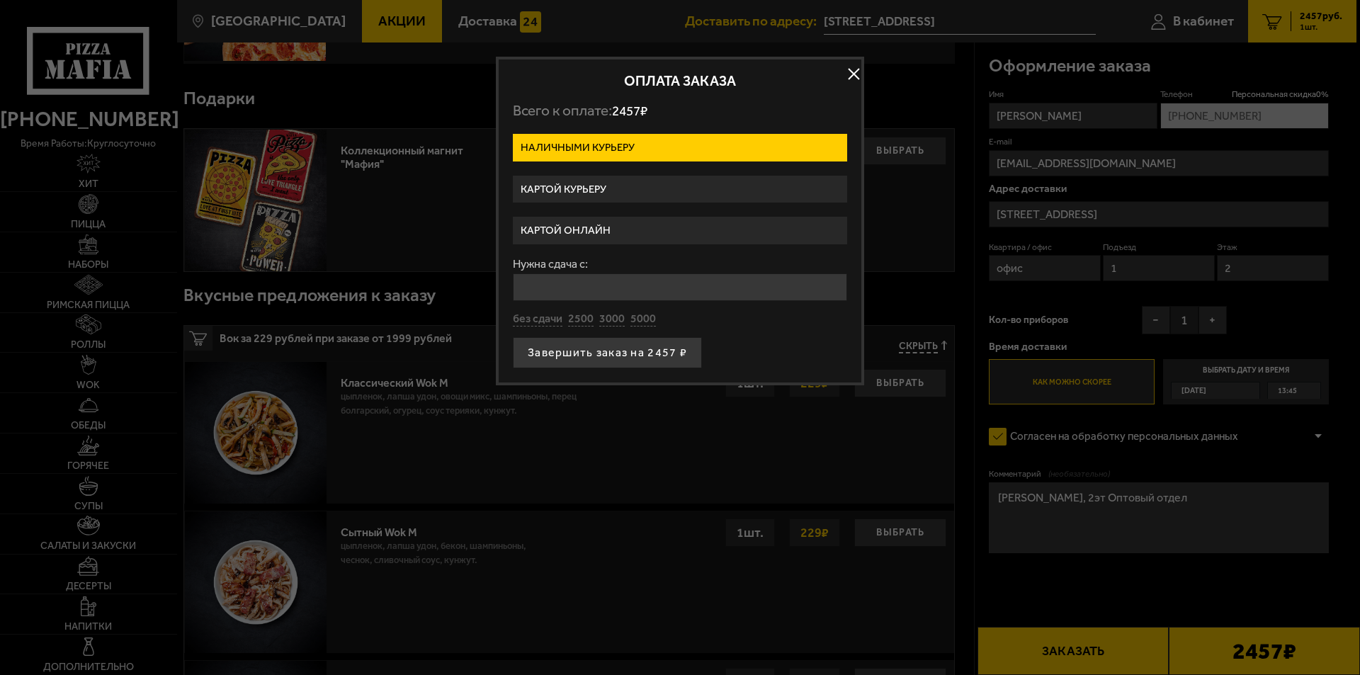
click at [541, 182] on label "Картой курьеру" at bounding box center [680, 190] width 334 height 28
click at [0, 0] on input "Картой курьеру" at bounding box center [0, 0] width 0 height 0
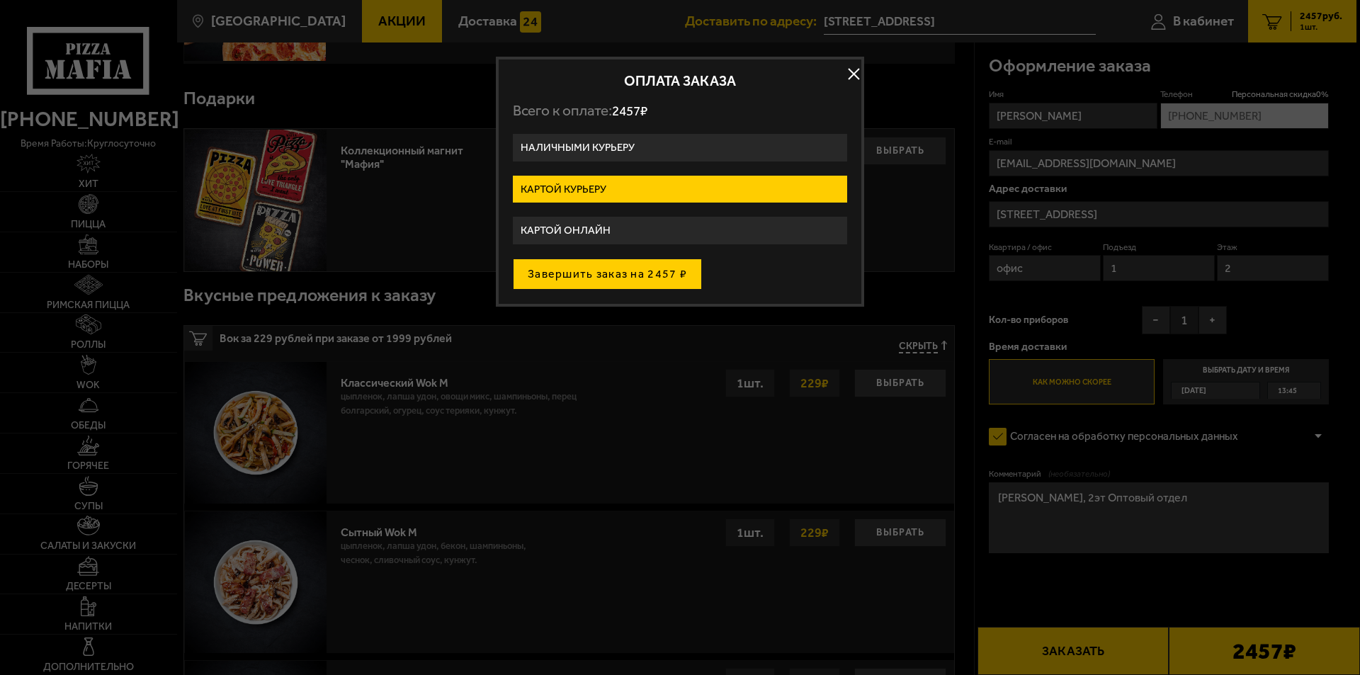
click at [625, 273] on button "Завершить заказ на 2457 ₽" at bounding box center [607, 274] width 189 height 31
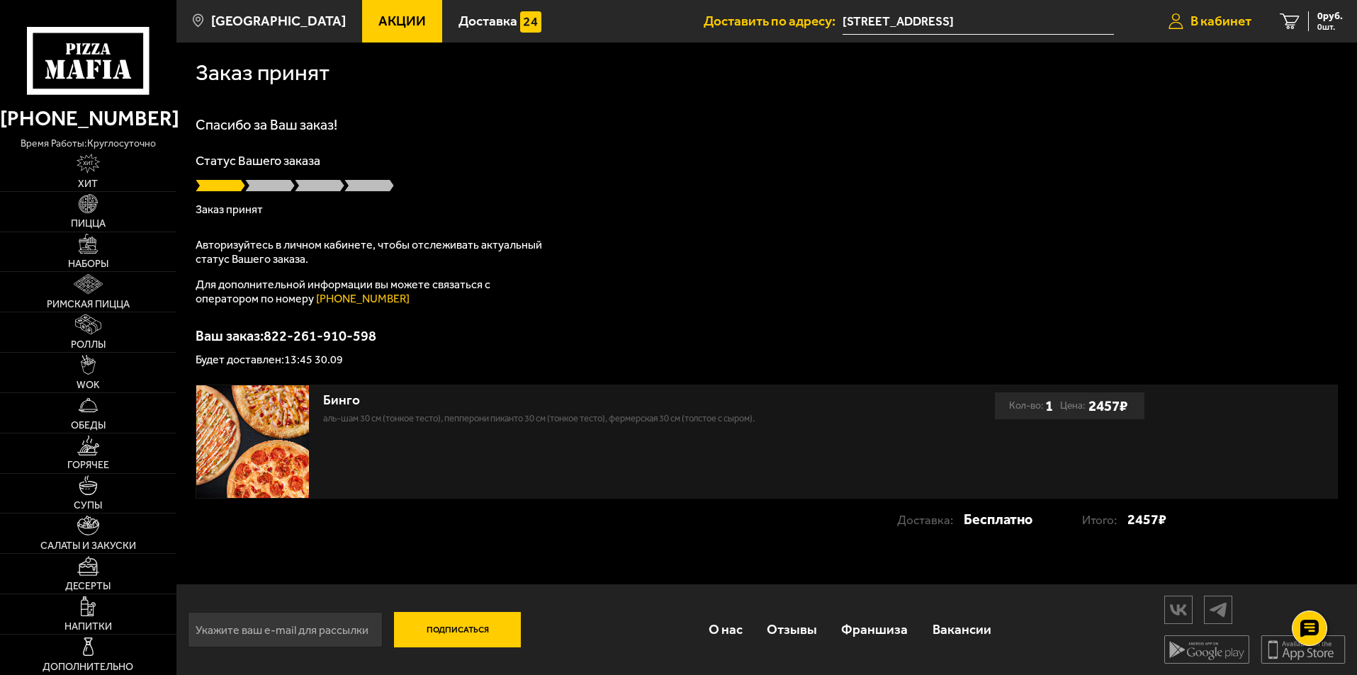
click at [1226, 25] on span "В кабинет" at bounding box center [1220, 20] width 61 height 13
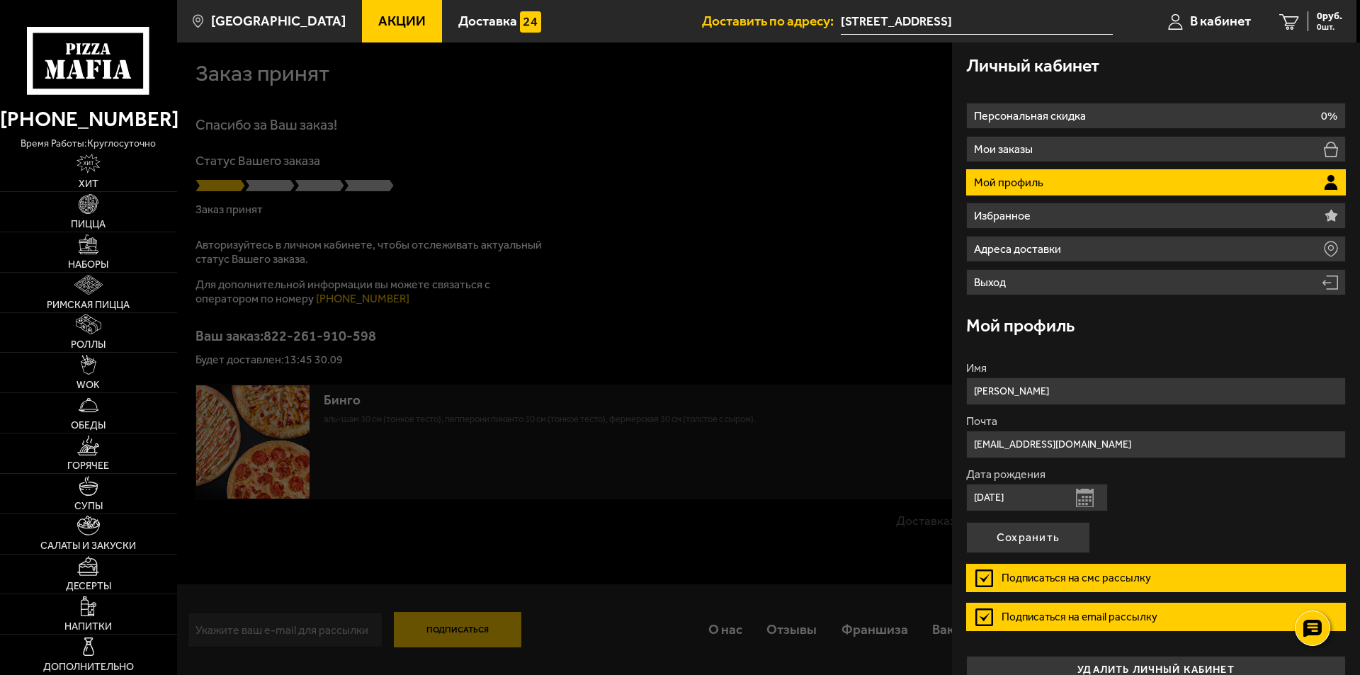
click at [1040, 185] on p "Мой профиль" at bounding box center [1010, 182] width 73 height 11
click at [1209, 17] on span "В кабинет" at bounding box center [1220, 20] width 61 height 13
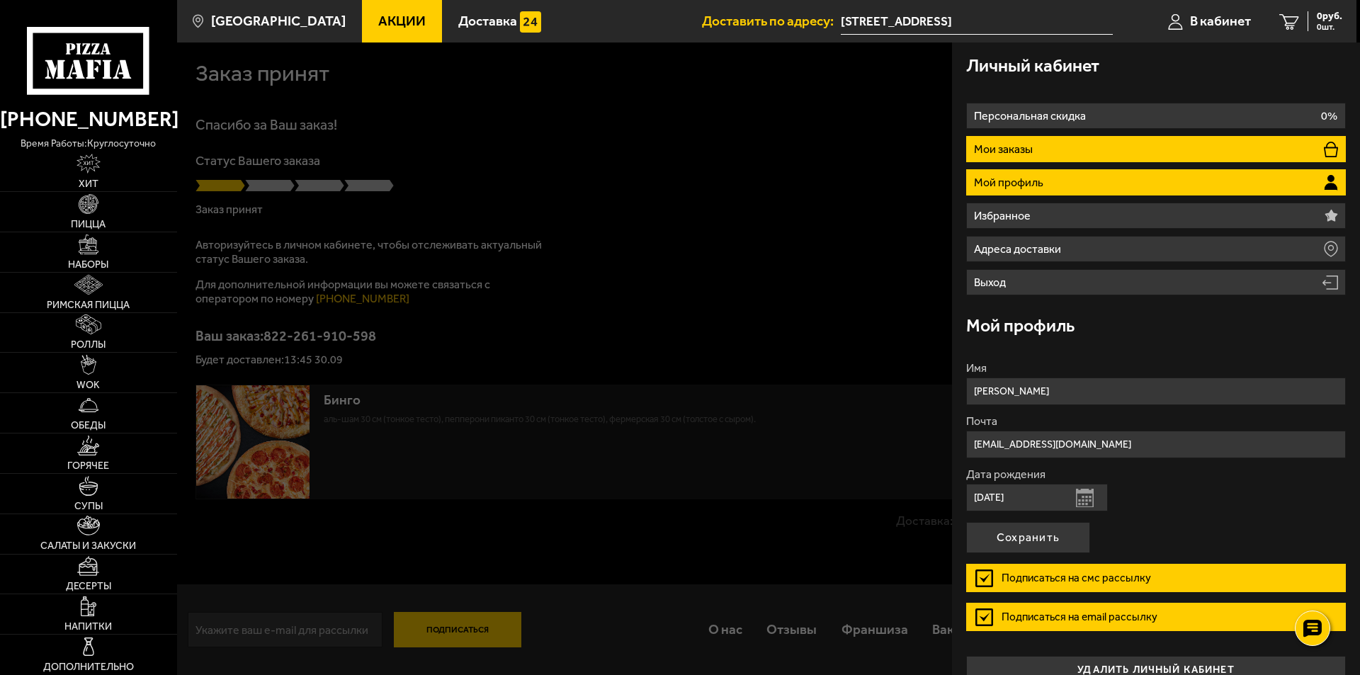
click at [1050, 149] on li "Мои заказы" at bounding box center [1156, 149] width 380 height 26
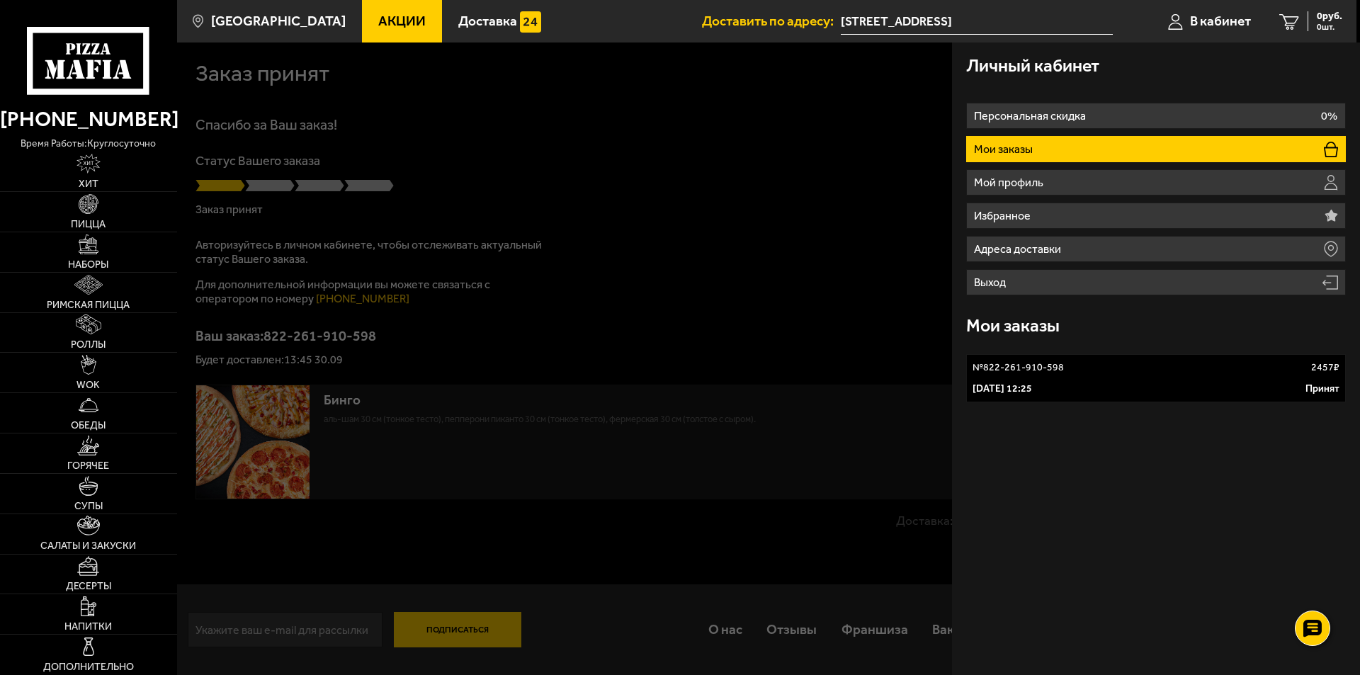
click at [1096, 391] on div "30 сентября 2025 г. 12:25 Принят" at bounding box center [1156, 389] width 367 height 14
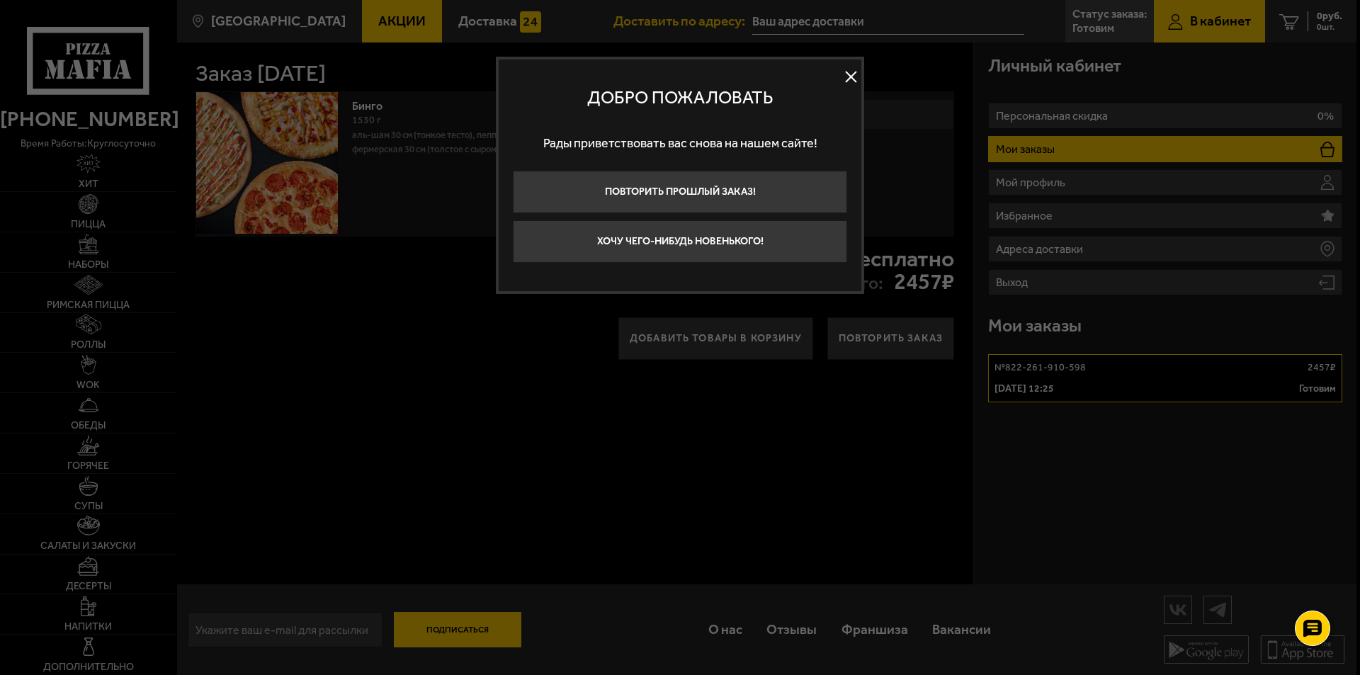
click at [854, 76] on button at bounding box center [850, 77] width 21 height 21
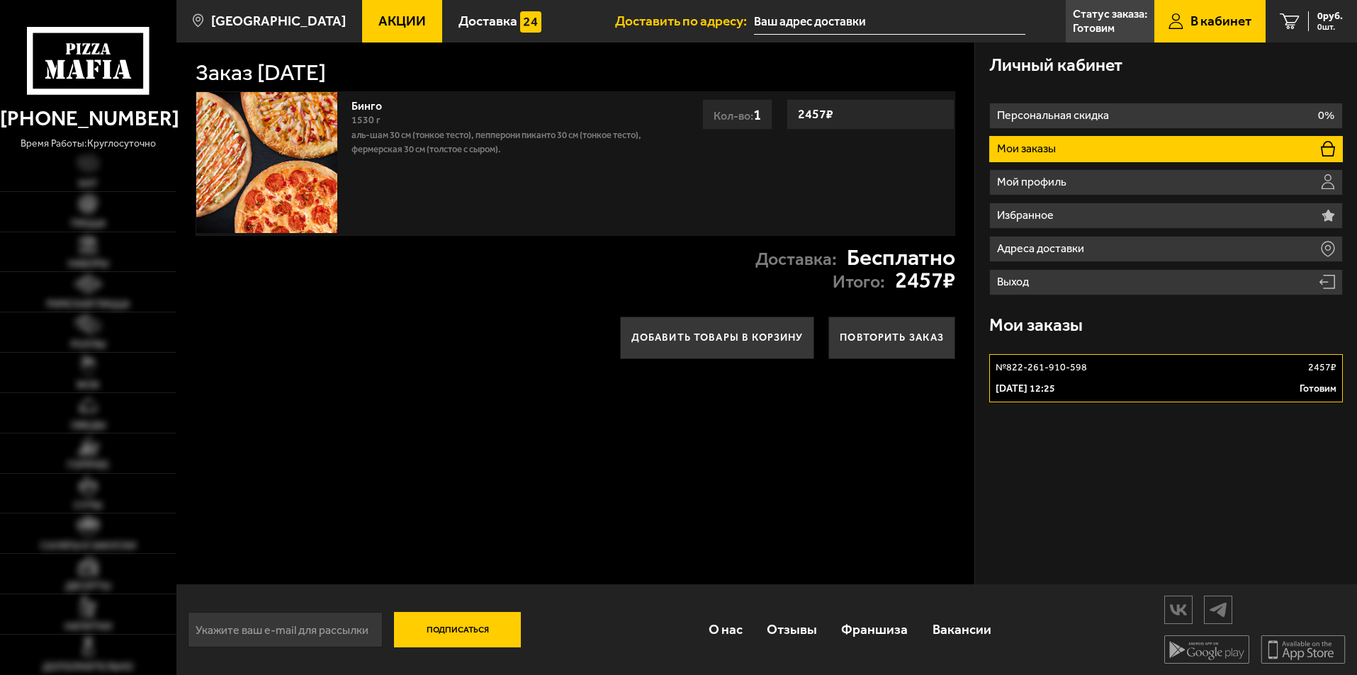
type input "[STREET_ADDRESS]"
